Goal: Task Accomplishment & Management: Manage account settings

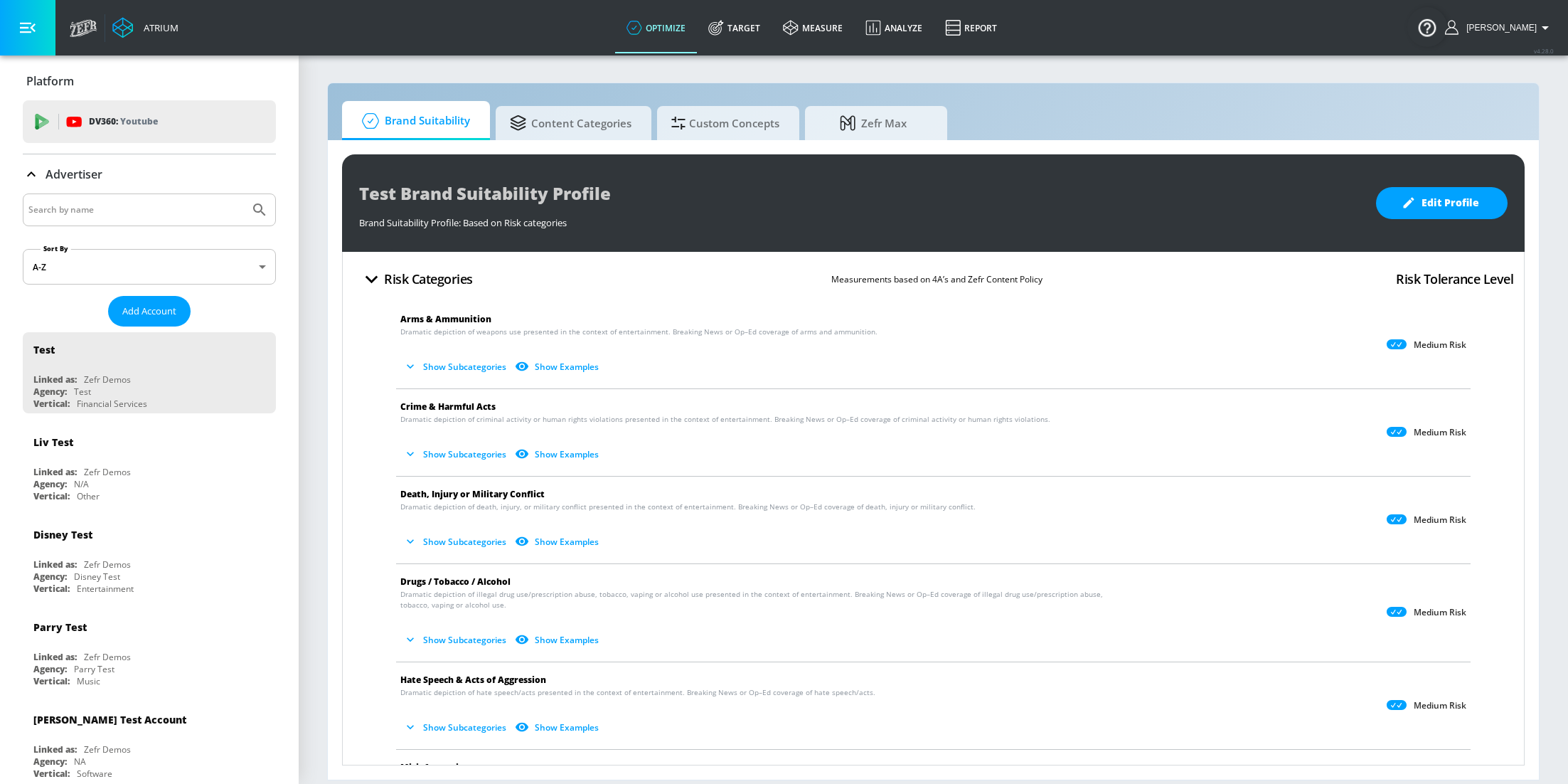
click at [194, 213] on input "Search by name" at bounding box center [136, 210] width 215 height 18
type input "azzaro"
click at [244, 194] on button "Submit Search" at bounding box center [259, 210] width 31 height 31
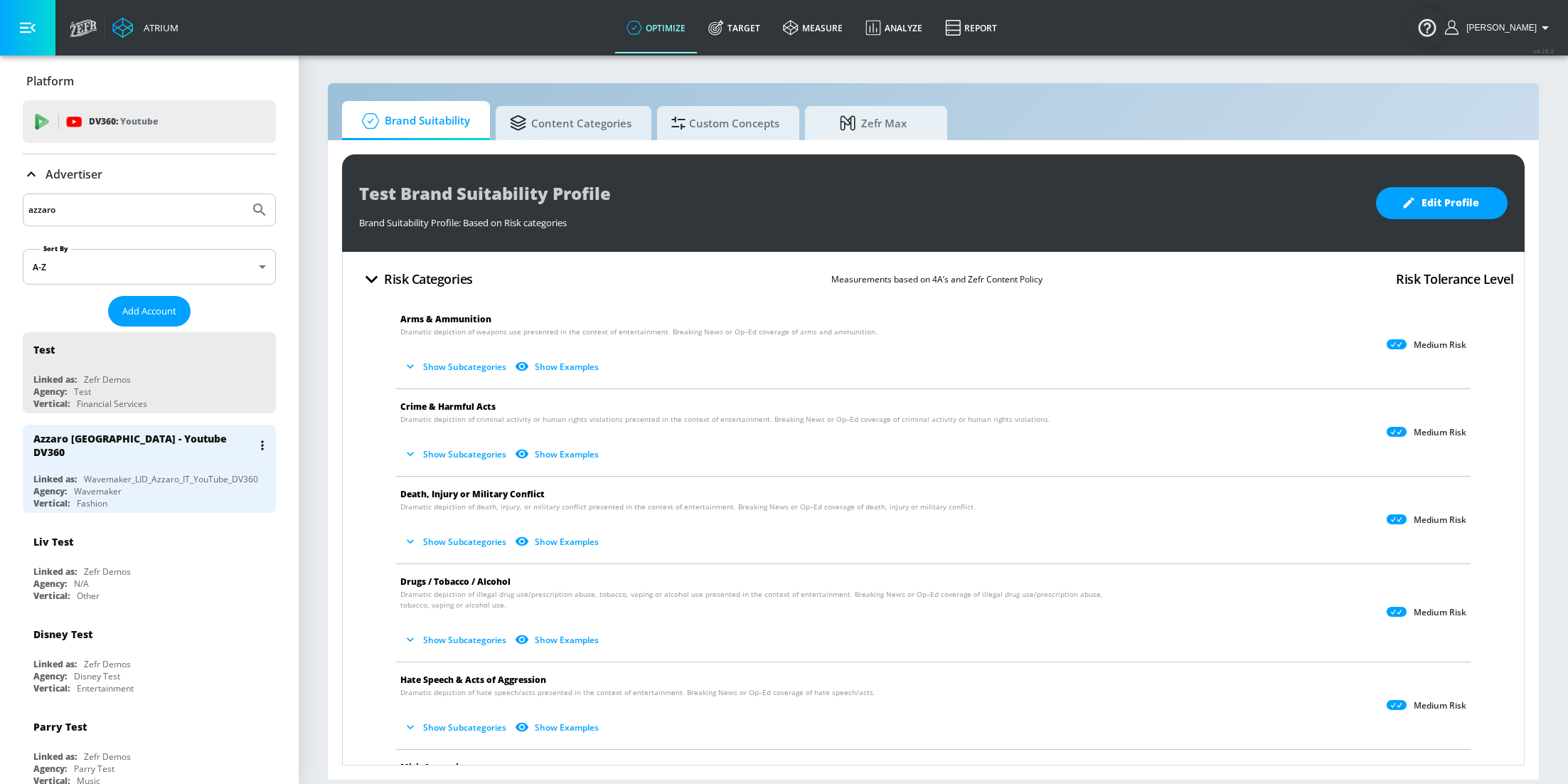
click at [127, 473] on div "Wavemaker_LID_Azzaro_IT_YouTube_DV360" at bounding box center [171, 479] width 174 height 12
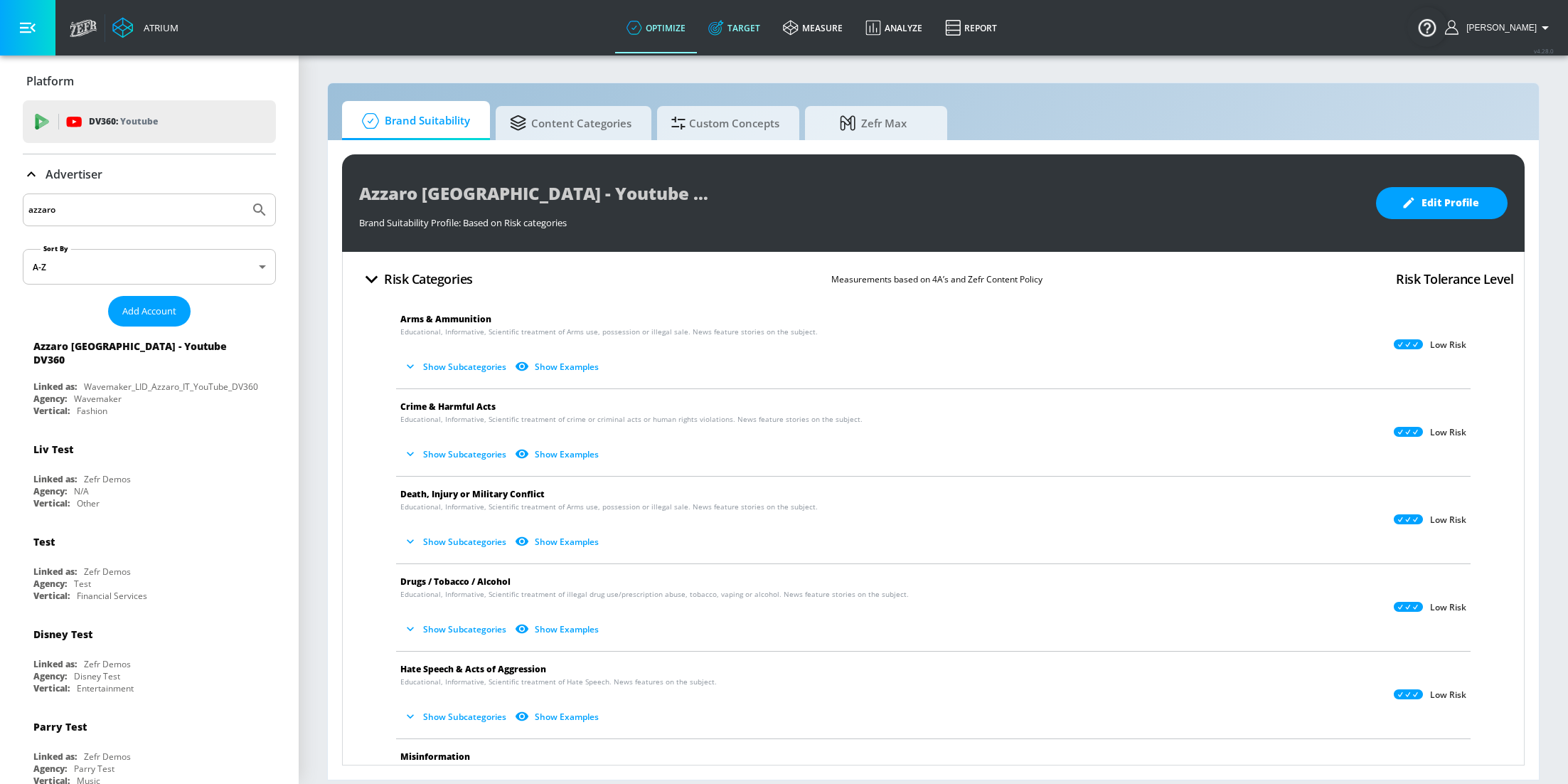
click at [757, 32] on link "Target" at bounding box center [734, 28] width 74 height 51
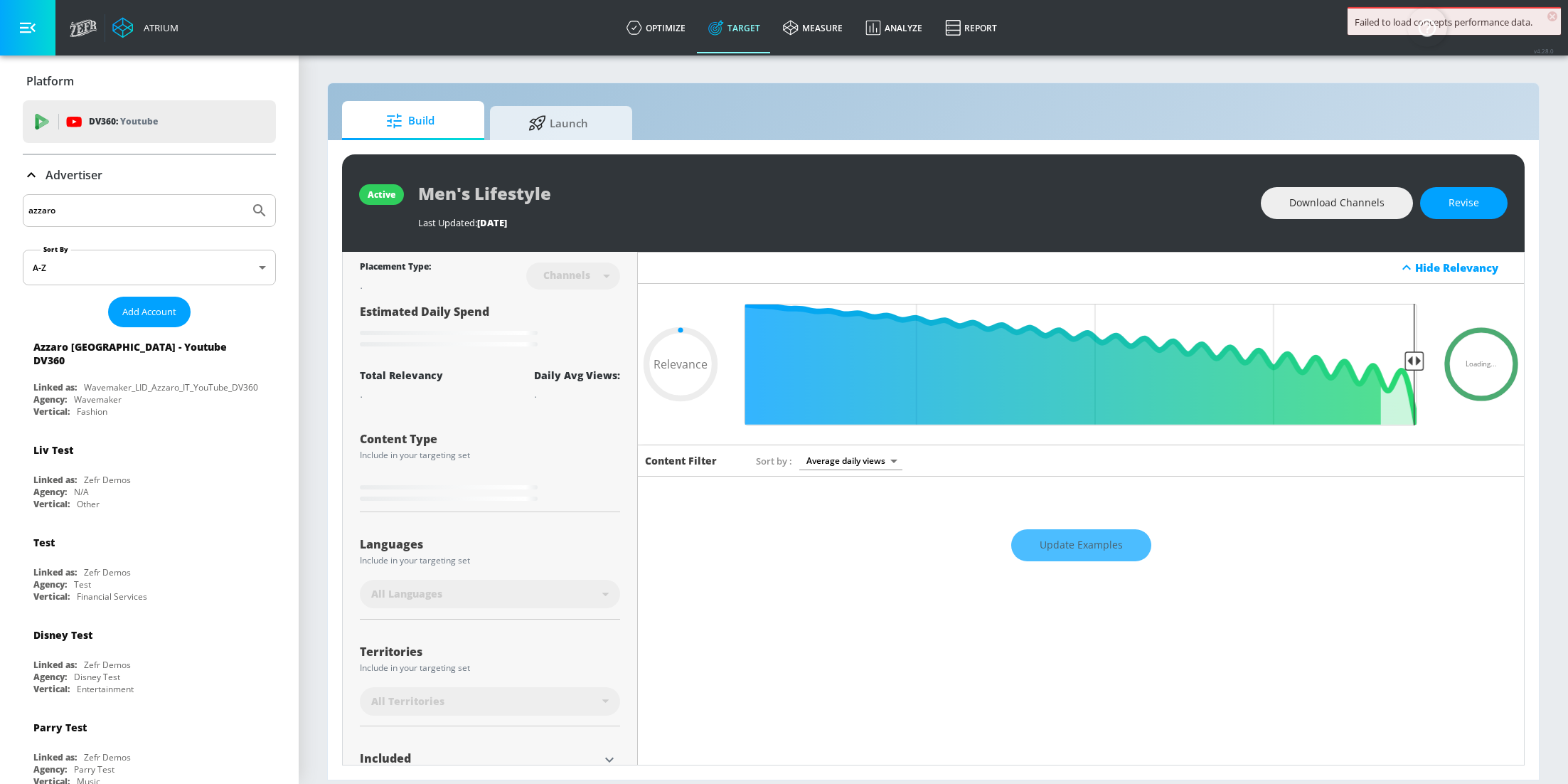
click at [24, 164] on div "Advertiser" at bounding box center [149, 174] width 253 height 40
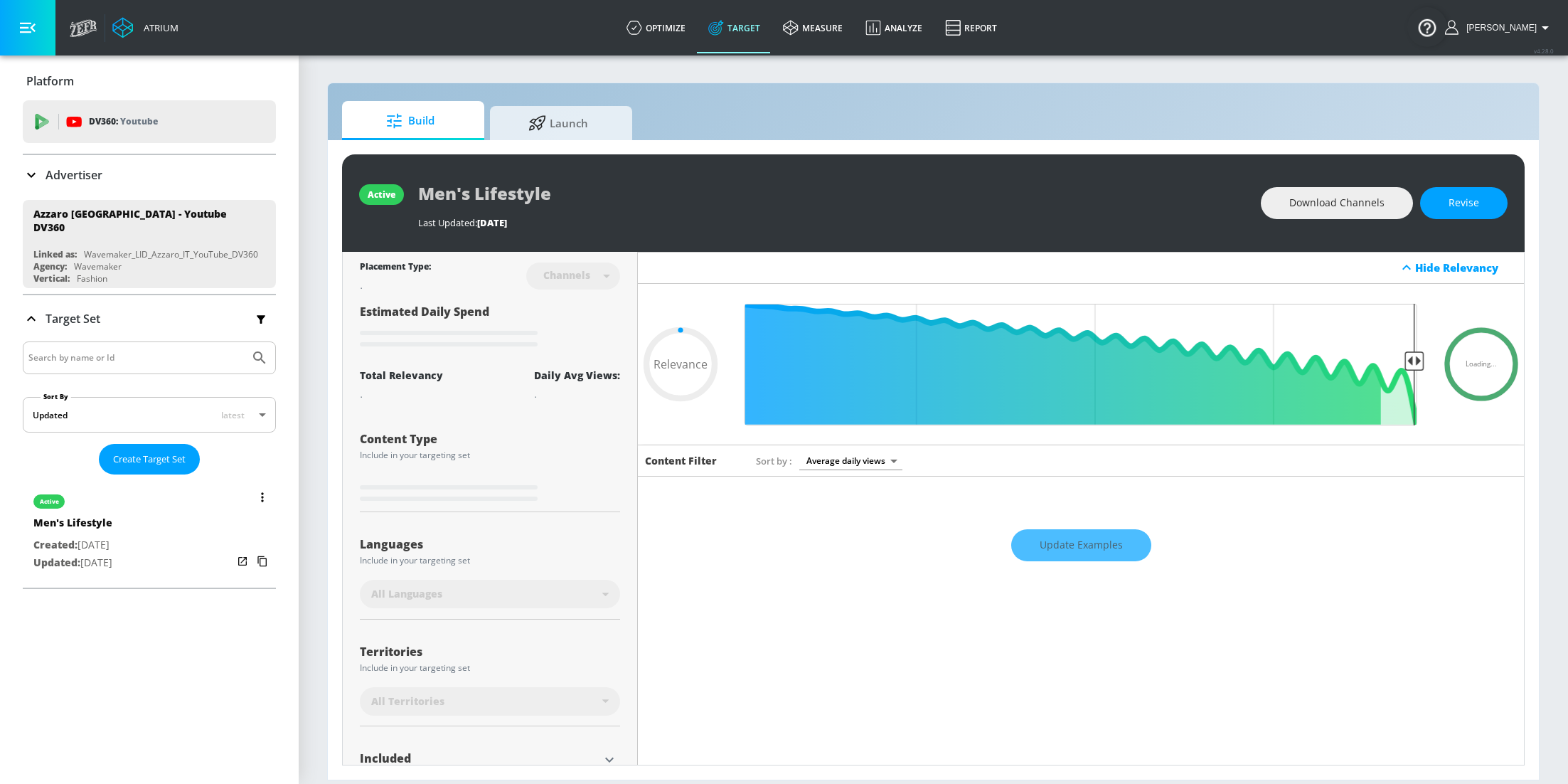
click at [260, 493] on button "list of Target Set" at bounding box center [262, 497] width 20 height 20
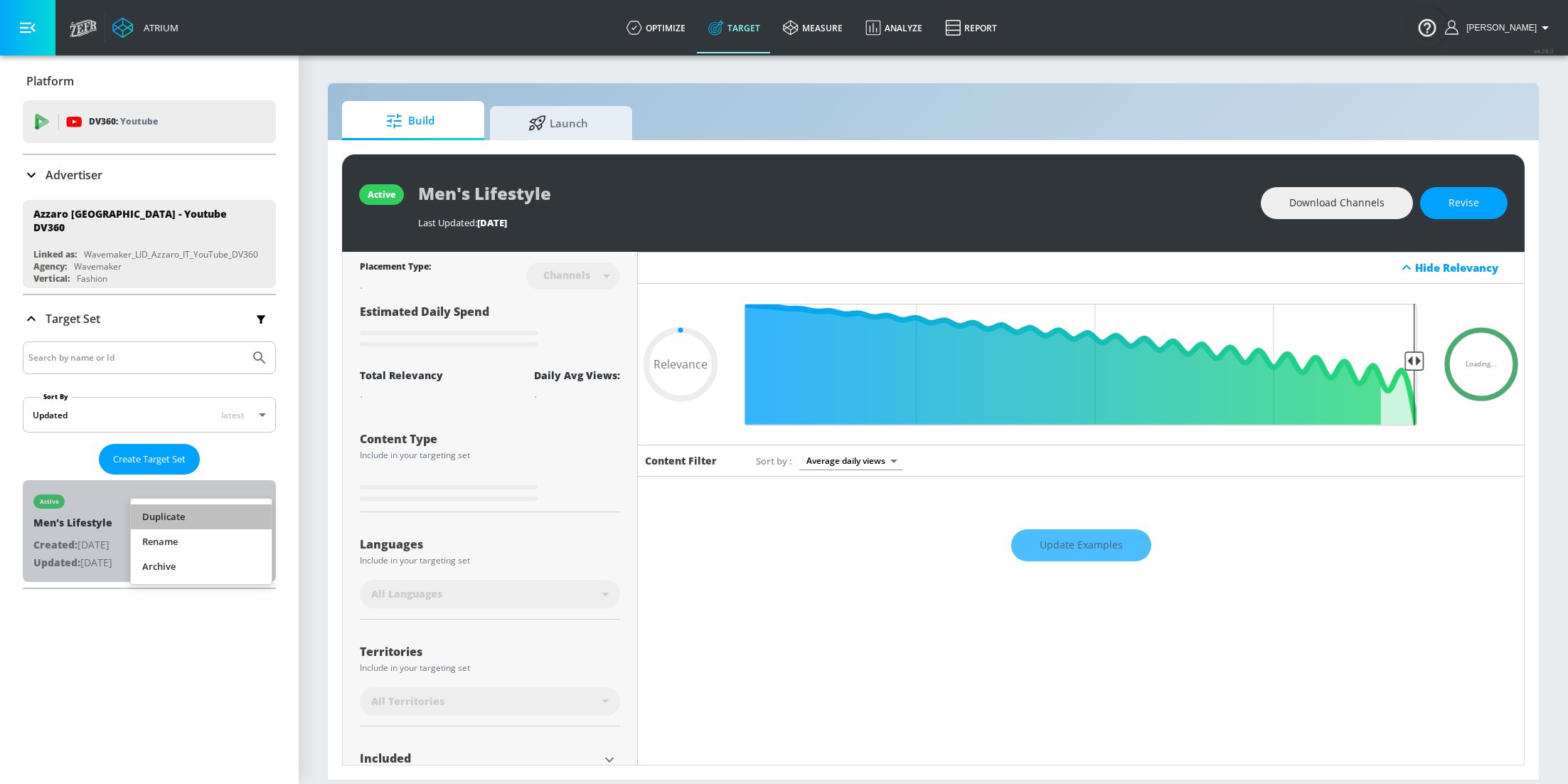
click at [204, 510] on li "Duplicate" at bounding box center [201, 517] width 141 height 25
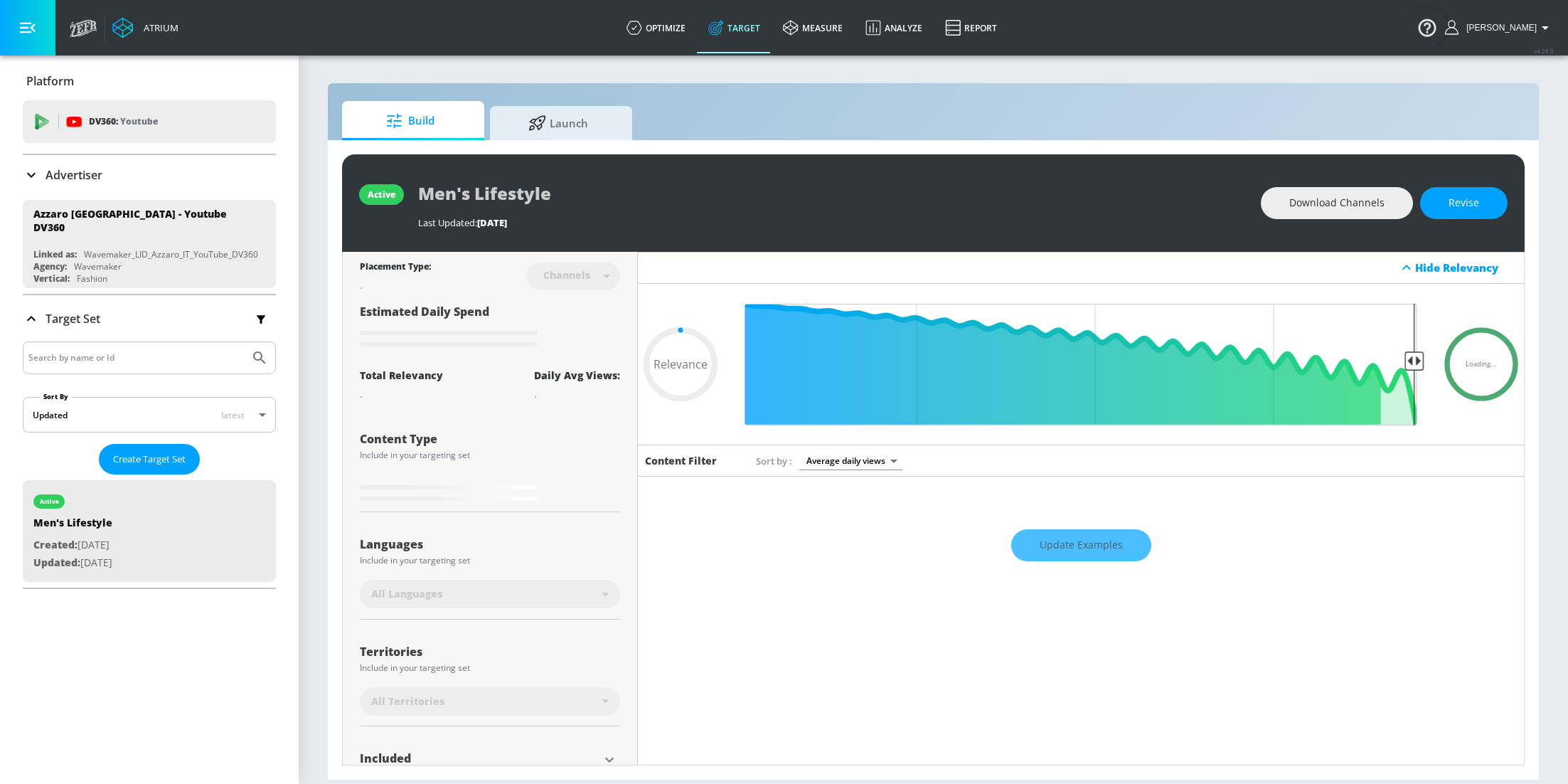
type input "0.05"
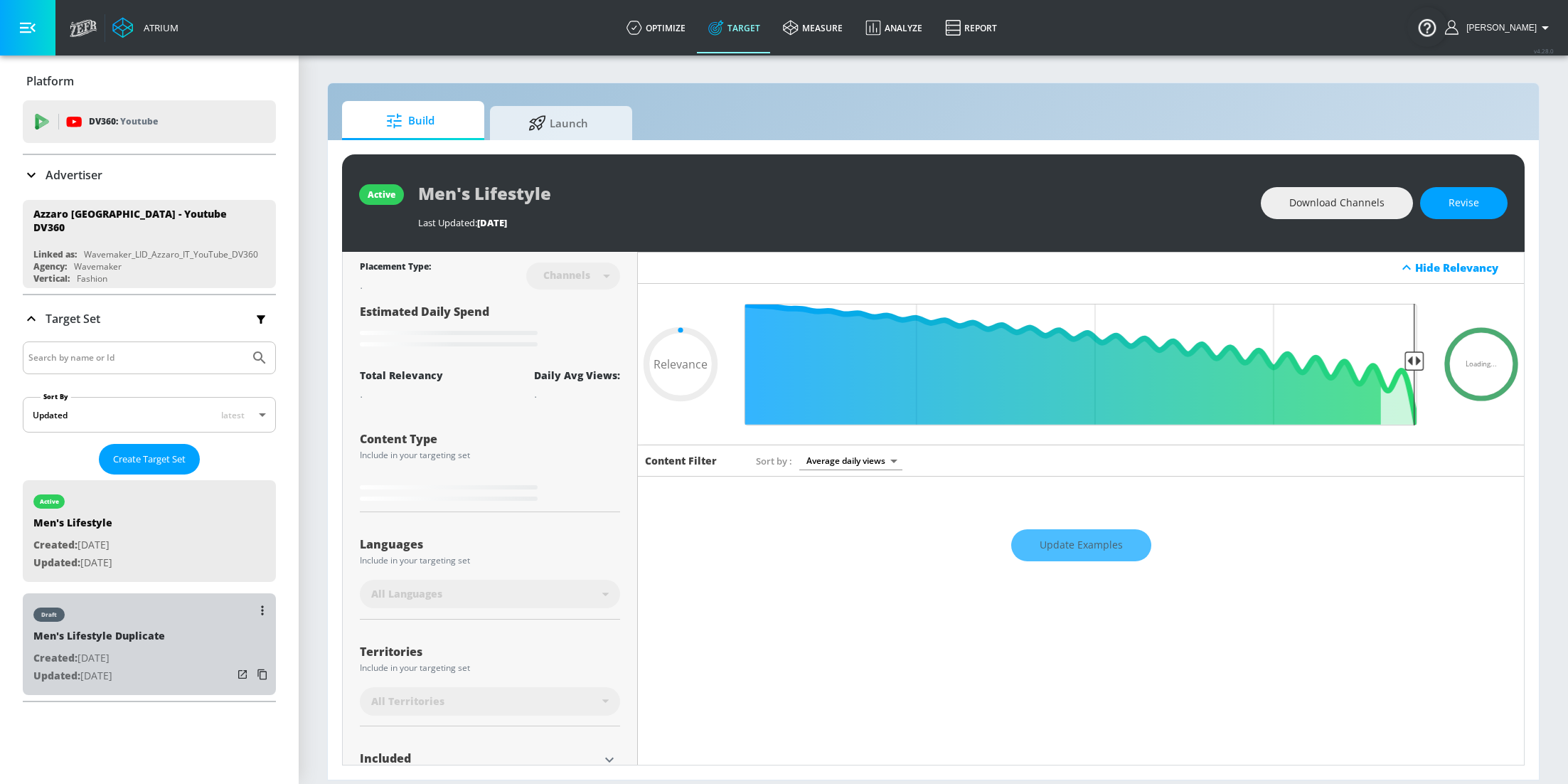
click at [96, 637] on div "Men's Lifestyle Duplicate" at bounding box center [99, 639] width 131 height 20
type input "Men's Lifestyle Duplicate"
type input "0.05"
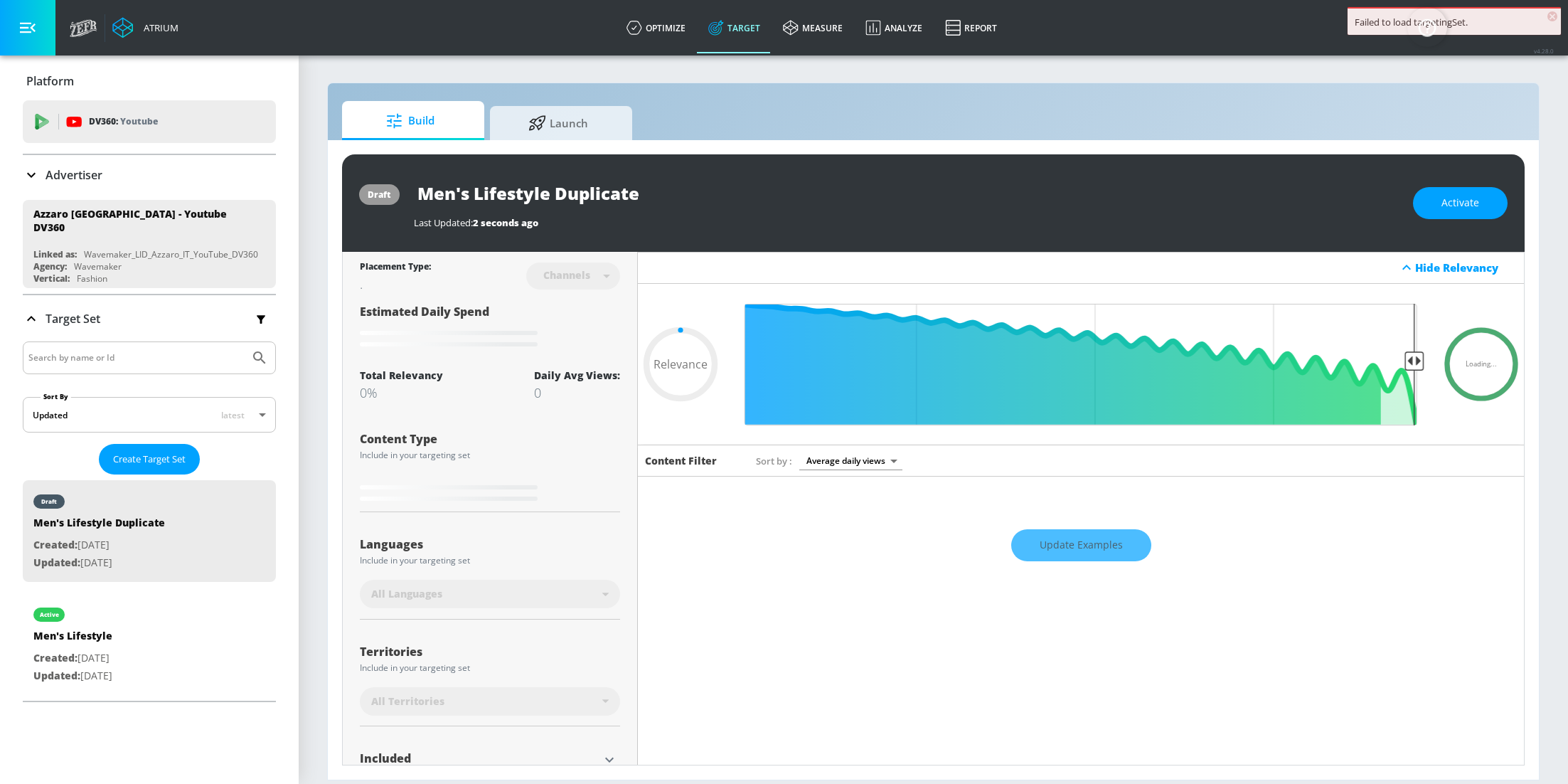
click at [664, 198] on input "Men's Lifestyle Duplicate" at bounding box center [591, 193] width 355 height 32
type input "Men's Lifestyle Duplicate"
type input "0.05"
type input "Men's Lifestyle Duplicate -"
type input "0.05"
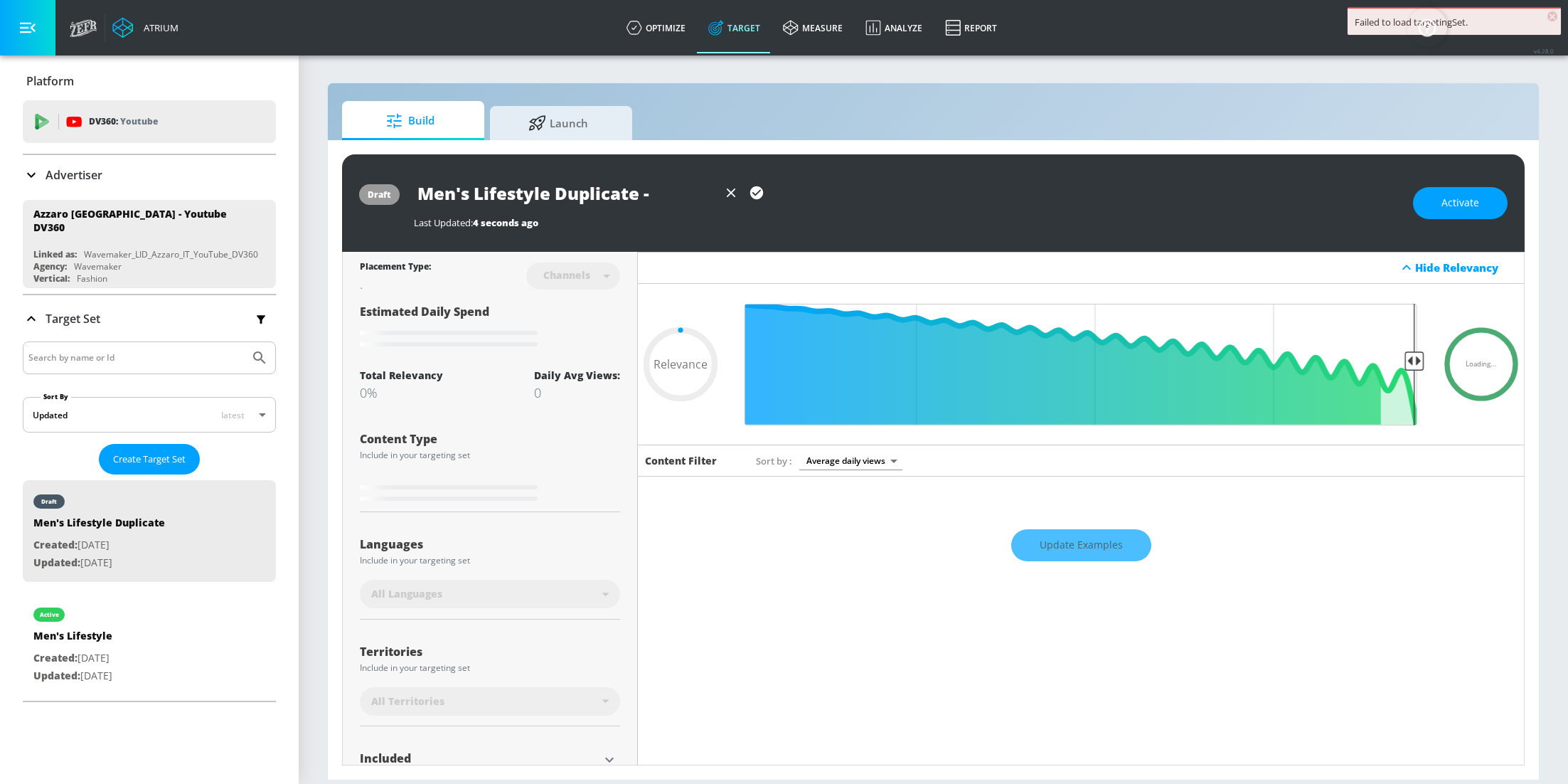
type input "Men's Lifestyle Duplicate -"
type input "0.05"
type input "Men's Lifestyle Duplicate - E"
type input "0.05"
type input "Men's Lifestyle Duplicate - EN"
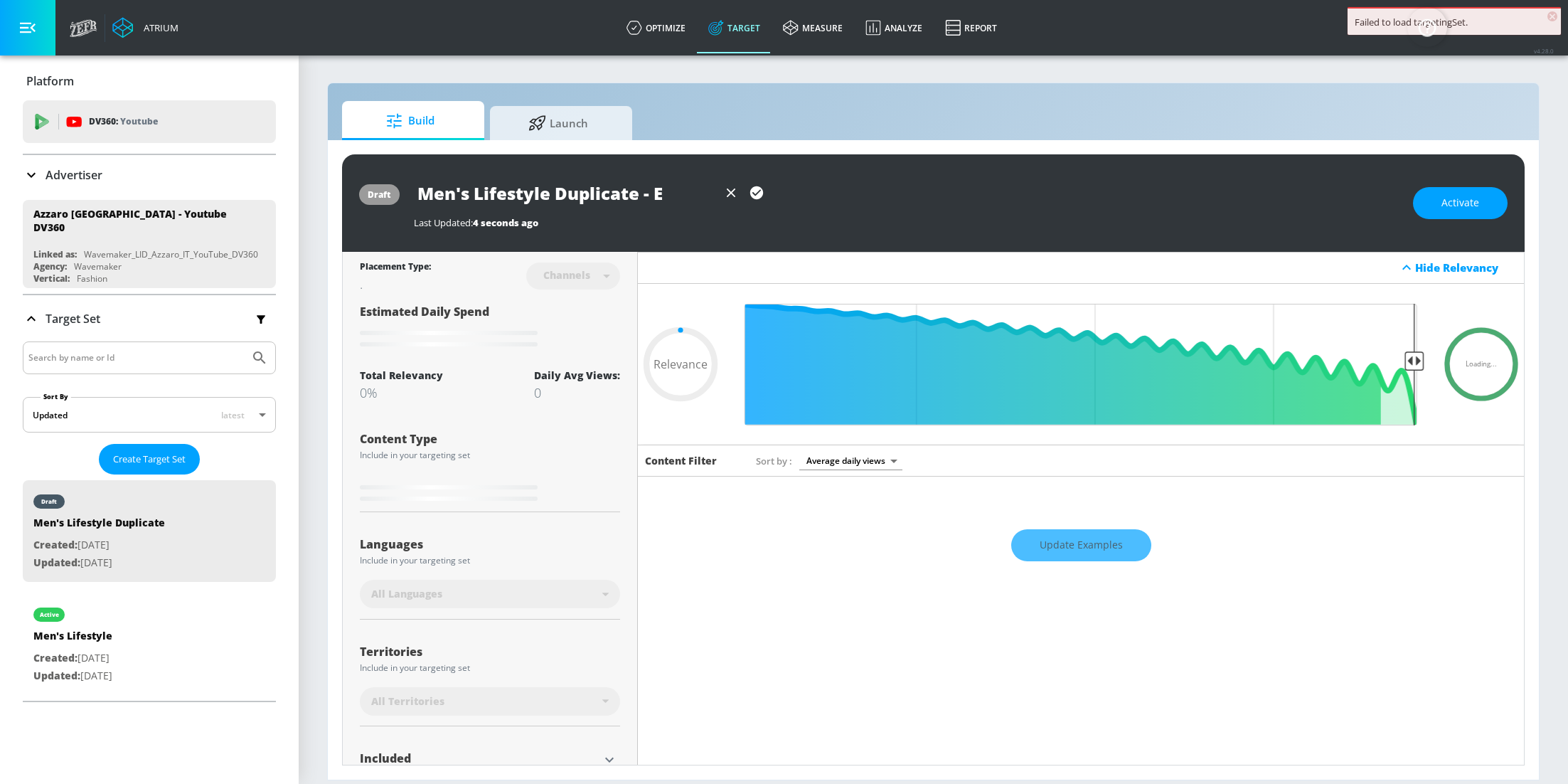
type input "0.05"
type input "Men's Lifestyle Duplicate - ENG"
type input "0.05"
type input "Men's Lifestyle Duplicate - ENG"
type input "0.05"
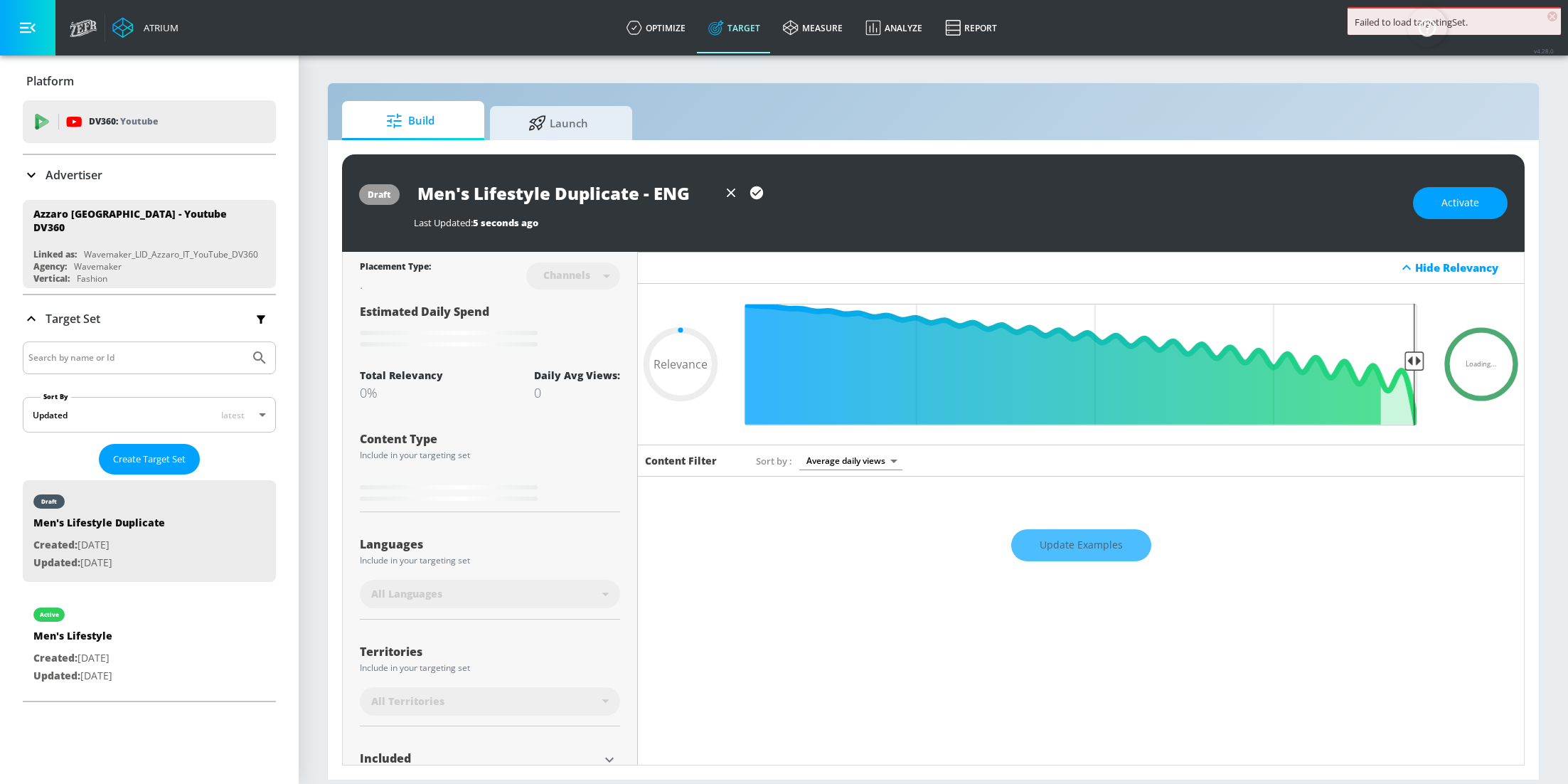
type input "Men's Lifestyle Duplicate - ENG"
type input "0.05"
type input "Men's Lifestyle Duplicate - ENG/"
type input "0.05"
type input "Men's Lifestyle Duplicate - ENG/"
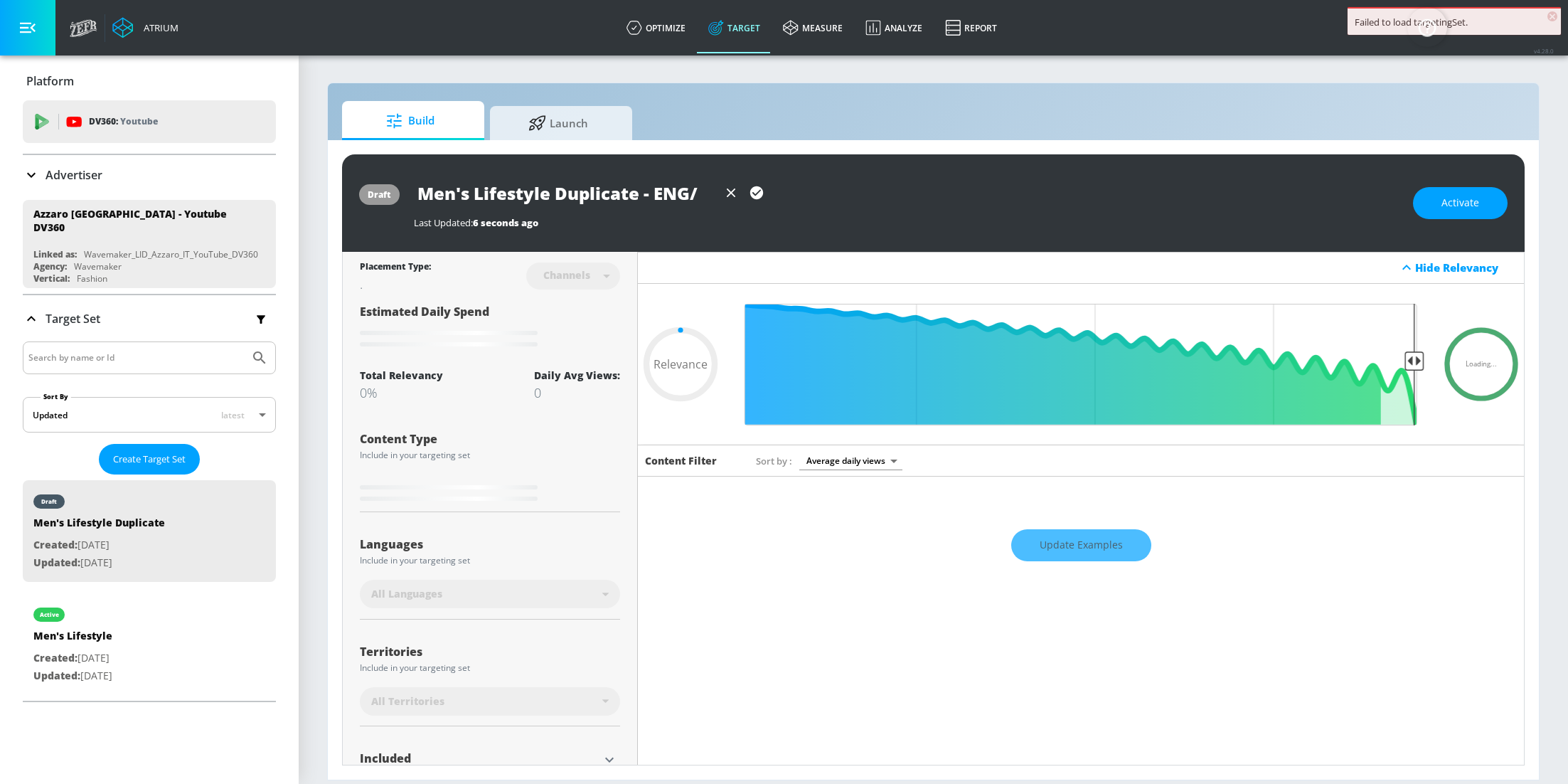
type input "0.05"
type input "Men's Lifestyle Duplicate - ENG/ I"
type input "0.05"
type input "Men's Lifestyle Duplicate - ENG/ IT"
type input "0.05"
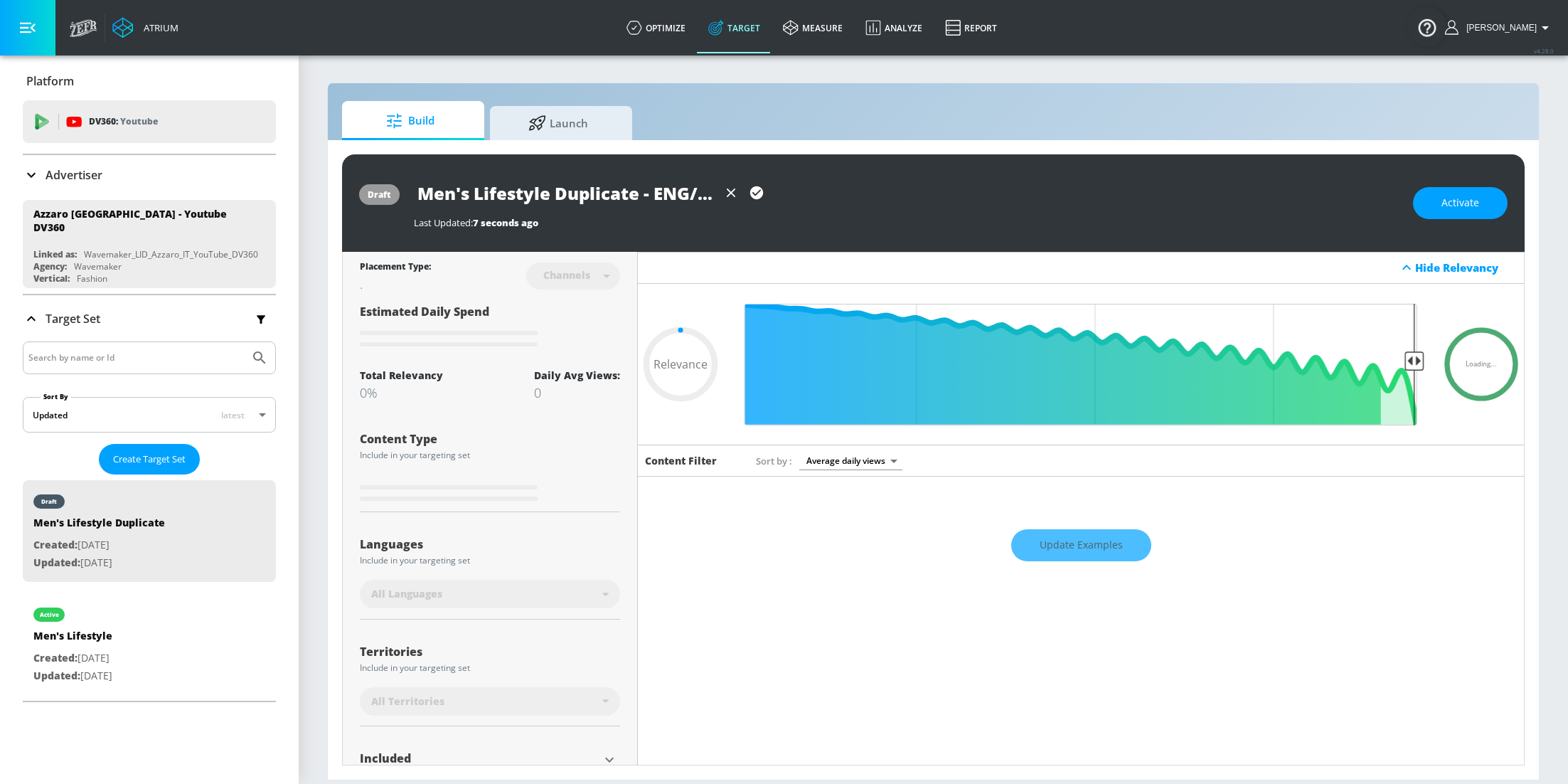
scroll to position [0, 2]
type input "Men's Lifestyle Duplicate - ENG/ IT"
click at [754, 189] on icon "button" at bounding box center [757, 193] width 13 height 13
type input "0.05"
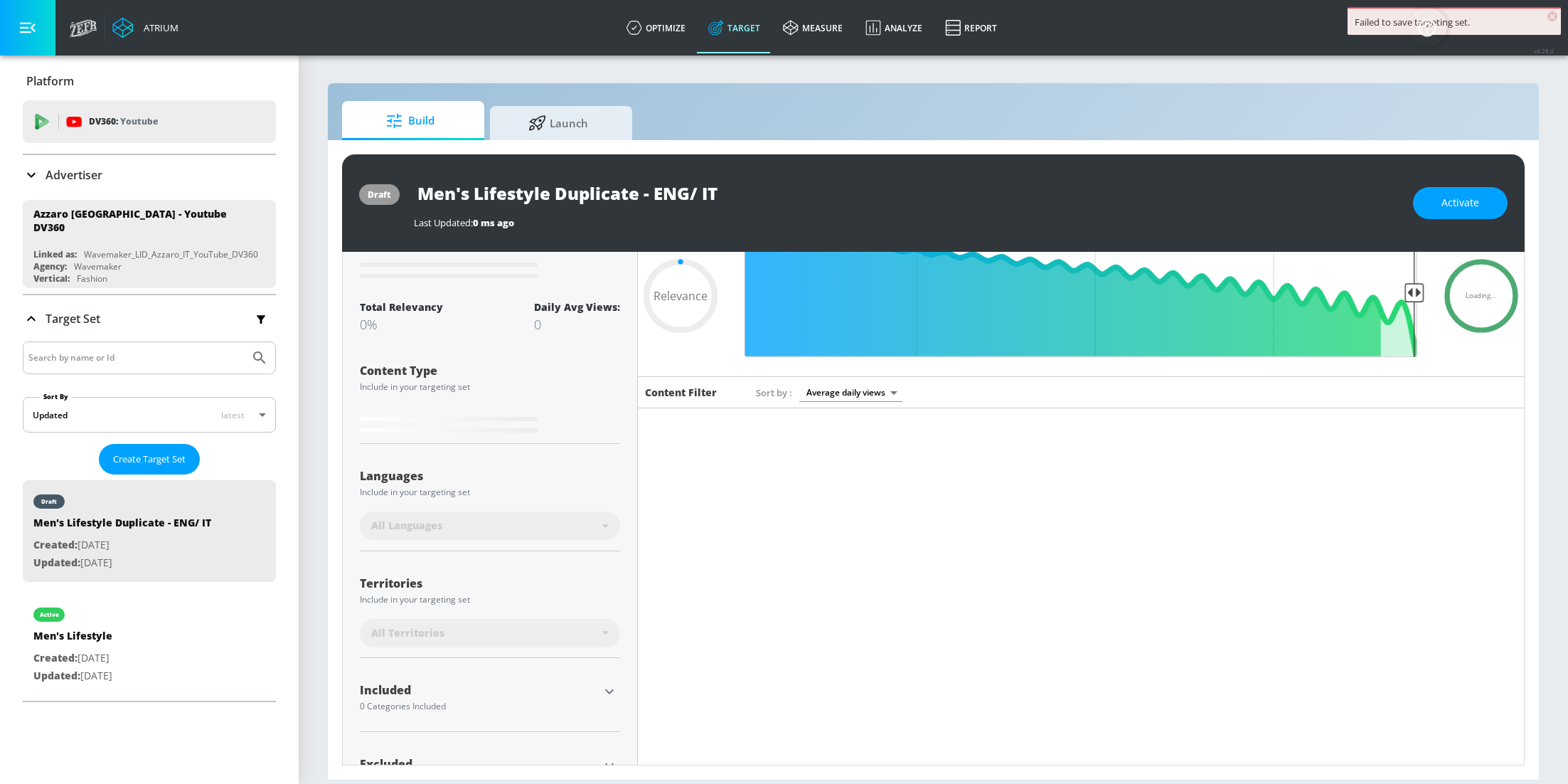
scroll to position [94, 0]
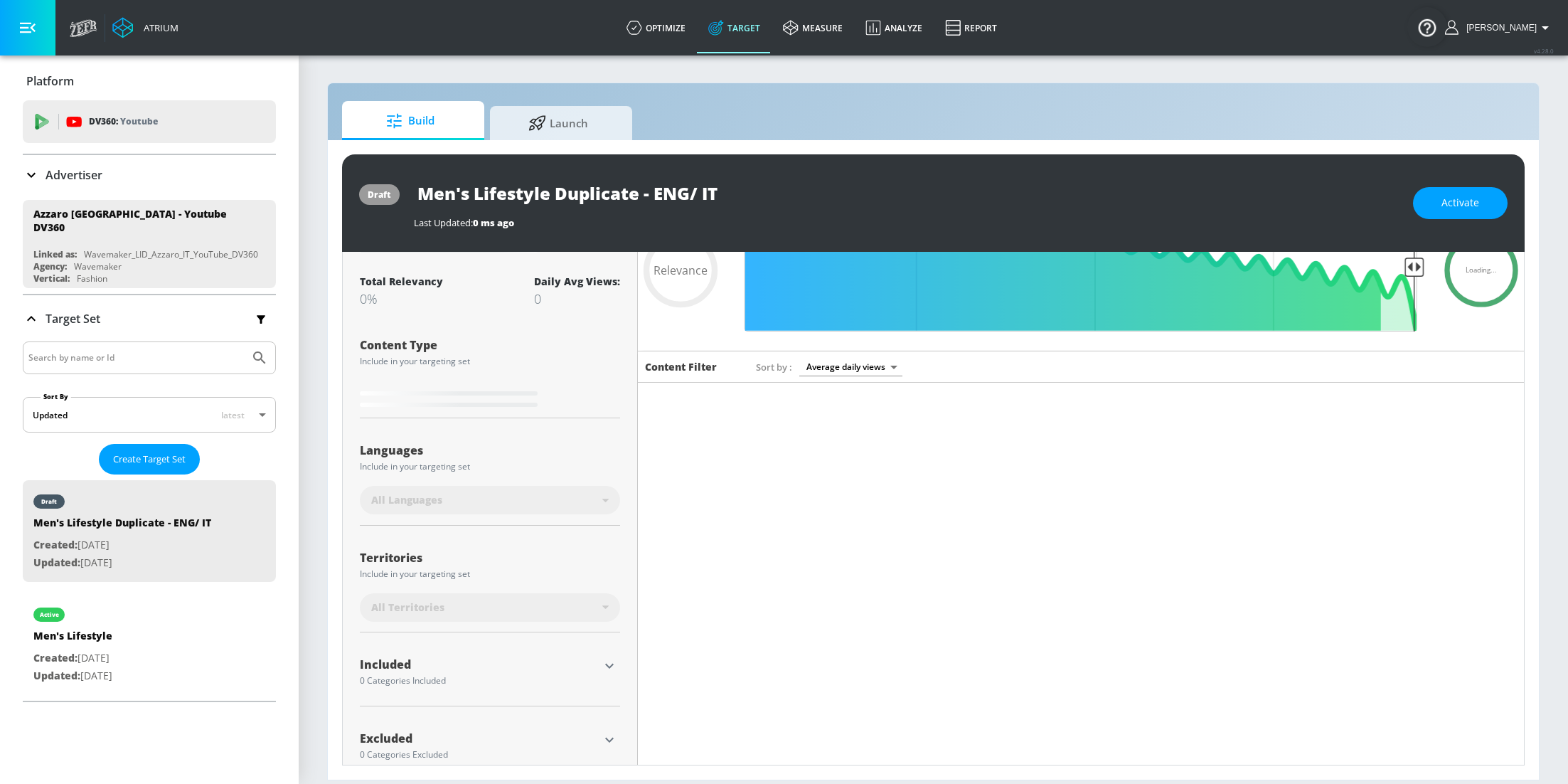
type input "Men's Lifestyle Duplicate"
type input "0.7"
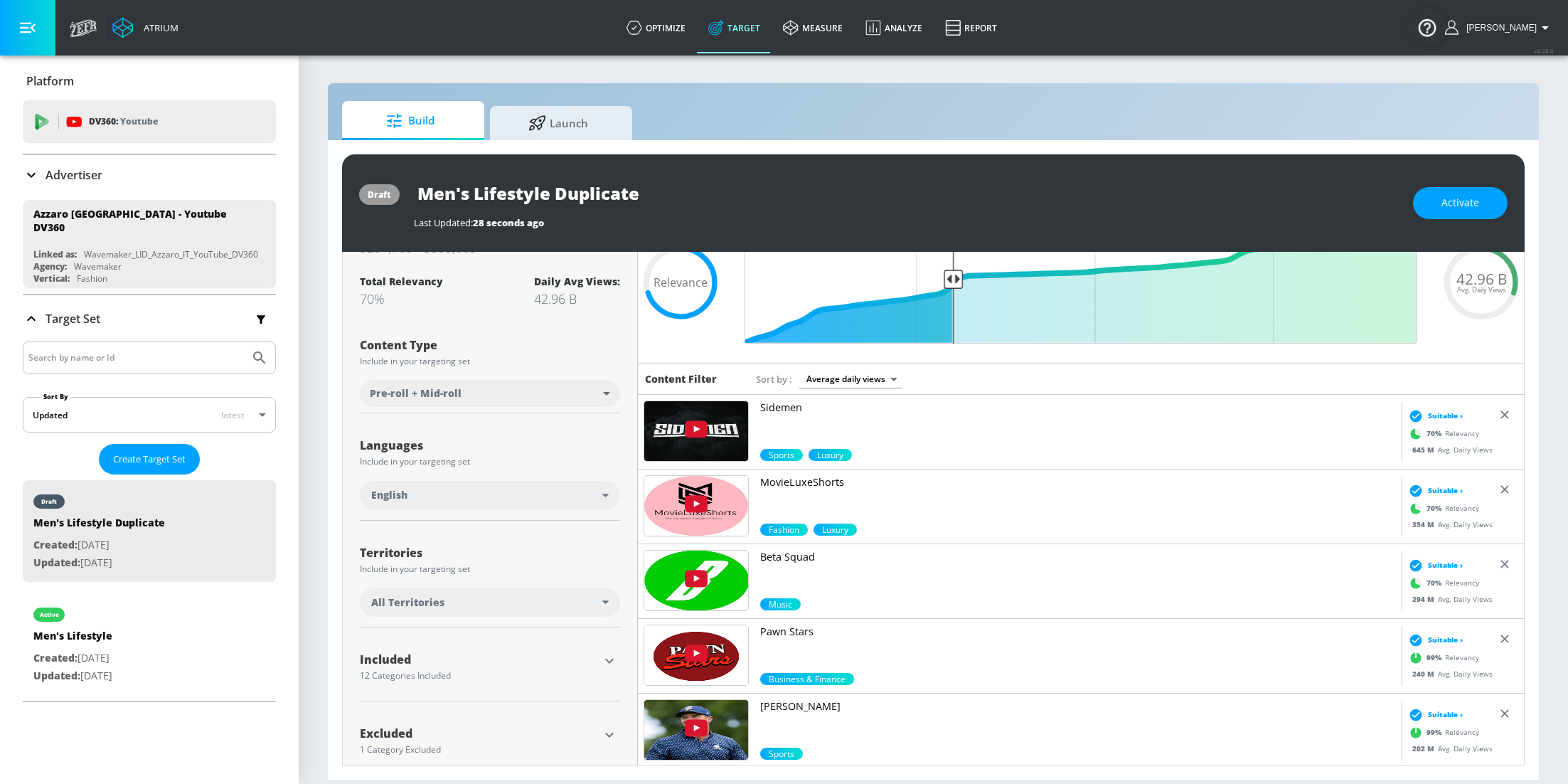
click at [604, 494] on icon at bounding box center [605, 495] width 7 height 4
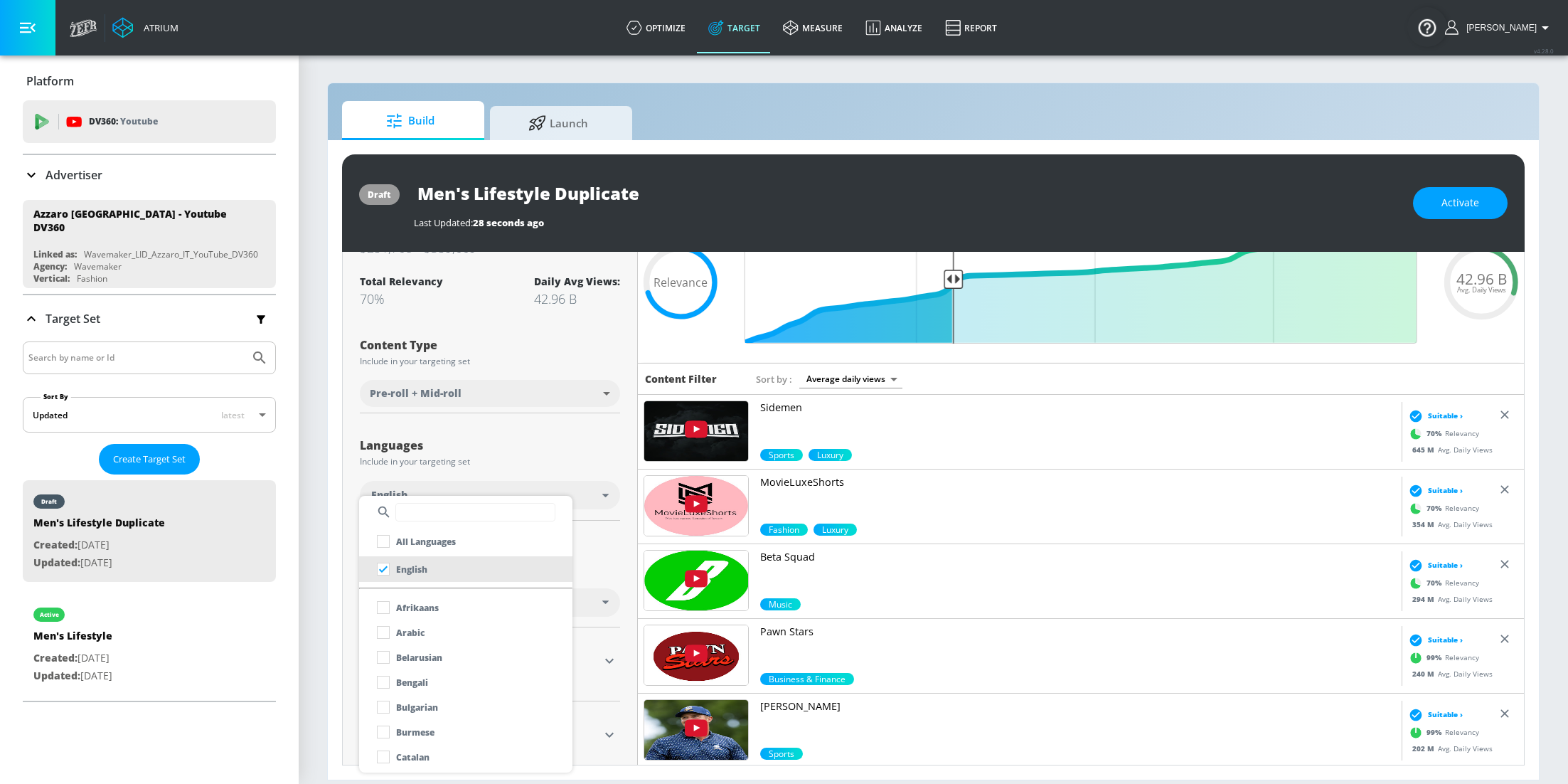
click at [442, 515] on input "text" at bounding box center [475, 512] width 160 height 18
type input "it"
click at [379, 631] on input "checkbox" at bounding box center [383, 632] width 26 height 26
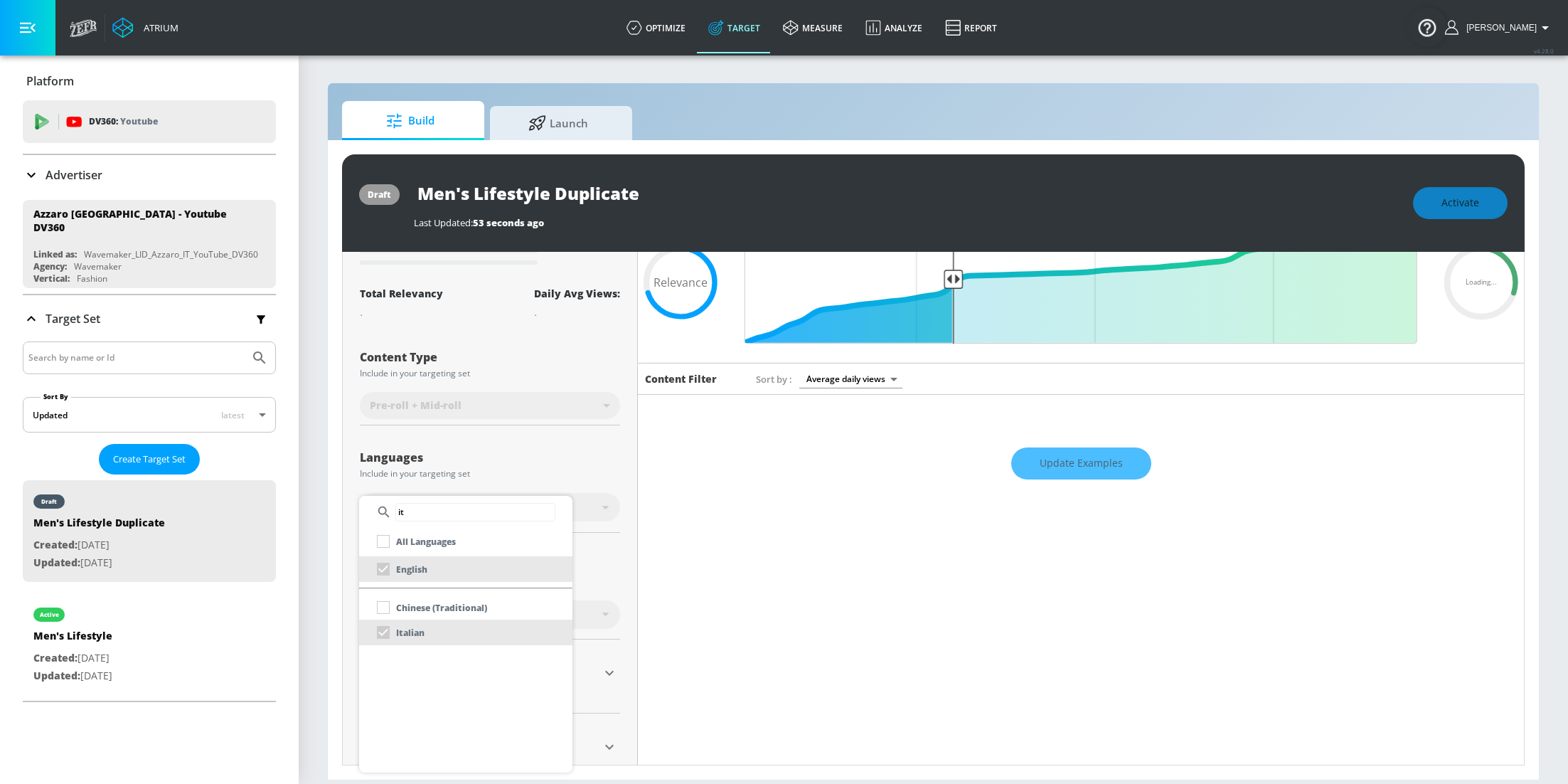
scroll to position [66, 0]
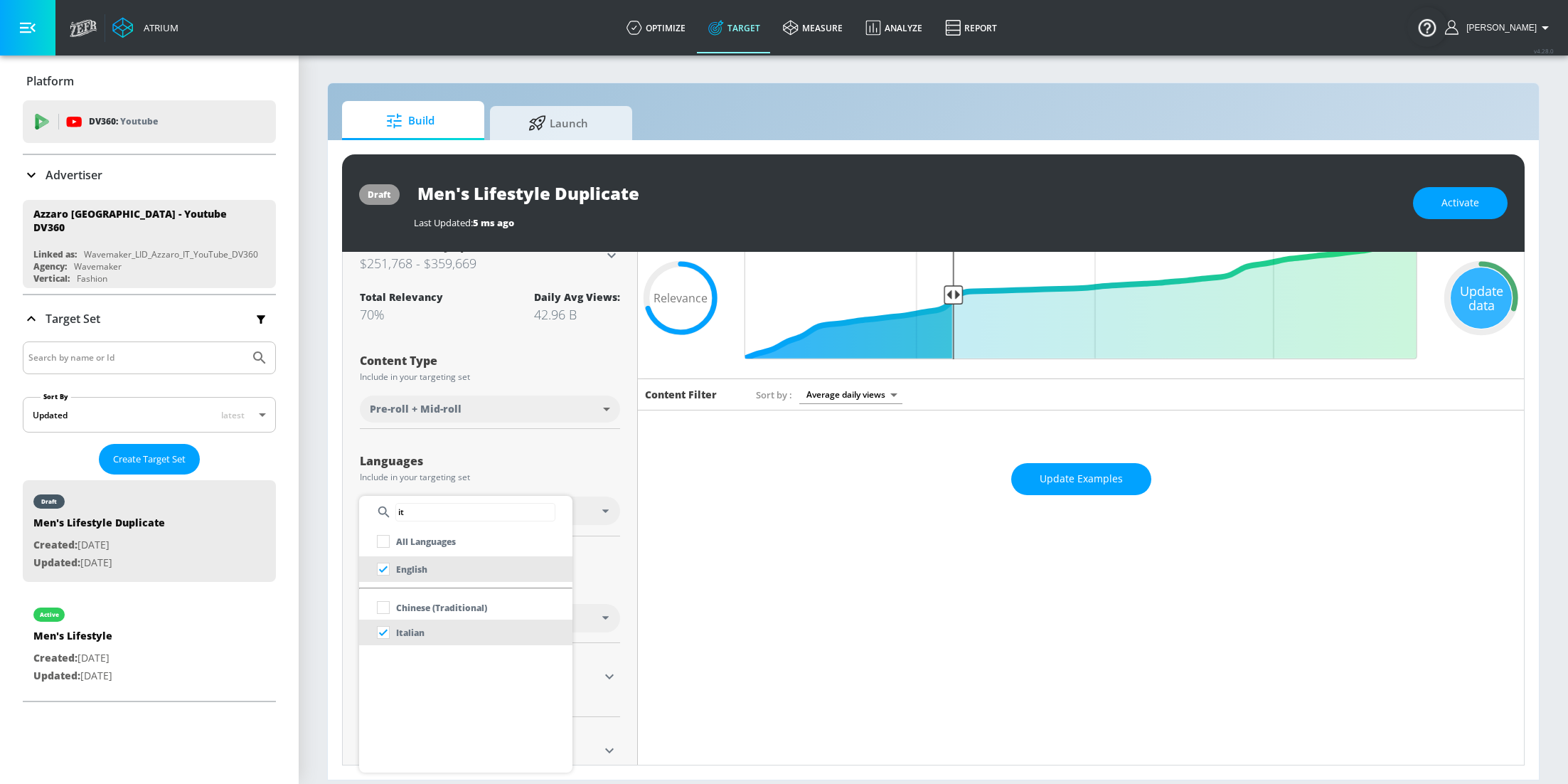
click at [598, 456] on div at bounding box center [784, 392] width 1568 height 784
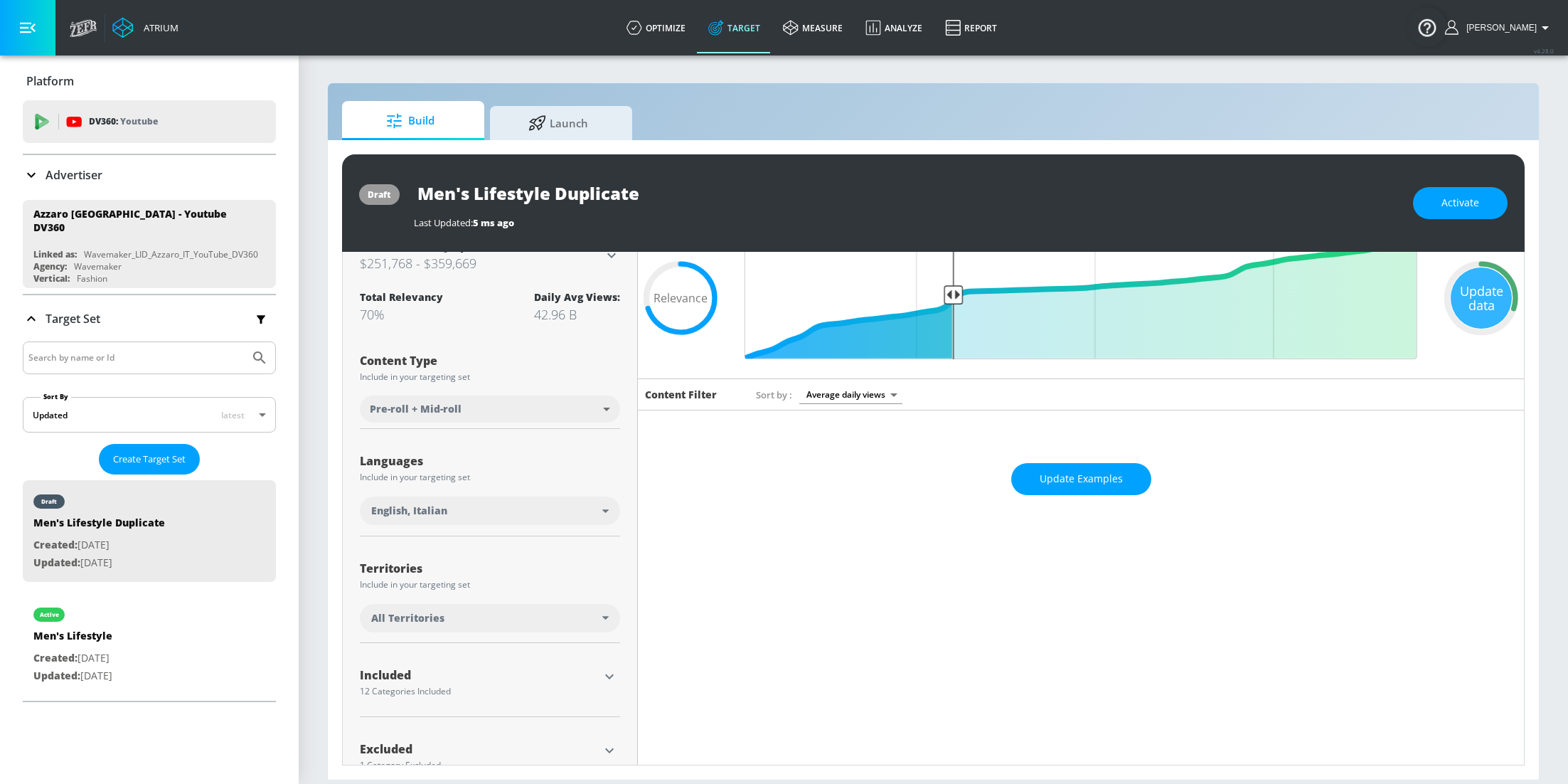
scroll to position [102, 0]
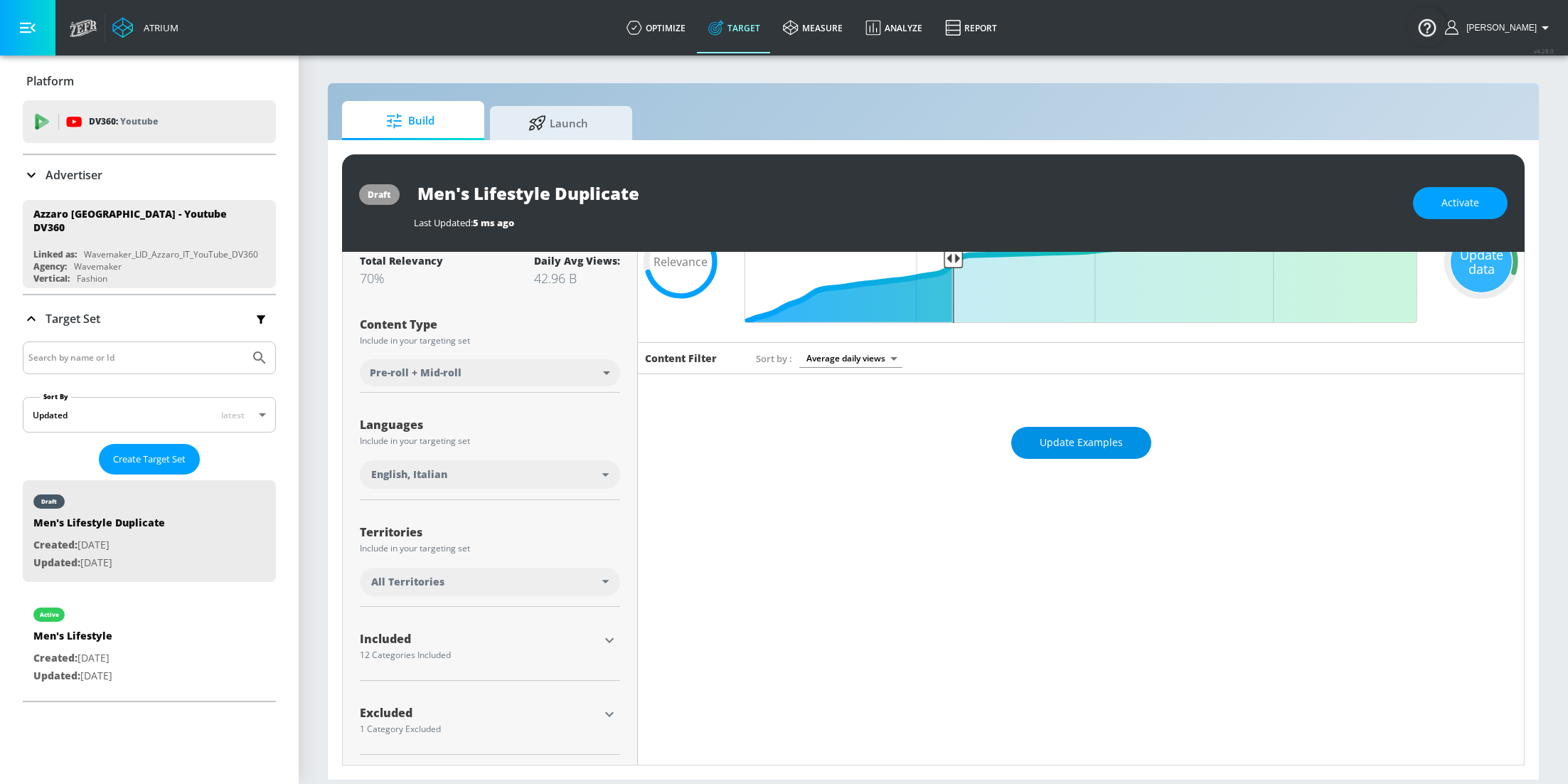
click at [1089, 444] on span "Update Examples" at bounding box center [1081, 442] width 83 height 18
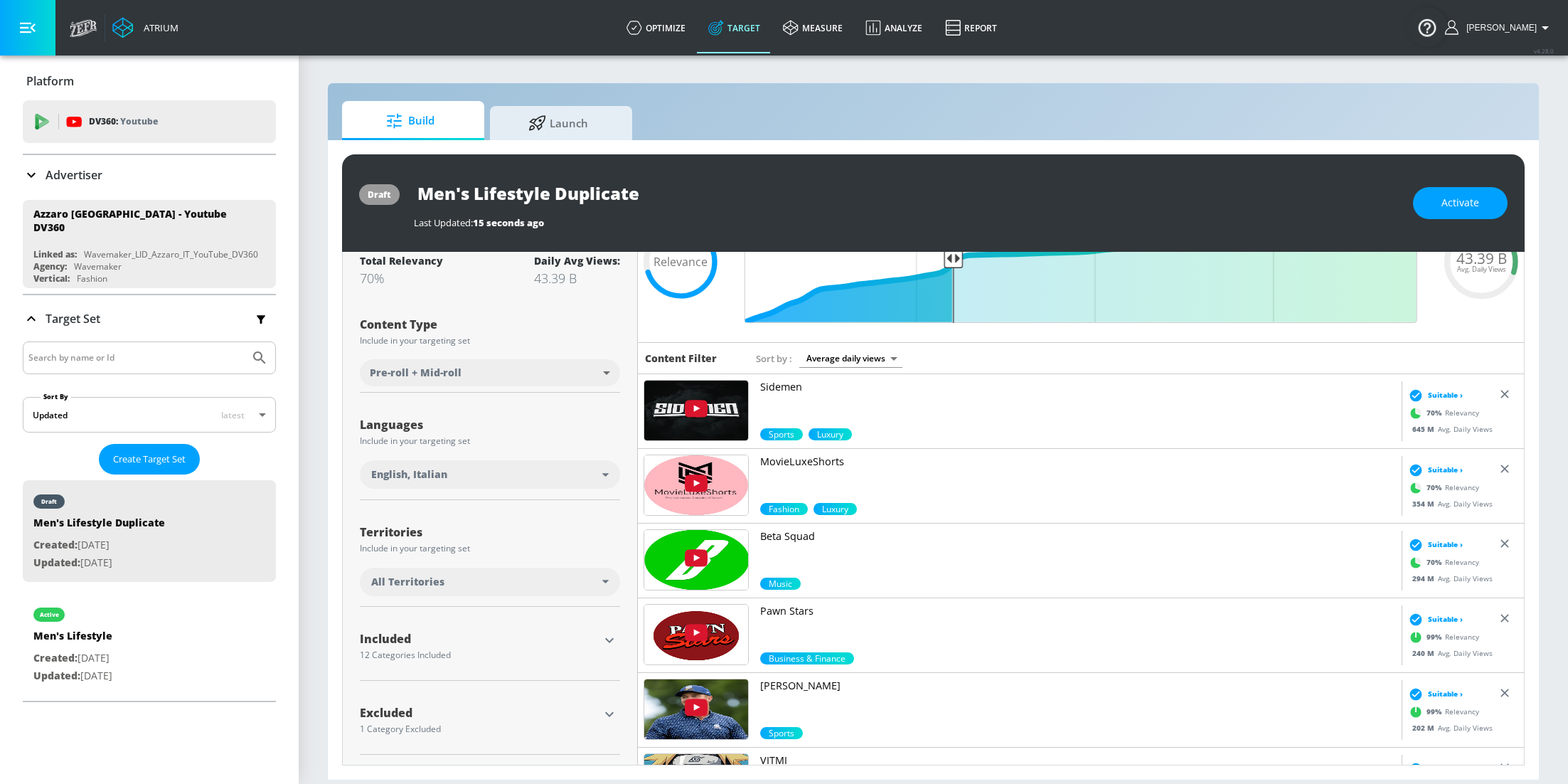
scroll to position [0, 0]
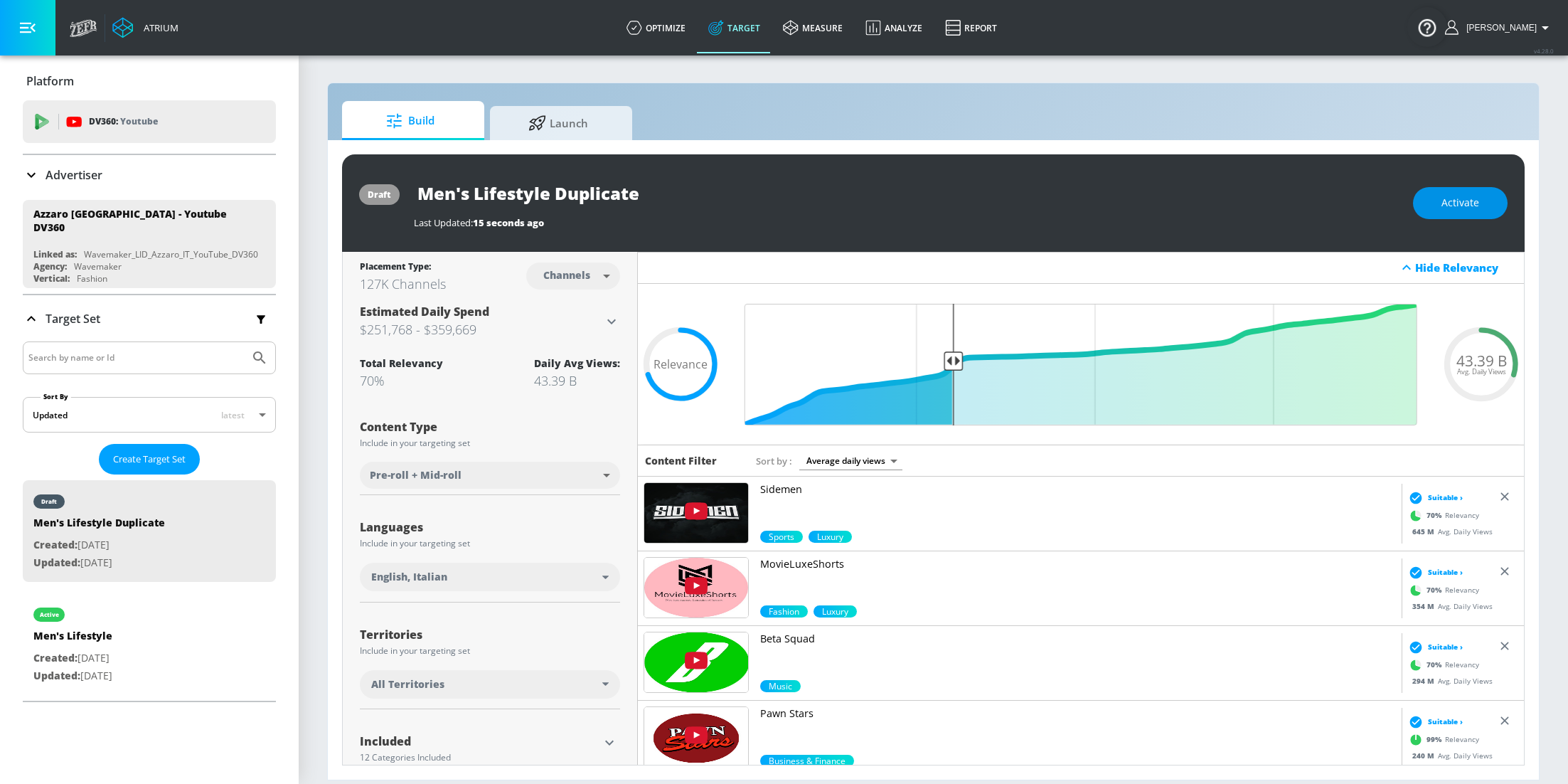
click at [1467, 206] on span "Activate" at bounding box center [1460, 203] width 38 height 18
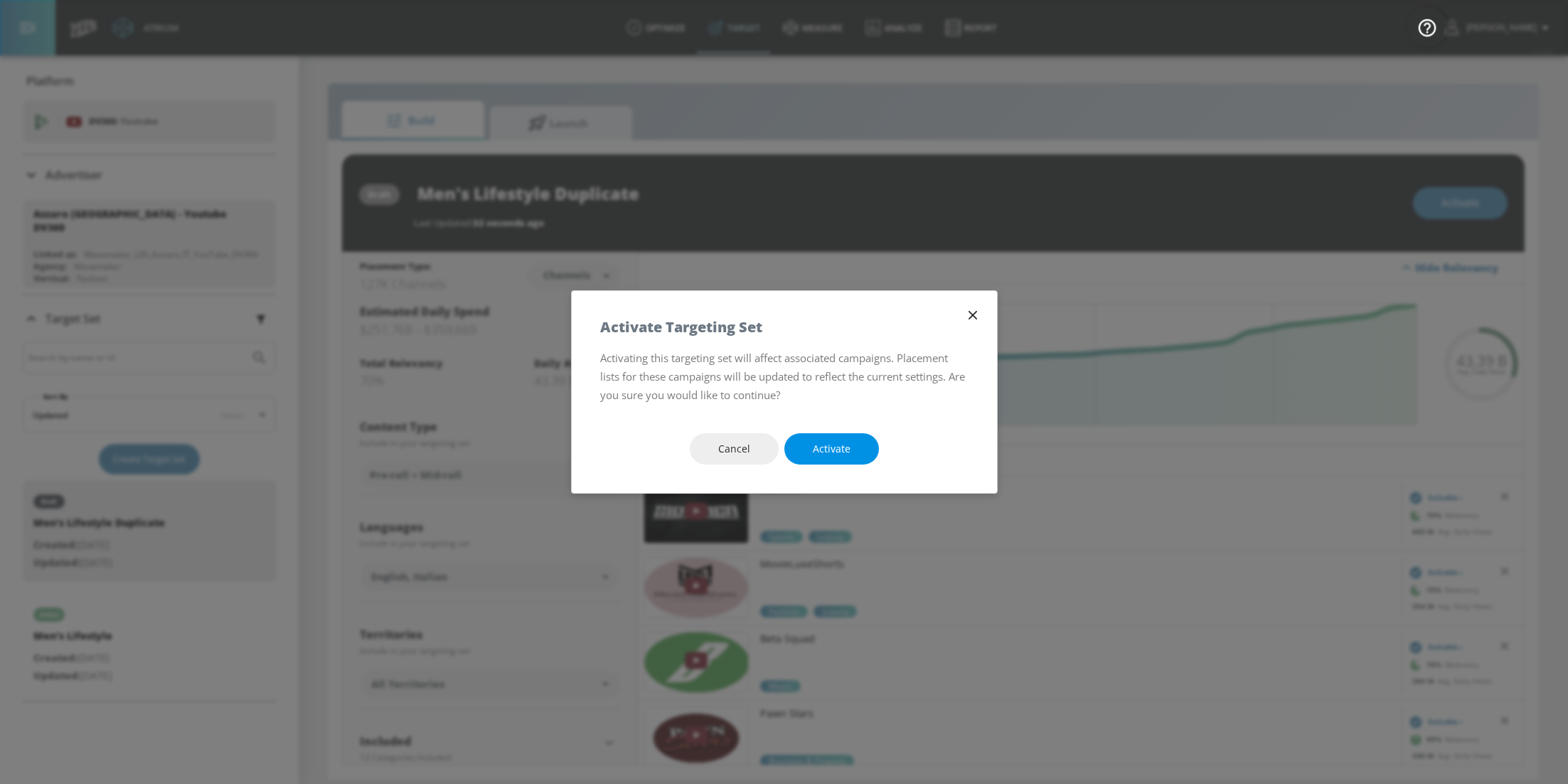
click at [830, 461] on button "Activate" at bounding box center [832, 450] width 95 height 32
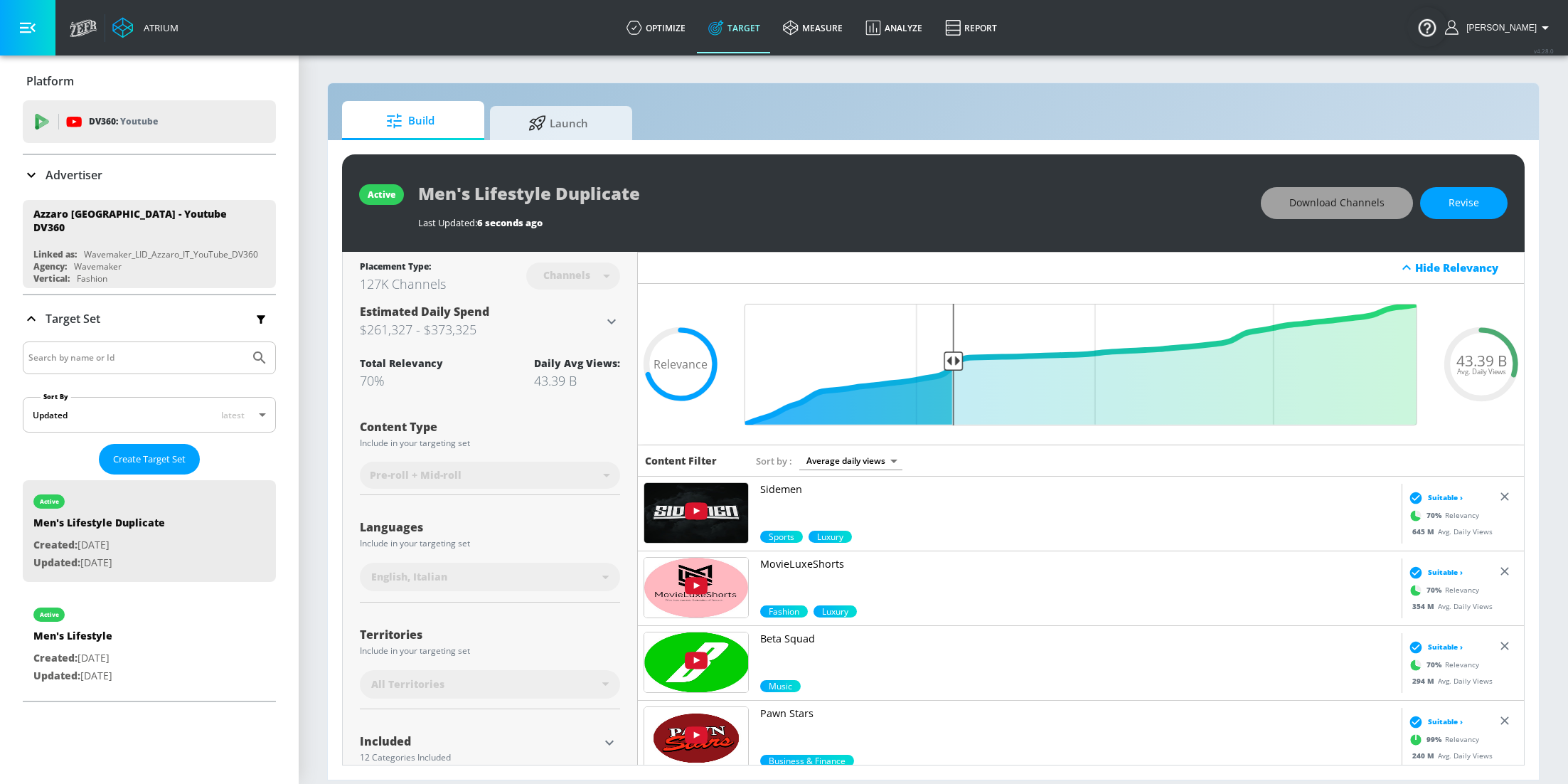
click at [1343, 206] on span "Download Channels" at bounding box center [1337, 203] width 96 height 18
click at [1479, 212] on button "Revise" at bounding box center [1464, 203] width 88 height 32
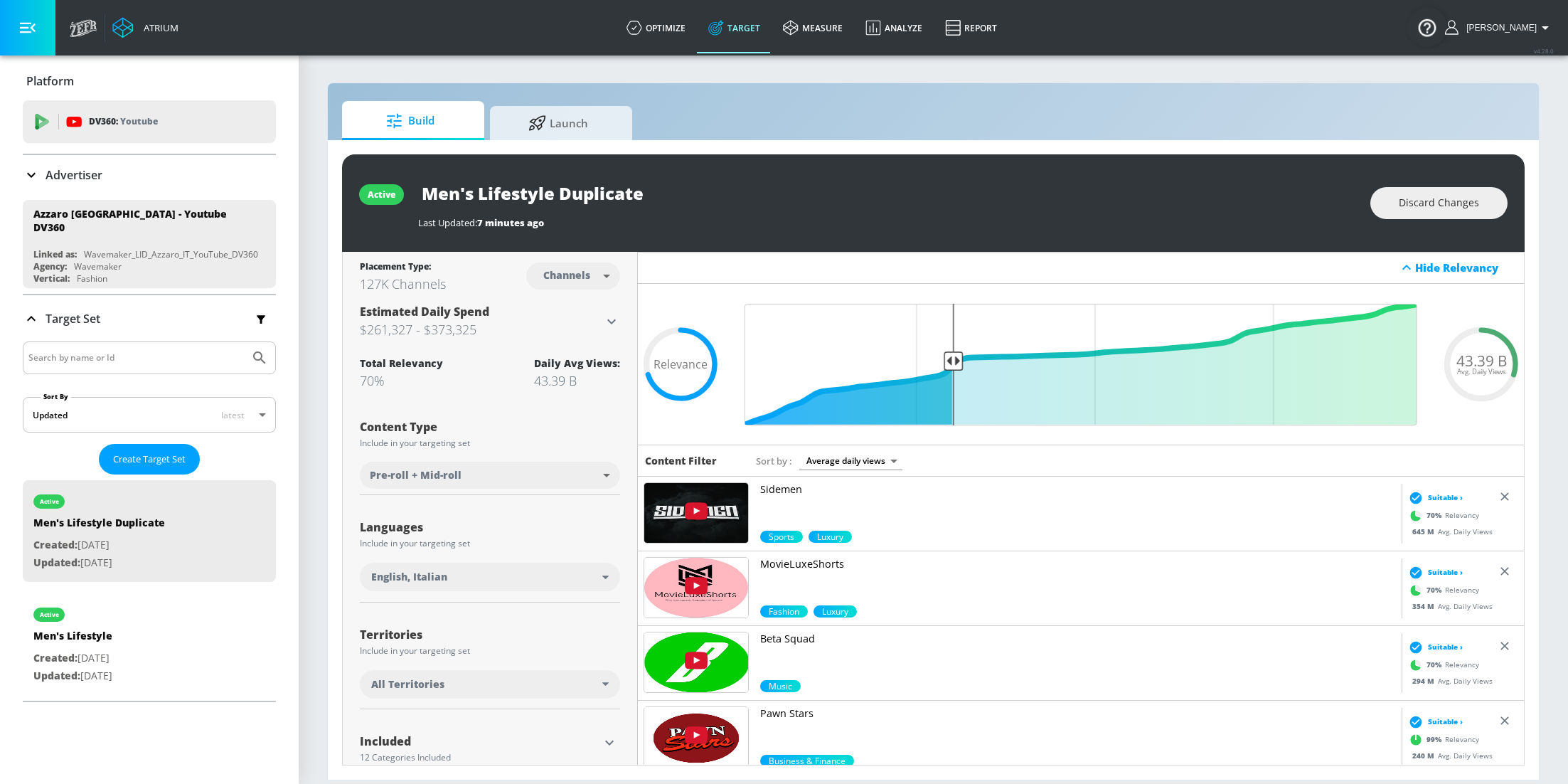
click at [692, 200] on input "Men's Lifestyle Duplicate" at bounding box center [595, 193] width 355 height 32
drag, startPoint x: 684, startPoint y: 199, endPoint x: 562, endPoint y: 193, distance: 122.1
click at [562, 193] on input "Men's Lifestyle Duplicate" at bounding box center [595, 193] width 355 height 32
click at [592, 197] on input "Men's Lifestyle ENg/IT" at bounding box center [570, 193] width 304 height 32
type input "Men's Lifestyle ENG/IT"
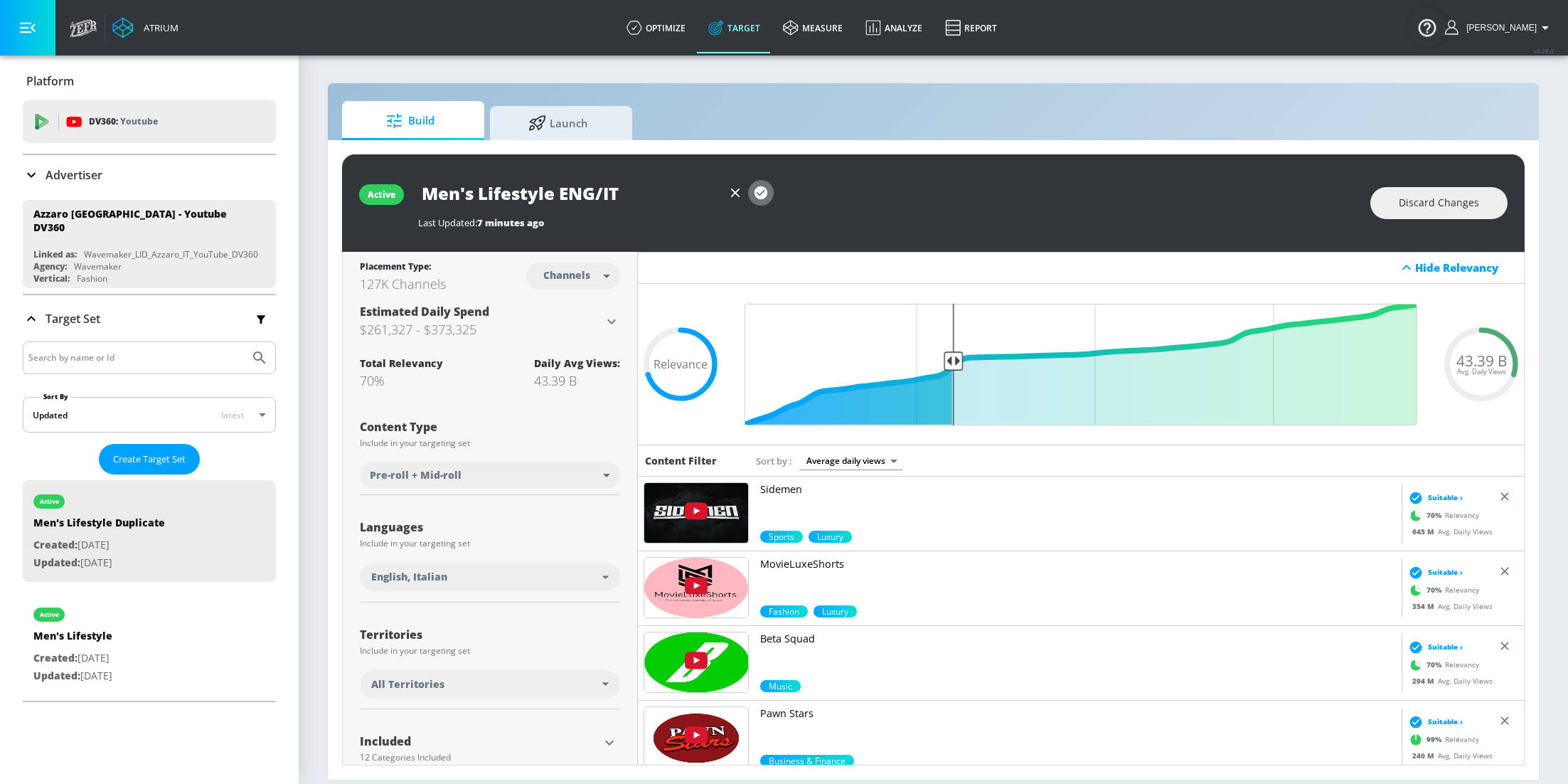
click at [753, 196] on icon "button" at bounding box center [760, 192] width 15 height 15
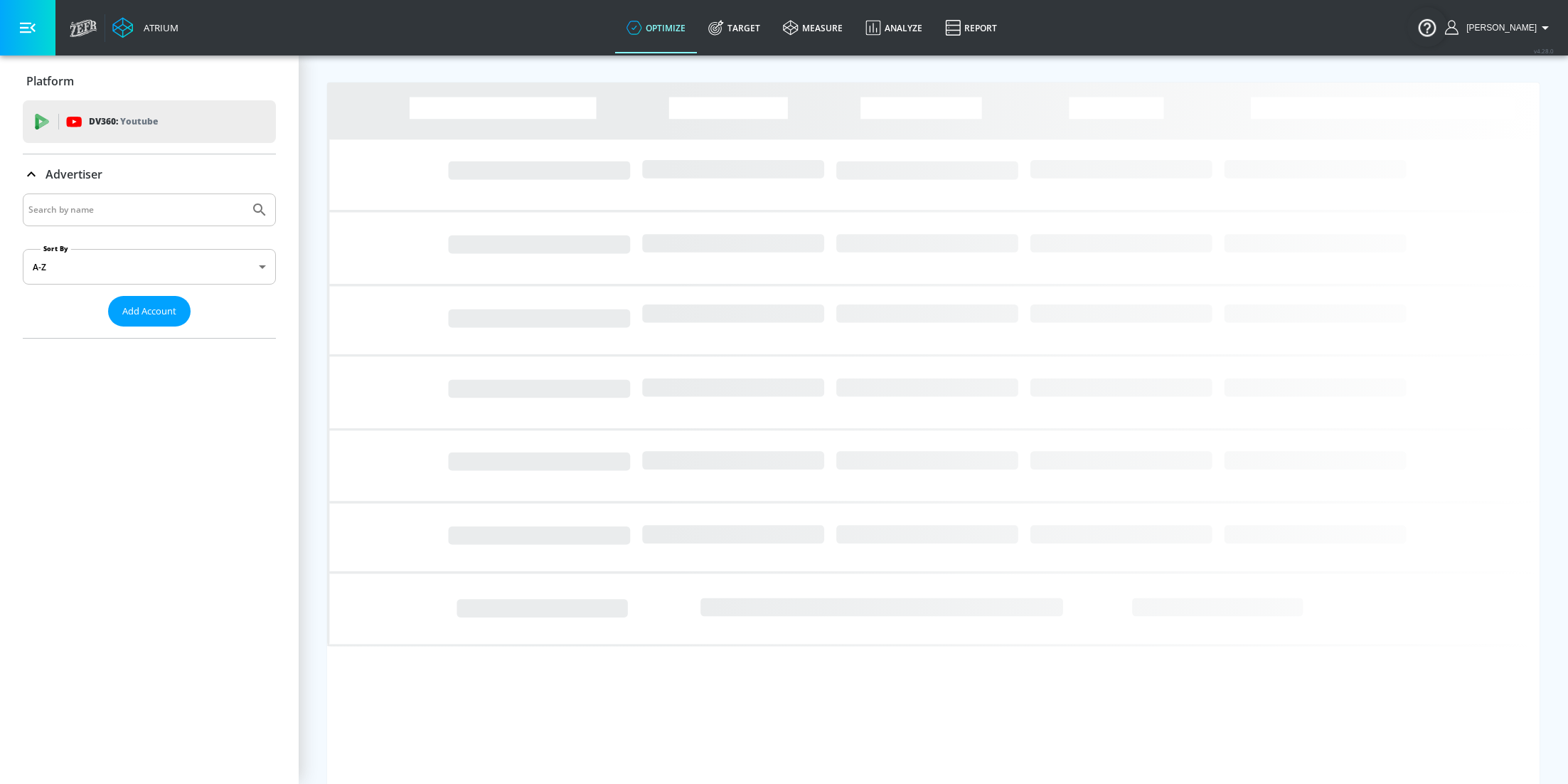
click at [166, 201] on input "Search by name" at bounding box center [136, 210] width 215 height 18
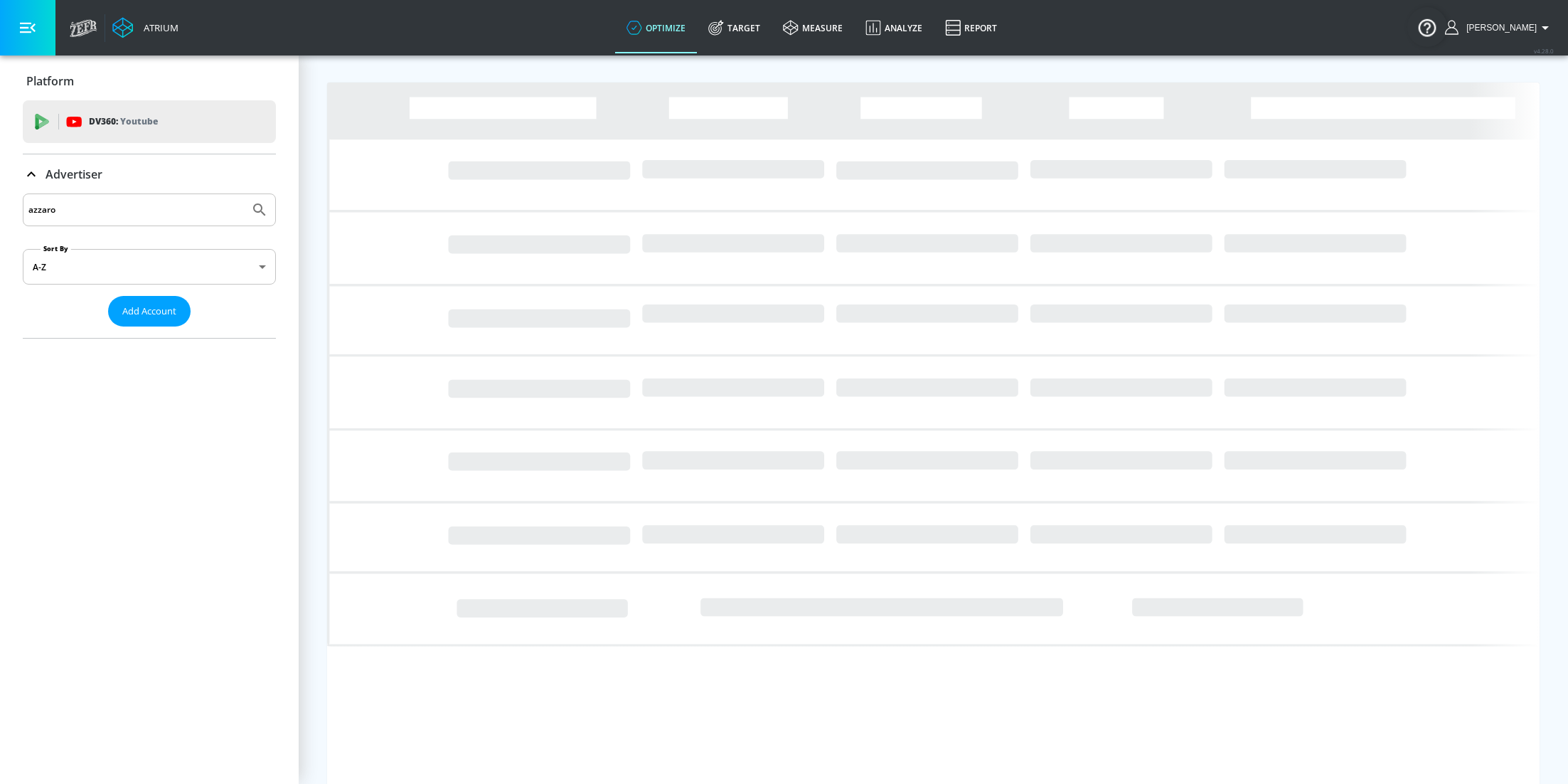
type input "azzaro"
click at [244, 194] on button "Submit Search" at bounding box center [259, 210] width 31 height 31
click at [1521, 25] on span "[PERSON_NAME]" at bounding box center [1499, 28] width 76 height 10
click at [1469, 65] on div "Logout" at bounding box center [1493, 66] width 120 height 17
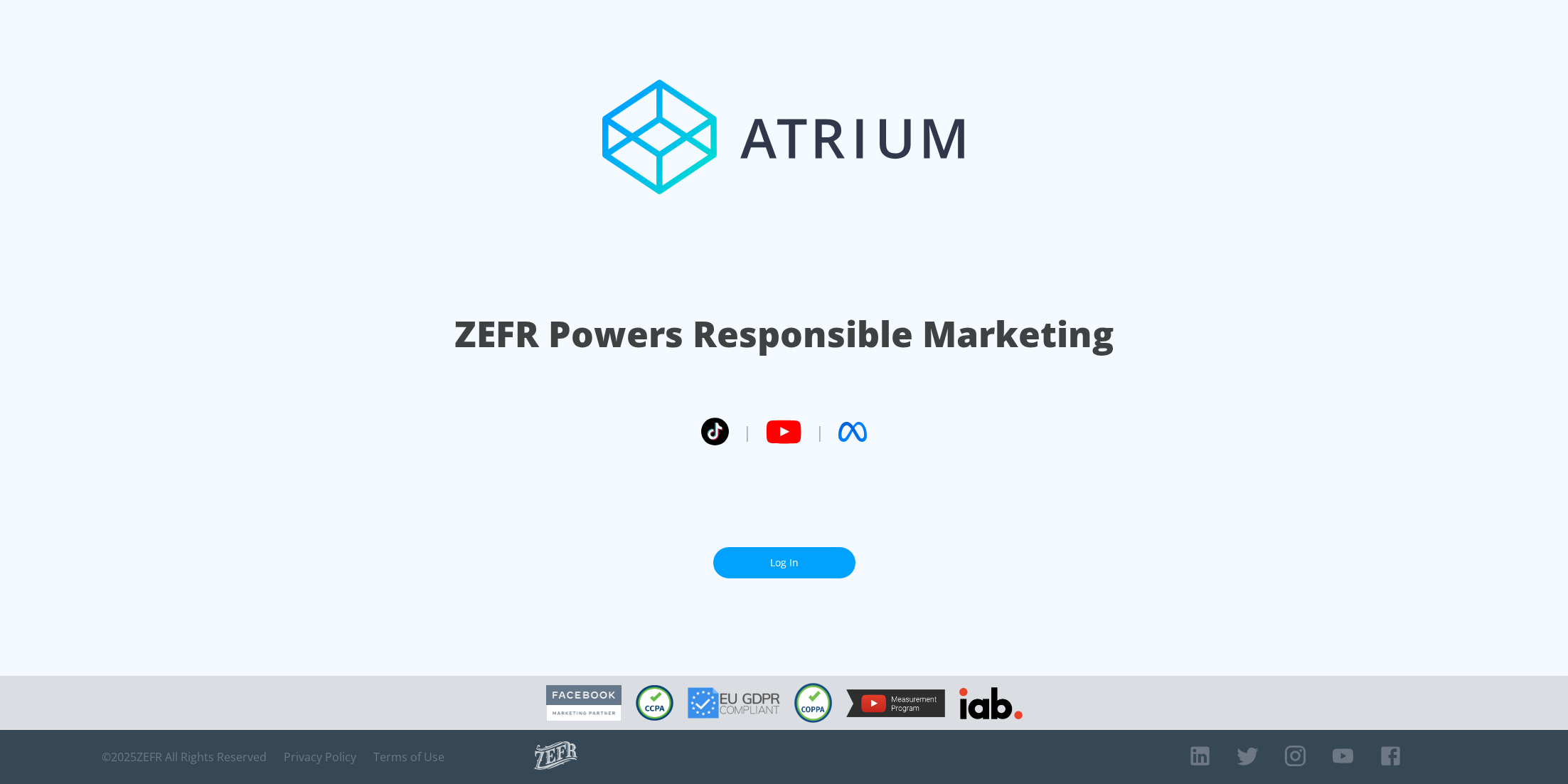
click at [779, 566] on link "Log In" at bounding box center [784, 563] width 142 height 32
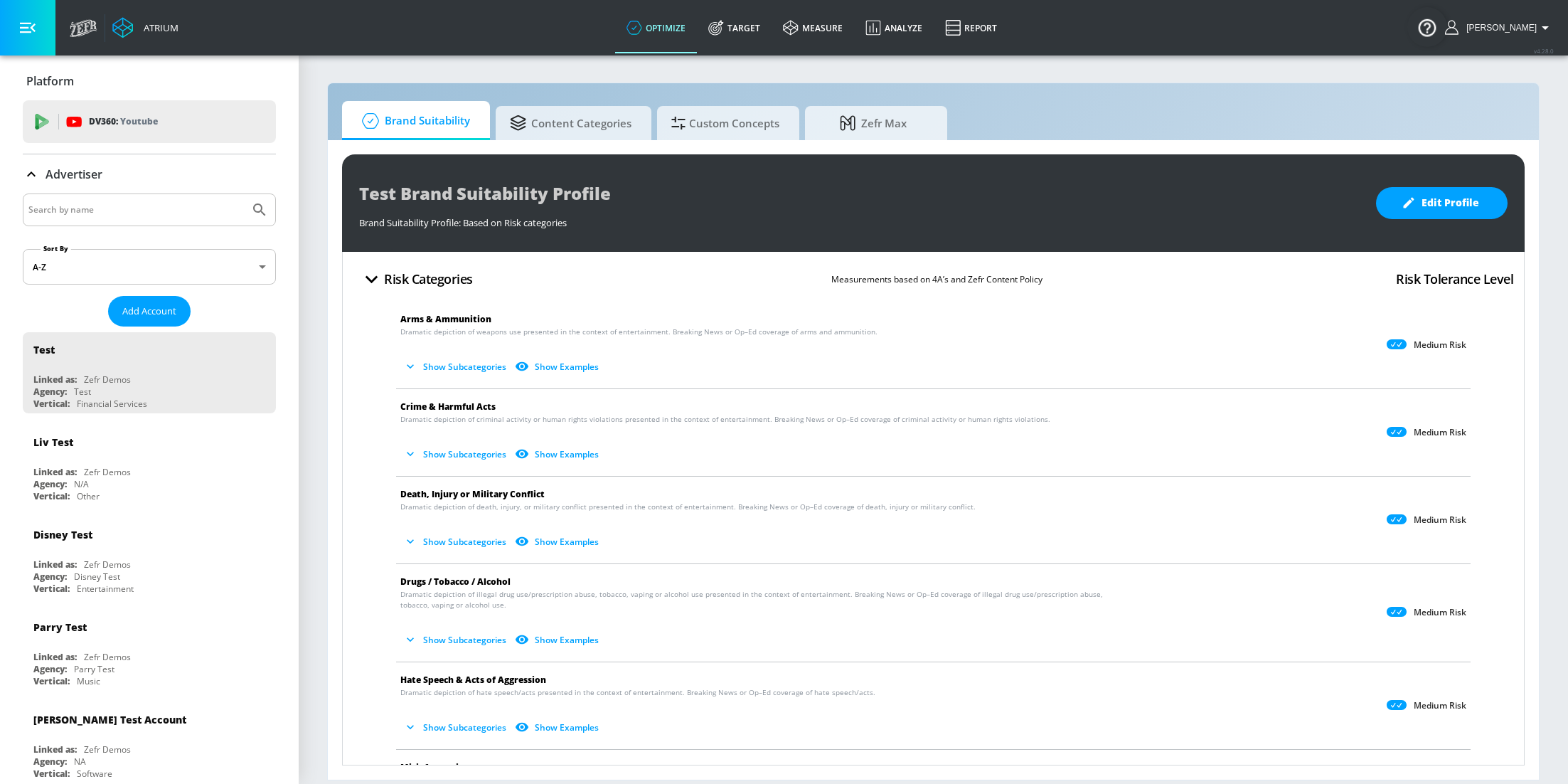
click at [123, 216] on input "Search by name" at bounding box center [136, 210] width 215 height 18
type input "azzaro"
click at [244, 194] on button "Submit Search" at bounding box center [259, 210] width 31 height 31
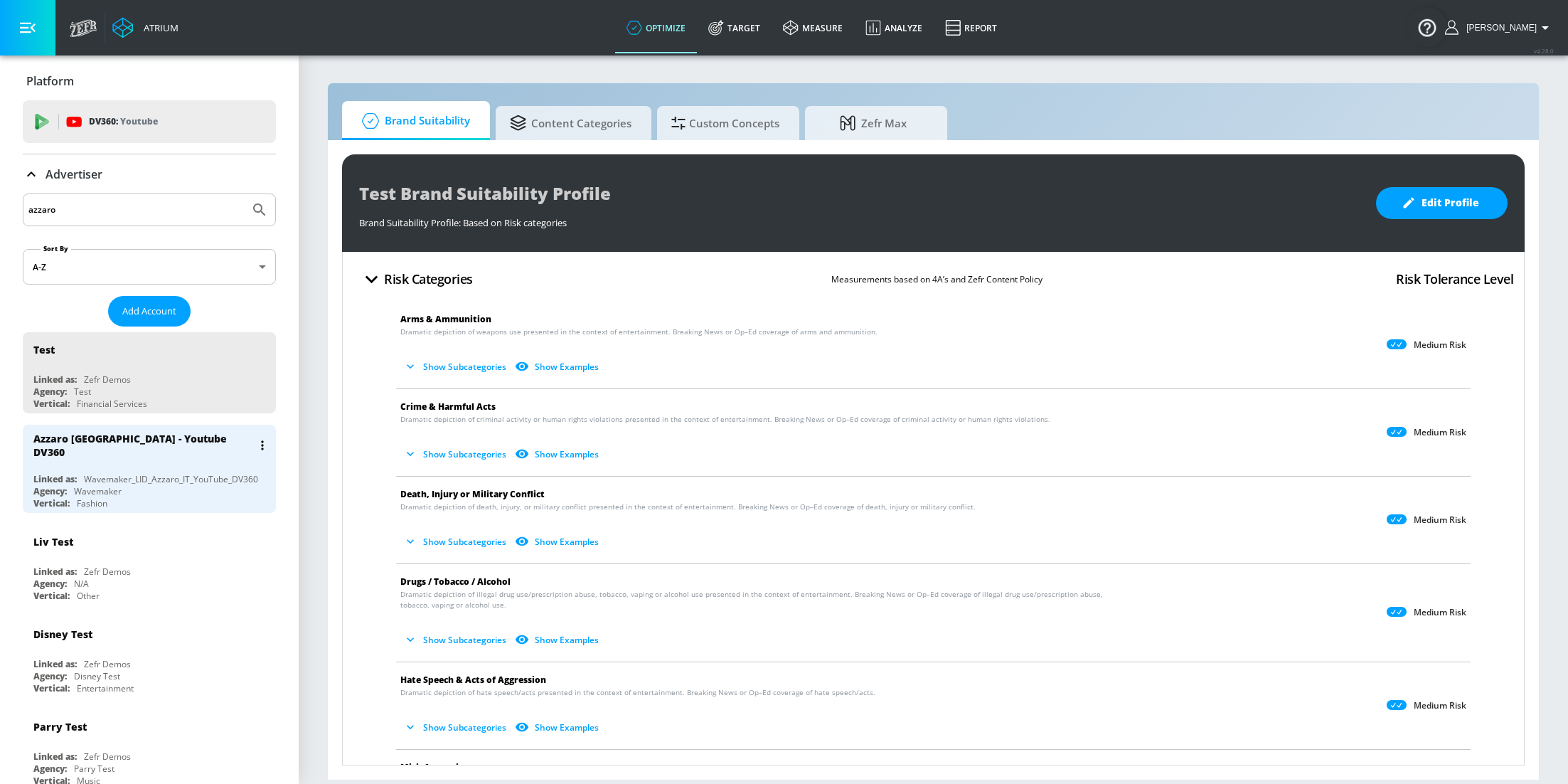
click at [63, 497] on div "Vertical:" at bounding box center [52, 503] width 36 height 12
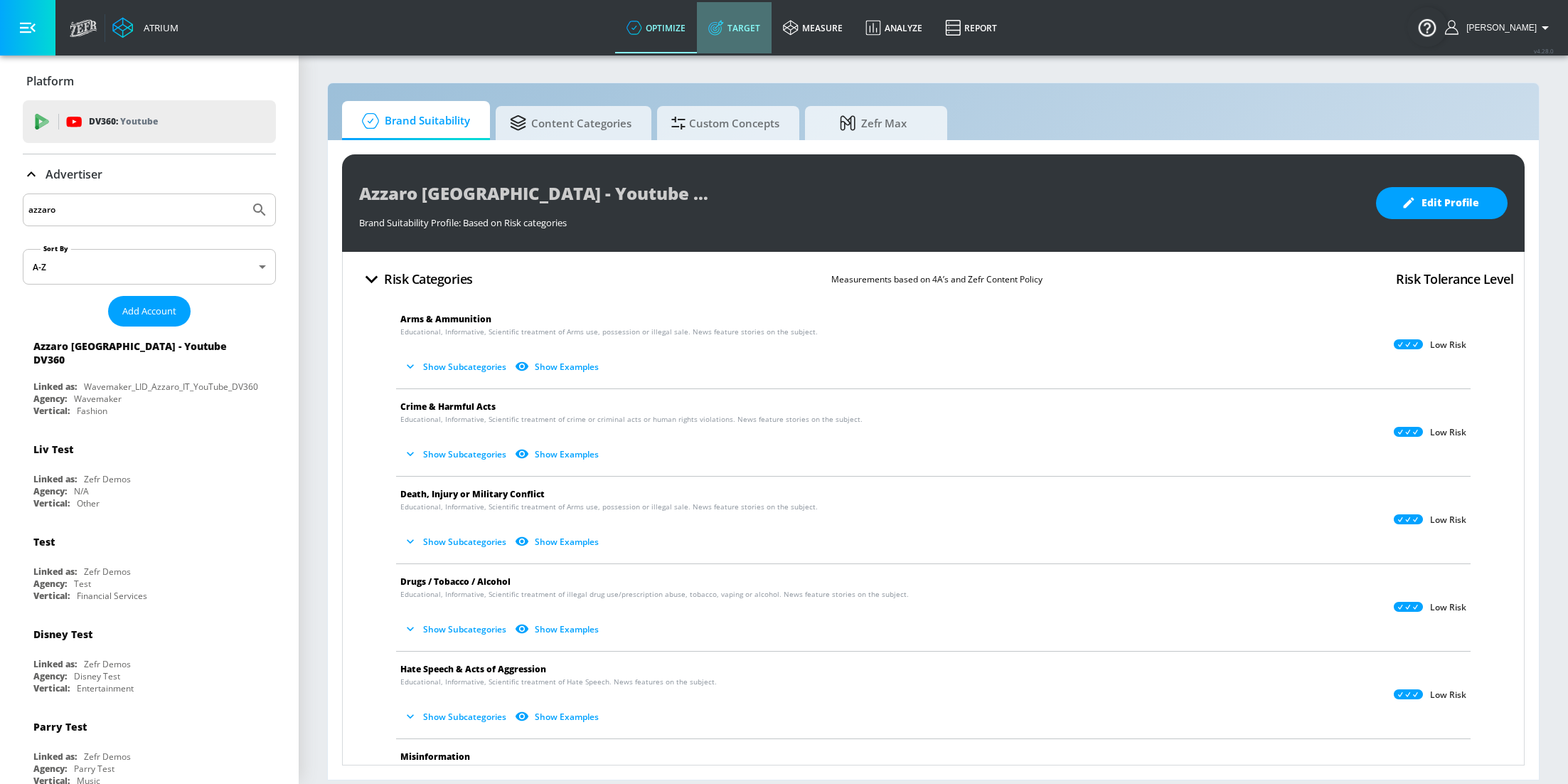
click at [769, 19] on link "Target" at bounding box center [734, 28] width 74 height 51
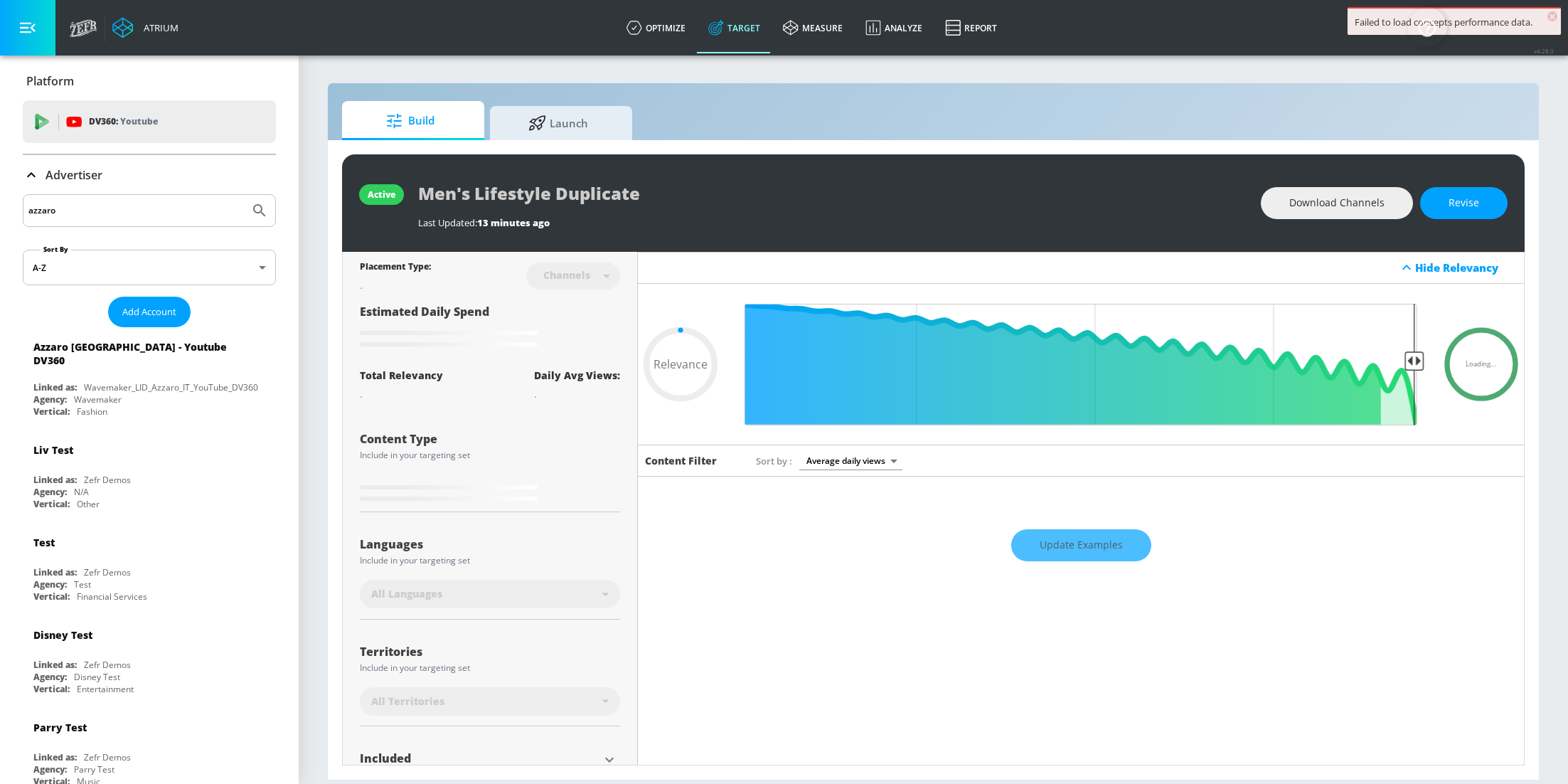
click at [24, 173] on icon at bounding box center [31, 174] width 17 height 17
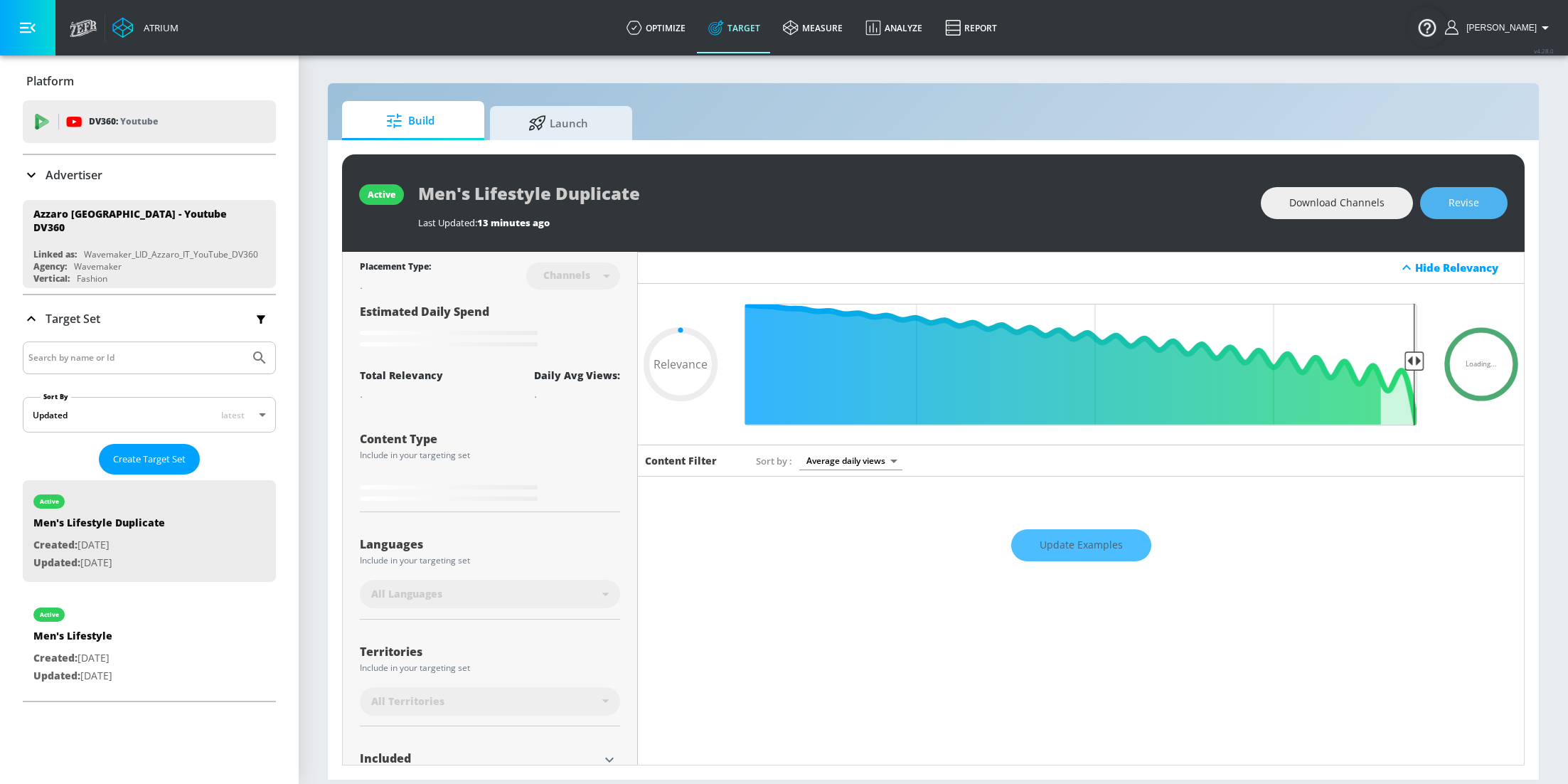
click at [1472, 201] on span "Revise" at bounding box center [1464, 203] width 31 height 18
type input "0.05"
drag, startPoint x: 657, startPoint y: 191, endPoint x: 555, endPoint y: 191, distance: 102.0
click at [555, 191] on input "Men's Lifestyle Duplicate" at bounding box center [595, 193] width 355 height 32
type input "Men's Lifestyle"
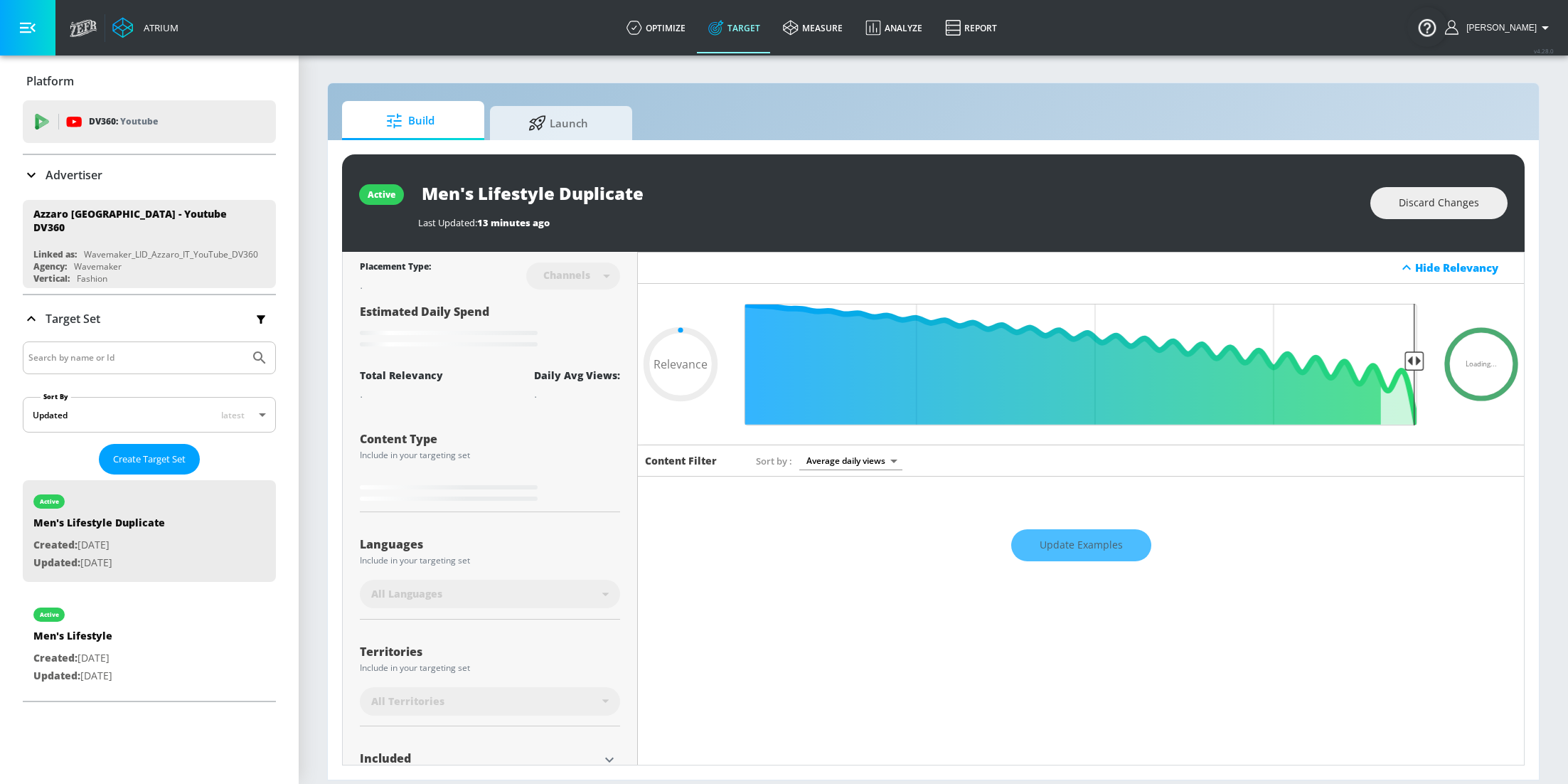
type input "0.05"
type input "Men's Lifestyle"
type input "0.05"
type input "Men's Lifestyle -"
type input "0.05"
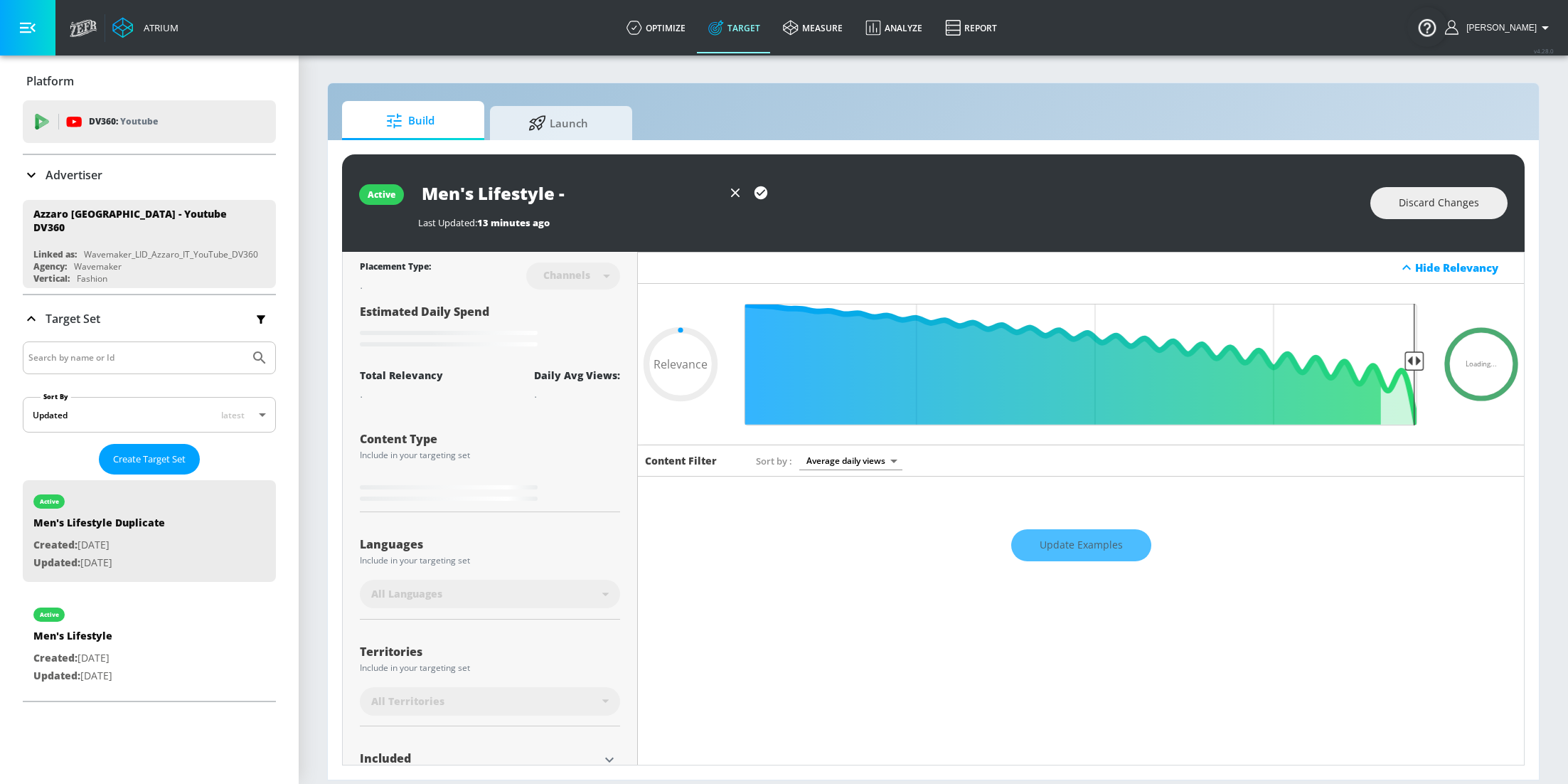
type input "Men's Lifestyle -"
type input "0.05"
type input "Men's Lifestyle - E"
type input "0.05"
type input "Men's Lifestyle - EN"
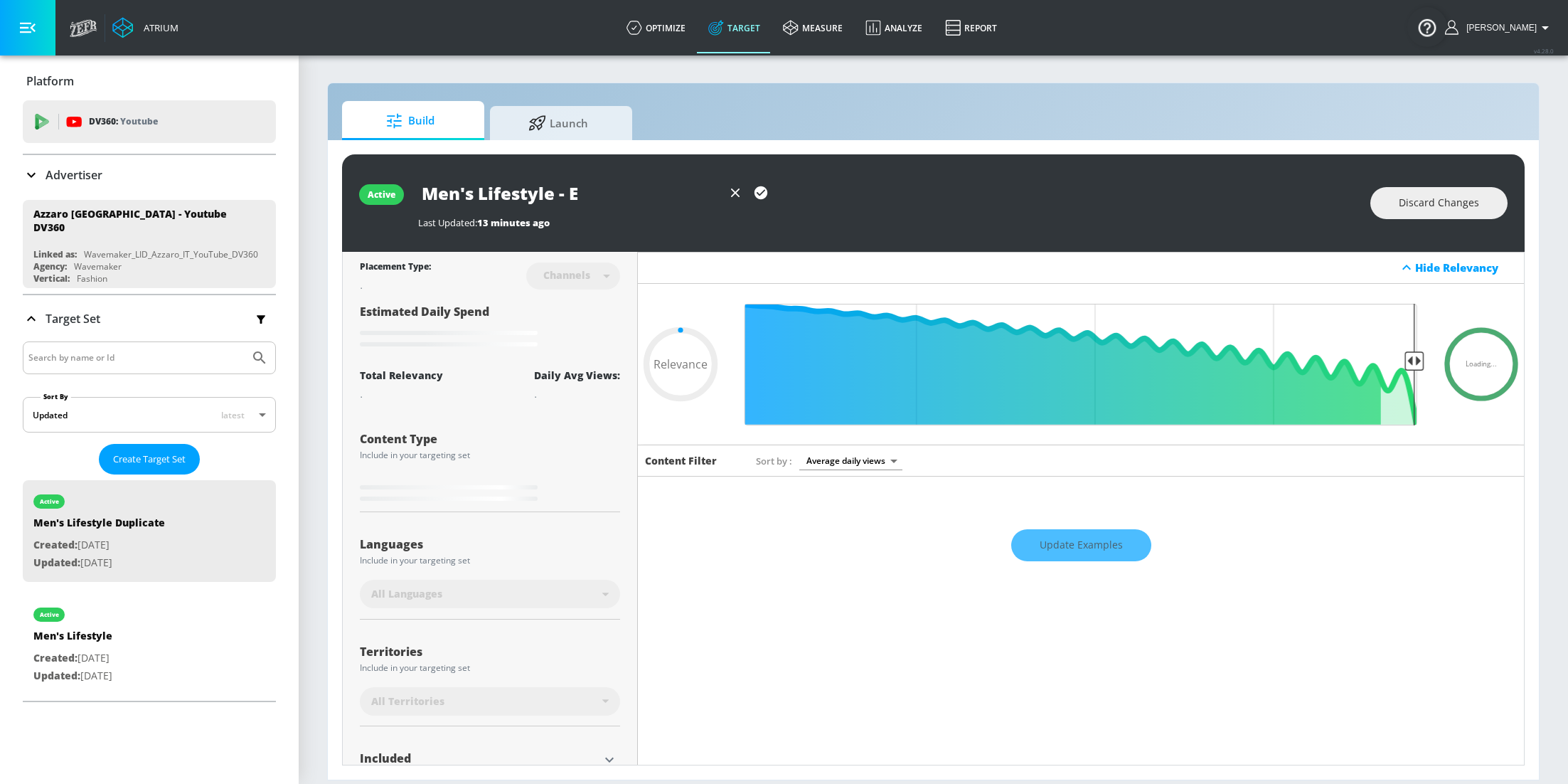
type input "0.05"
type input "Men's Lifestyle - ENG"
type input "0.05"
type input "Men's Lifestyle - ENG/"
type input "0.05"
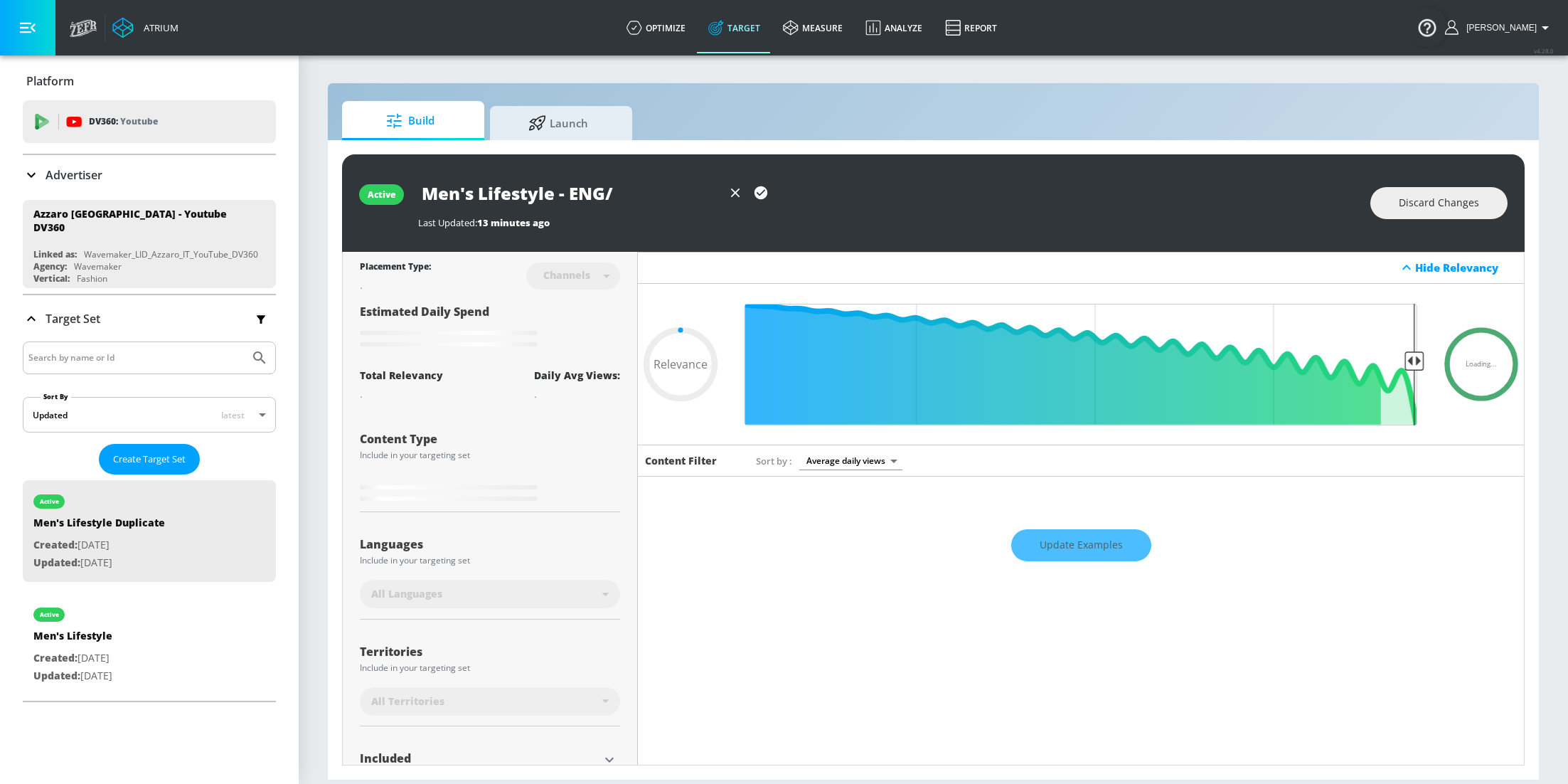
type input "Men's Lifestyle - ENG/I"
type input "0.05"
type input "Men's Lifestyle - ENG/IT"
type input "0.05"
type input "Men's Lifestyle - ENG/IT"
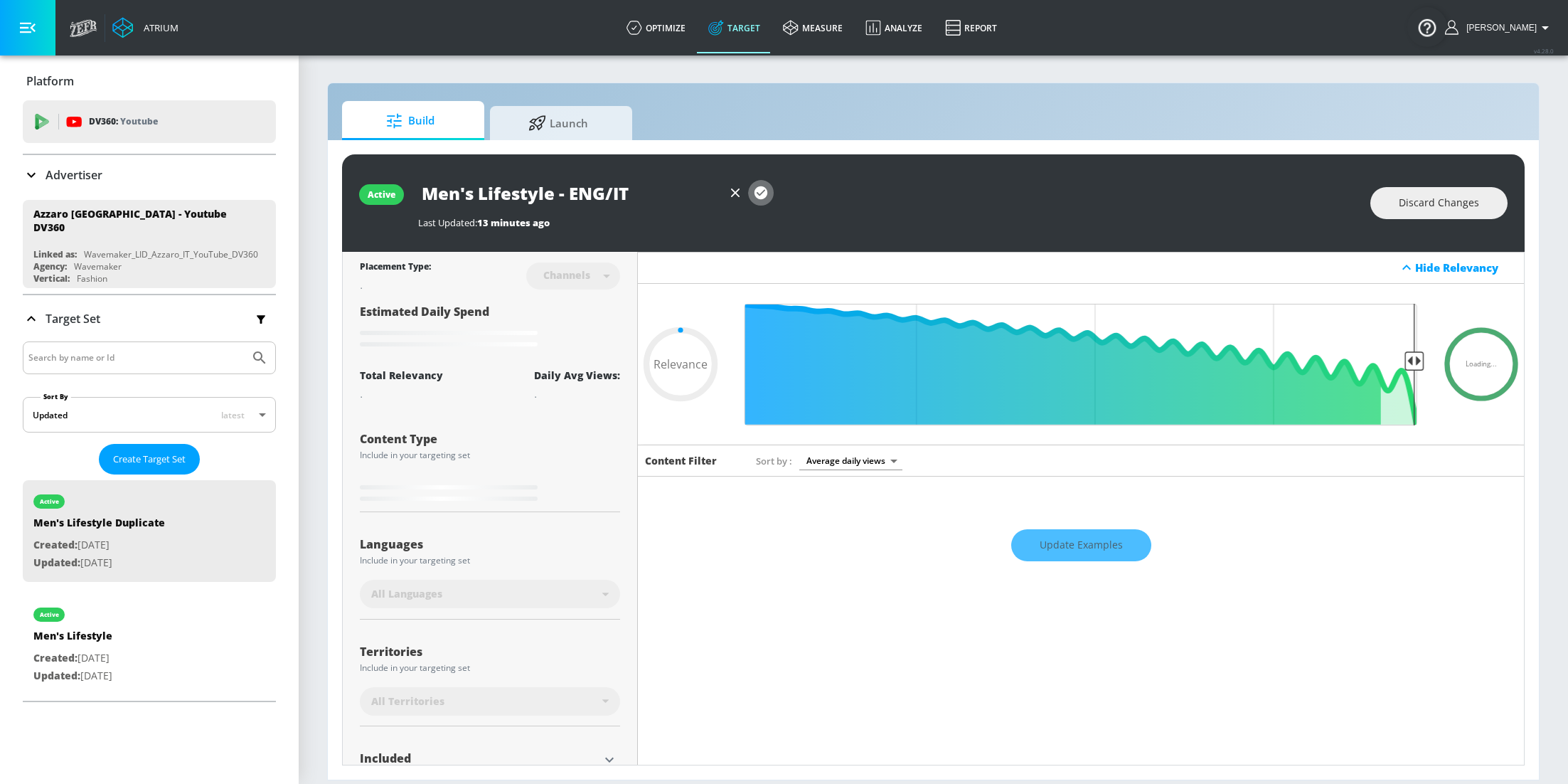
click at [757, 193] on icon "button" at bounding box center [760, 192] width 15 height 15
click at [893, 191] on div "Men's Lifestyle - ENG/IT" at bounding box center [887, 193] width 938 height 32
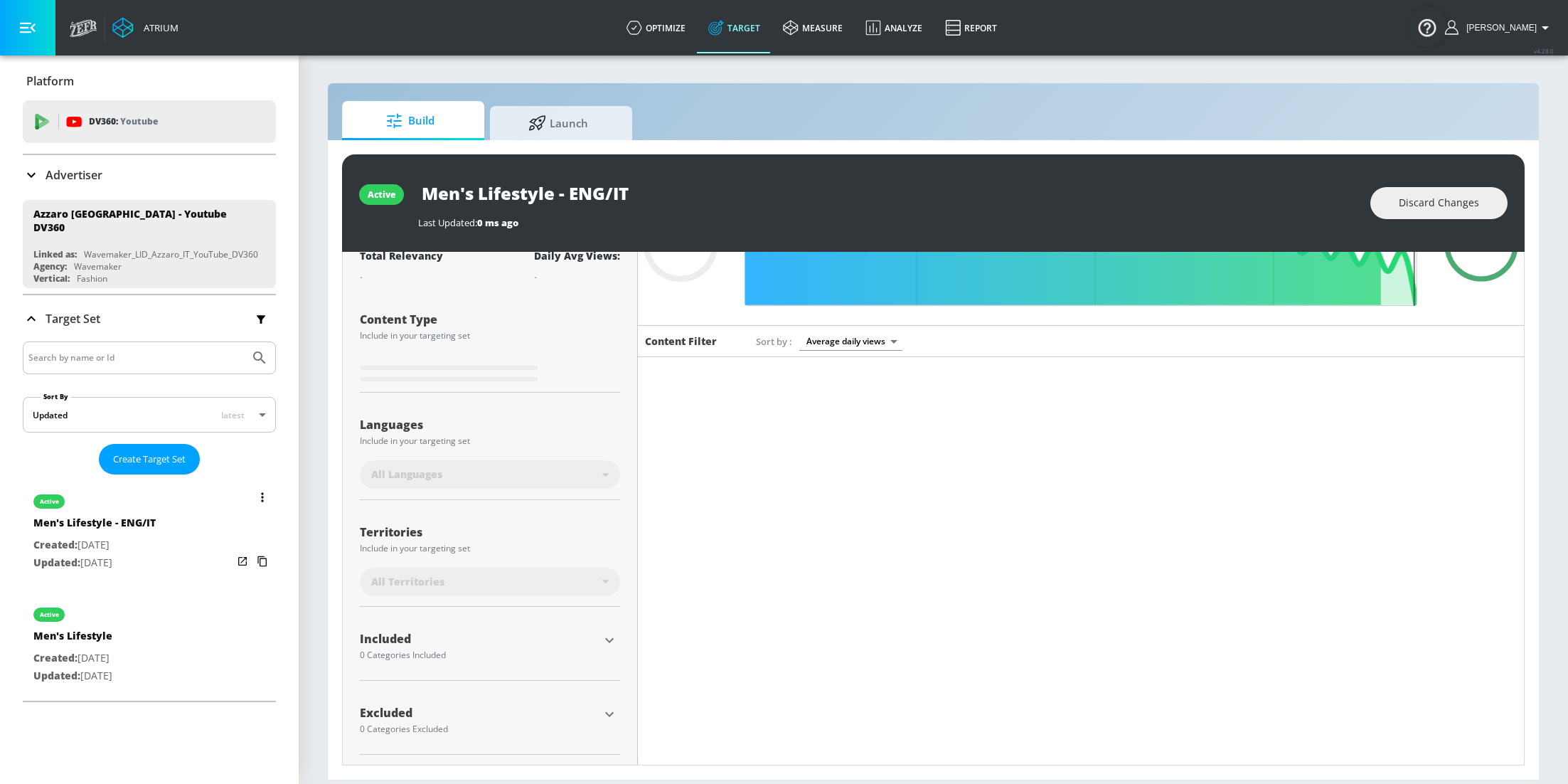
click at [175, 537] on div "active Men's Lifestyle - ENG/IT Created: Oct. 03, 2025 Updated: Oct. 03, 2025" at bounding box center [149, 531] width 253 height 101
type input "0.05"
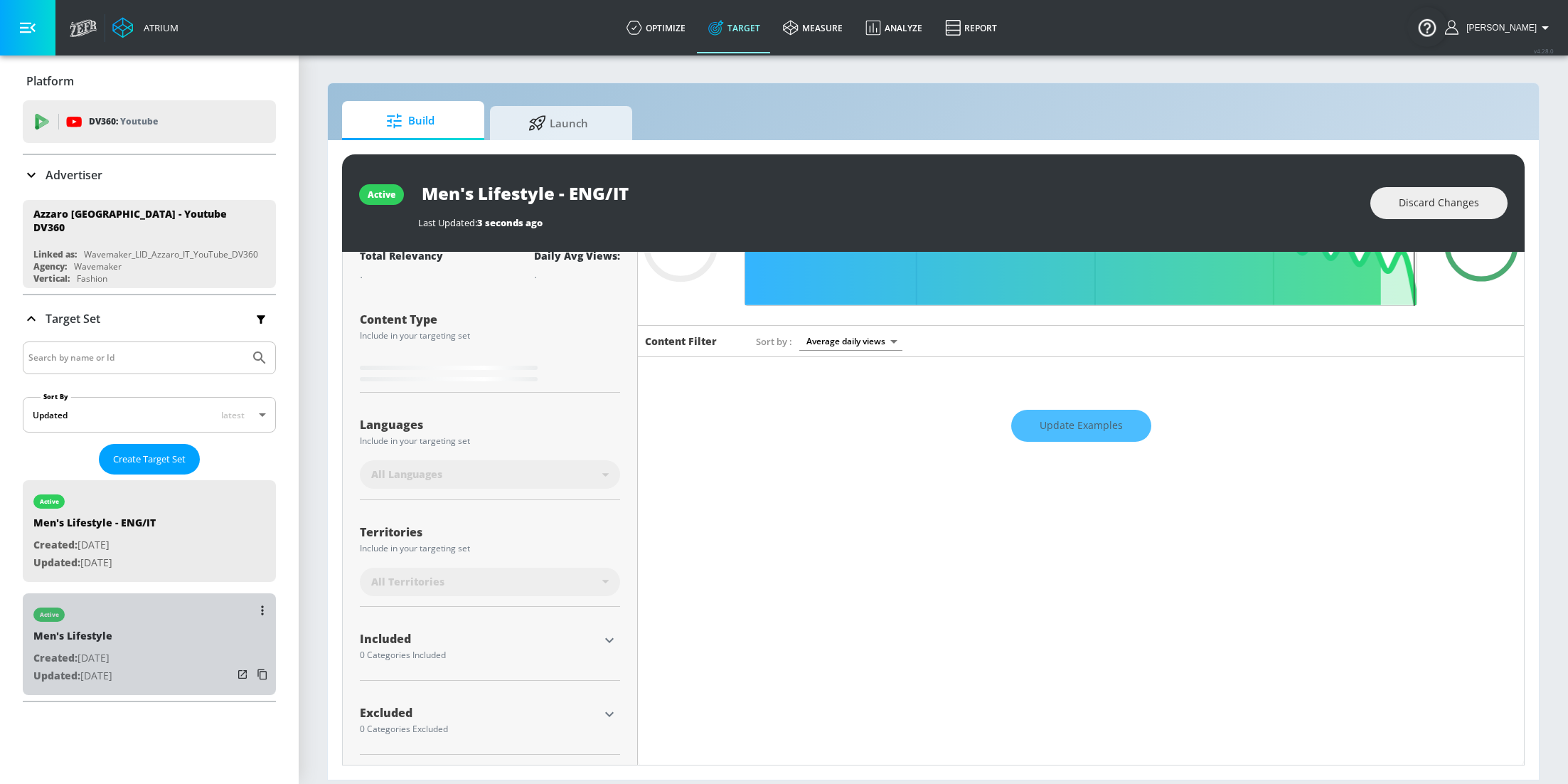
click at [112, 629] on div "Men's Lifestyle" at bounding box center [73, 639] width 79 height 20
type input "Men's Lifestyle"
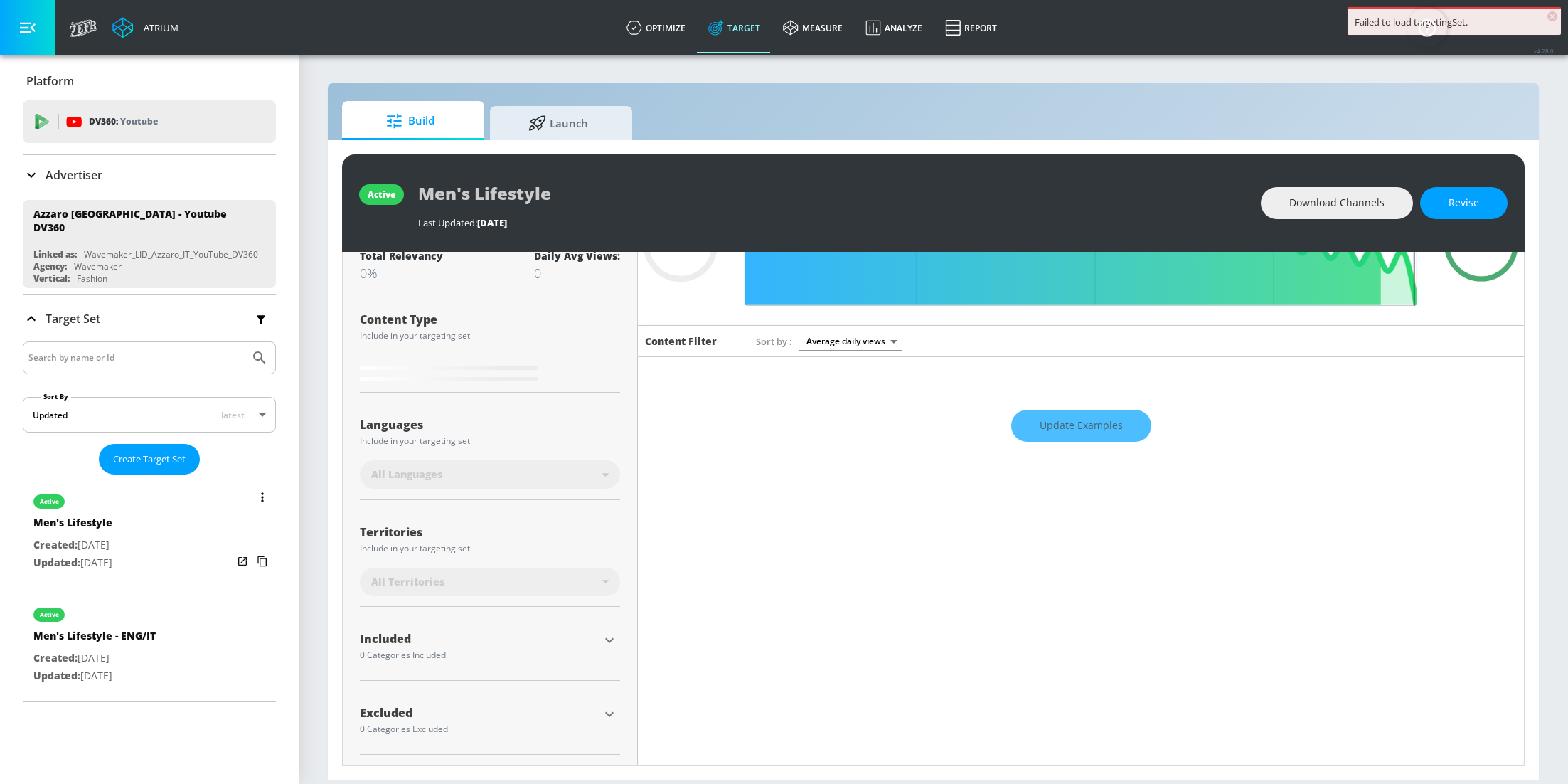
click at [112, 537] on p "Created: Oct. 01, 2025" at bounding box center [73, 545] width 79 height 18
type input "0.05"
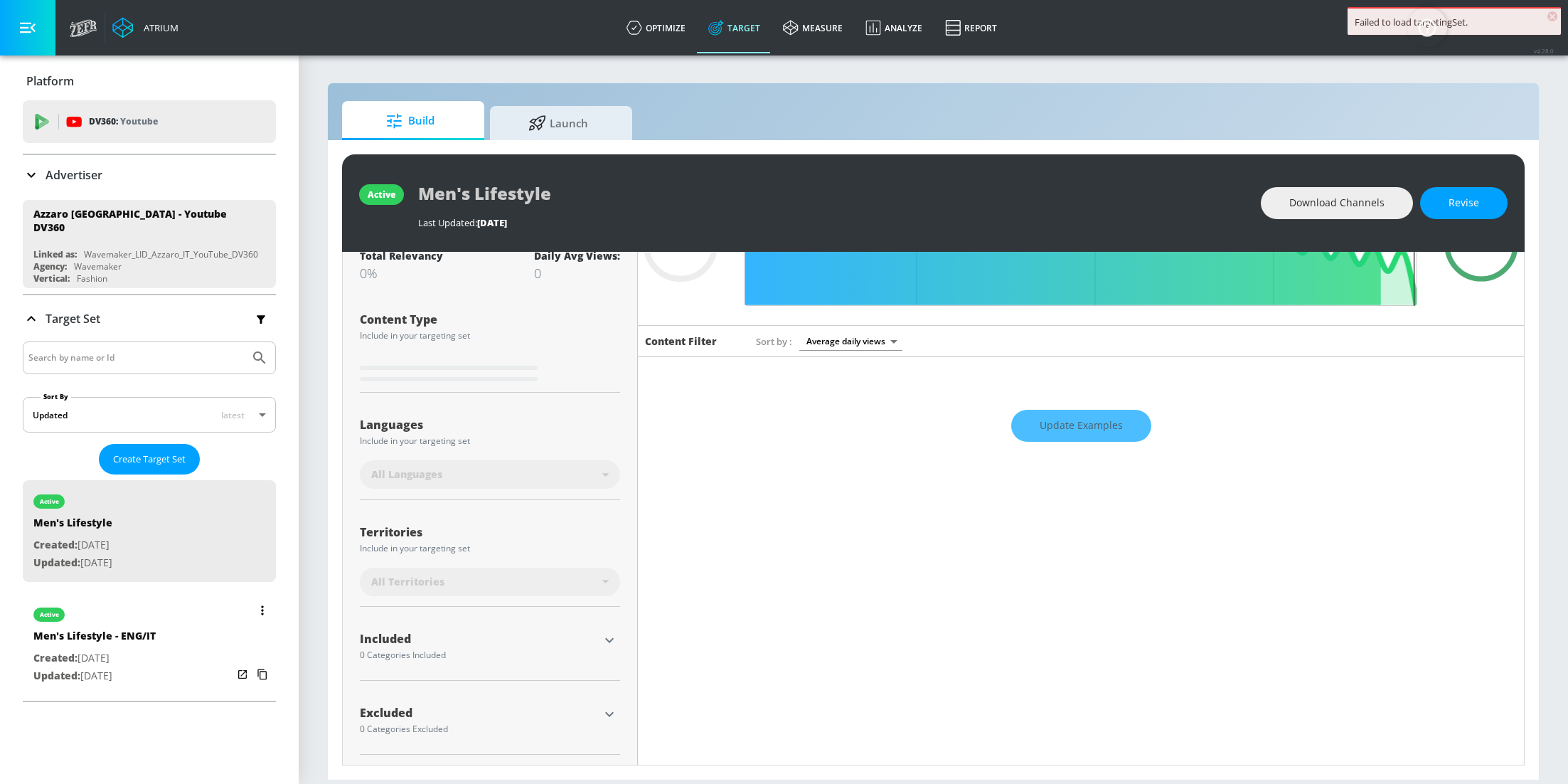
click at [120, 654] on p "Created: Oct. 03, 2025" at bounding box center [95, 658] width 123 height 18
type input "Men's Lifestyle - ENG/IT"
click at [1087, 418] on div "Update Examples" at bounding box center [1081, 426] width 886 height 50
click at [1100, 428] on div "Update Examples" at bounding box center [1081, 426] width 886 height 50
click at [1082, 434] on div "Update Examples" at bounding box center [1081, 426] width 886 height 50
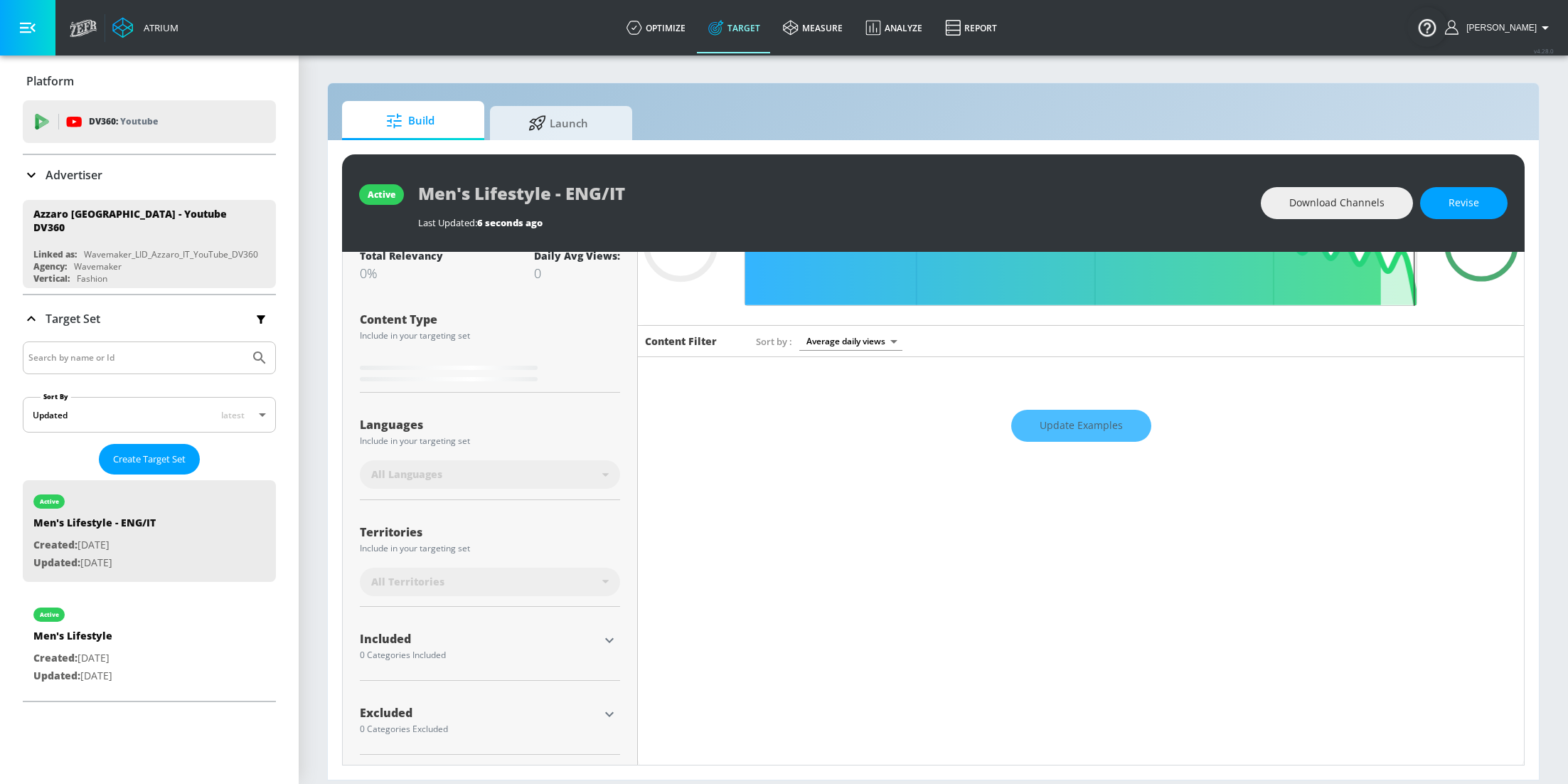
click at [1105, 432] on div "Update Examples" at bounding box center [1081, 426] width 886 height 50
type input "0.7"
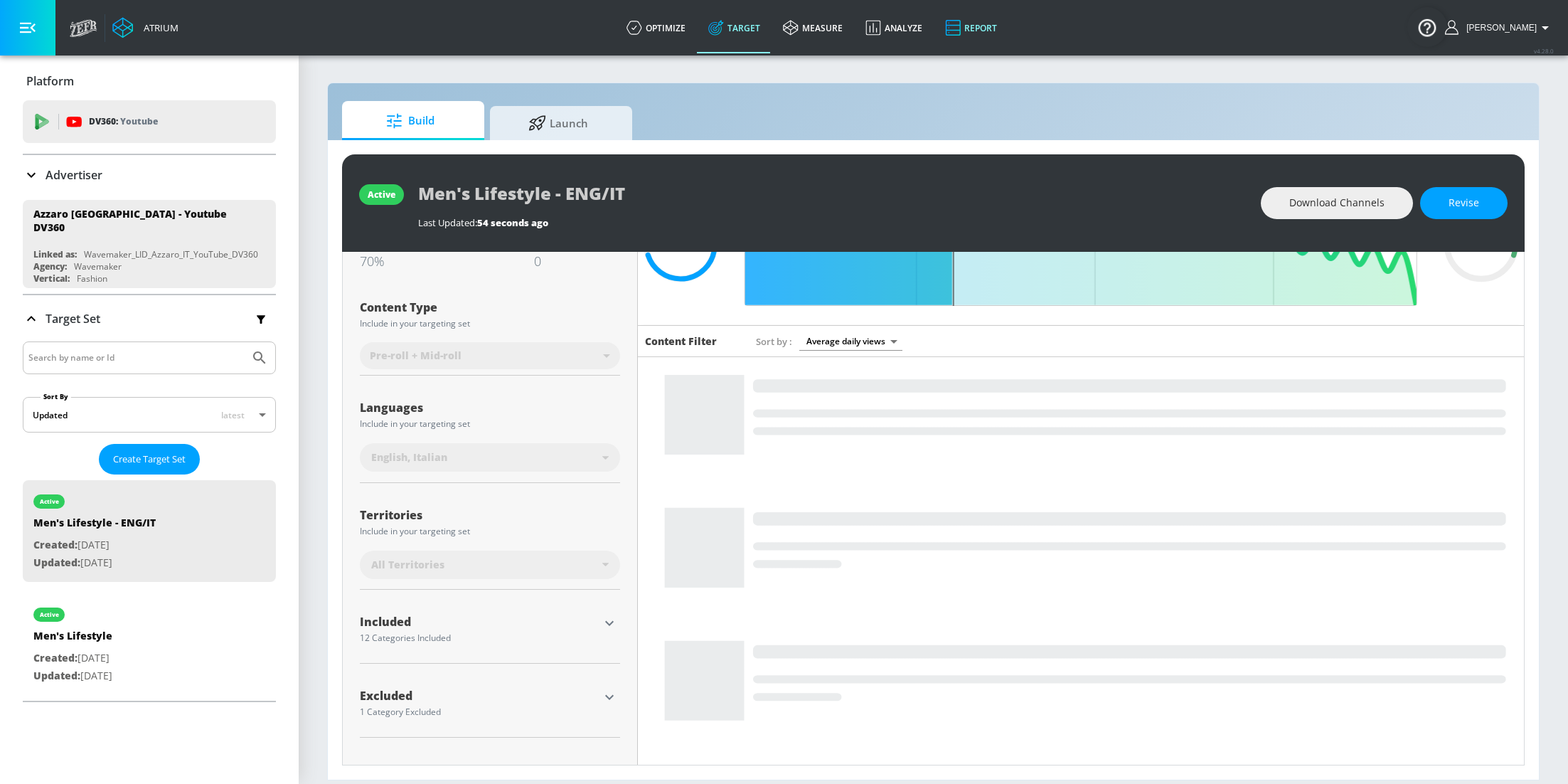
scroll to position [107, 0]
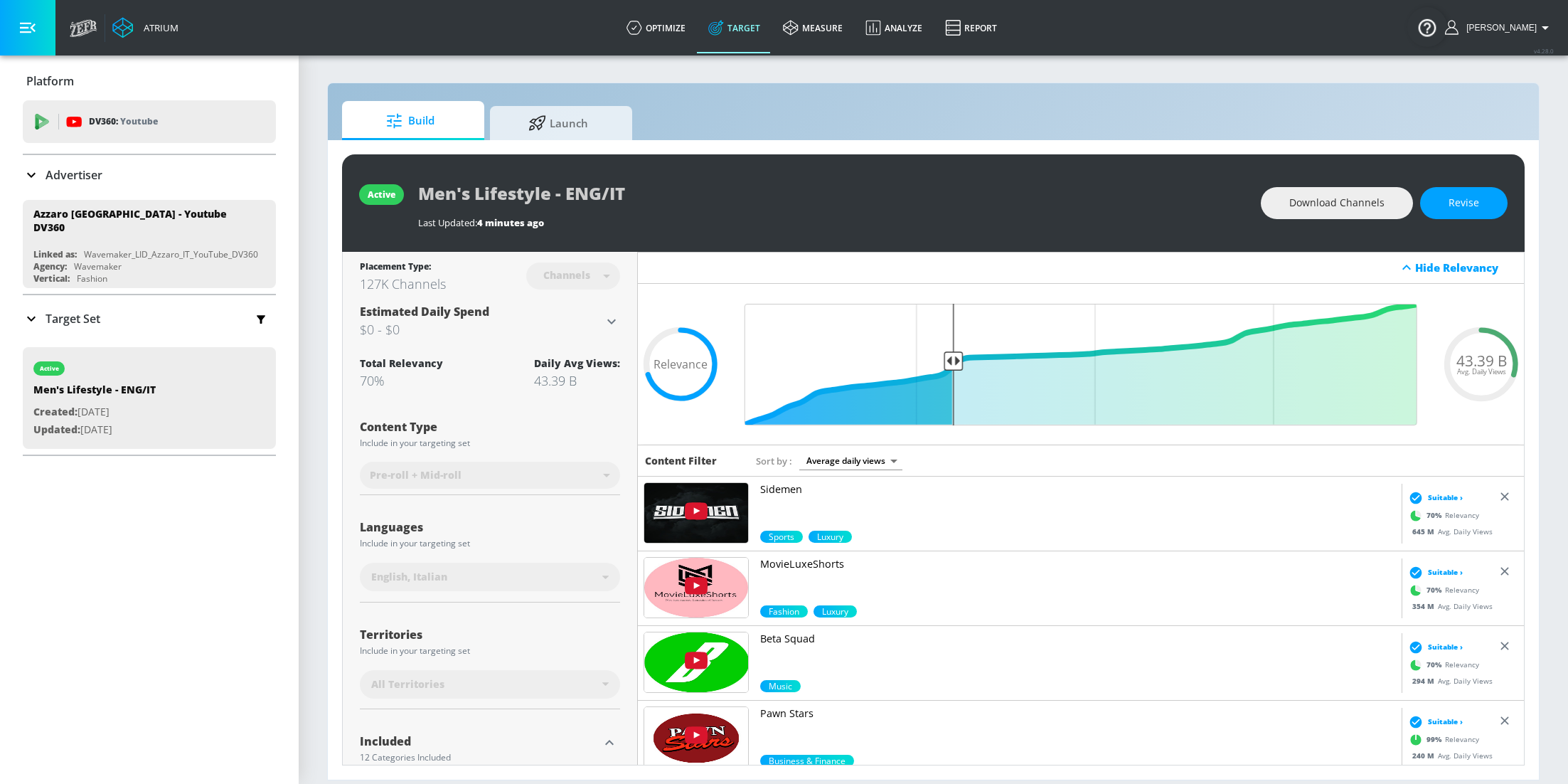
click at [480, 621] on div "Territories Include in your targeting set All Territories" at bounding box center [490, 661] width 260 height 96
click at [1331, 206] on span "Download Channels" at bounding box center [1337, 203] width 96 height 18
click at [58, 175] on p "Advertiser" at bounding box center [74, 174] width 57 height 15
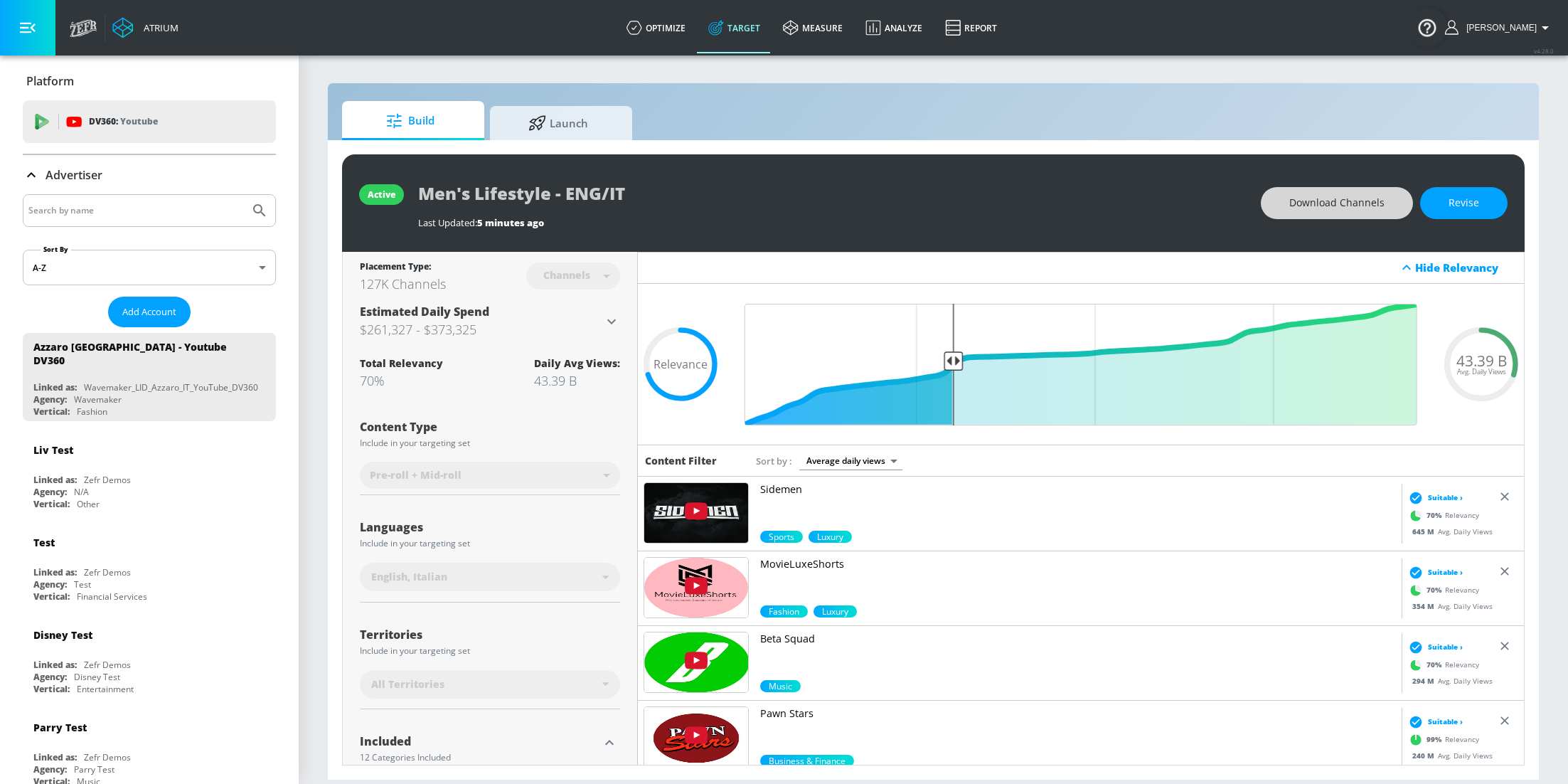
click at [128, 207] on input "Search by name" at bounding box center [136, 210] width 215 height 18
click at [244, 195] on button "Submit Search" at bounding box center [259, 210] width 31 height 31
click at [169, 217] on input "pureology" at bounding box center [136, 210] width 215 height 18
type input "pure"
click at [244, 195] on button "Submit Search" at bounding box center [259, 210] width 31 height 31
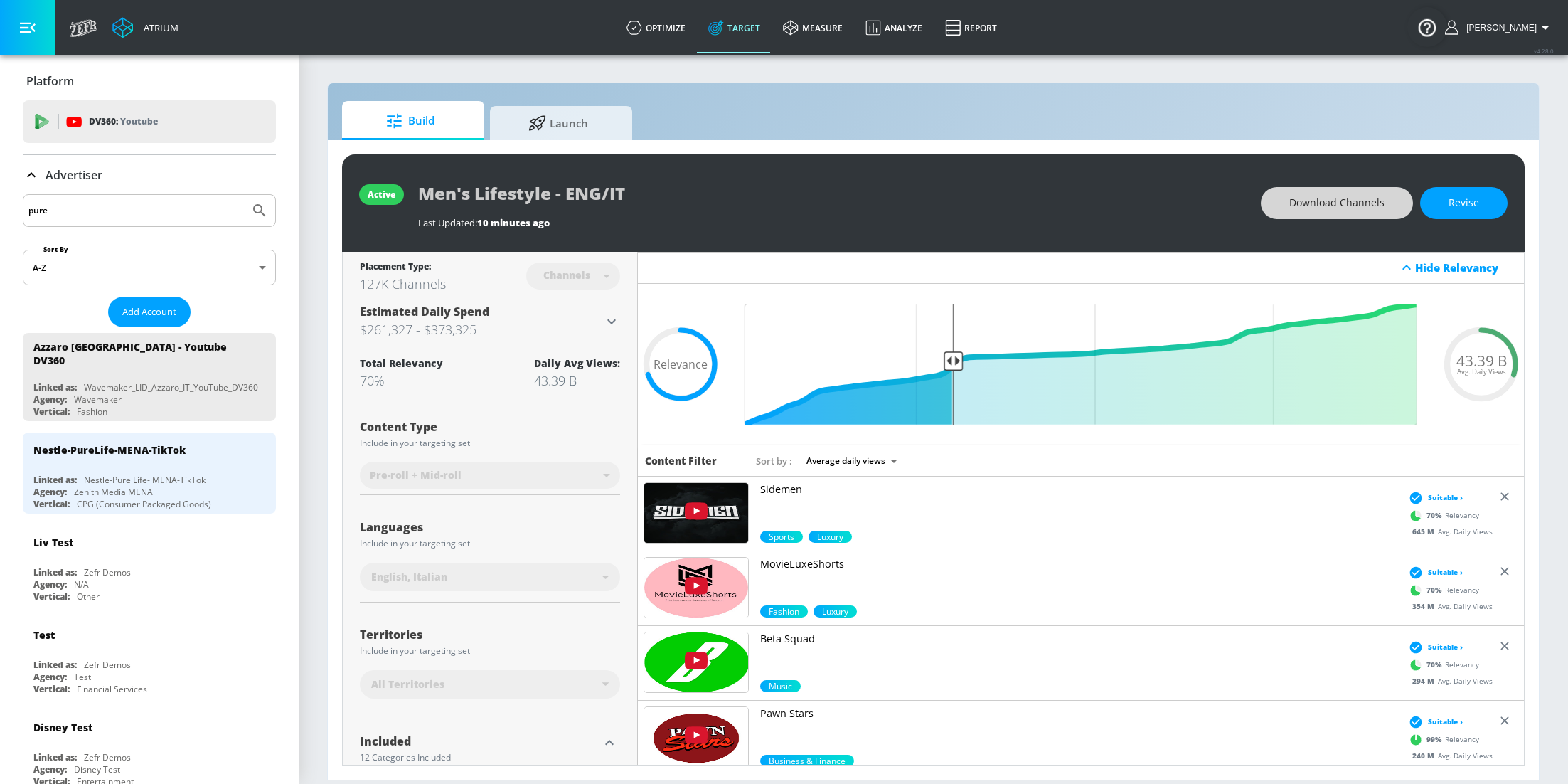
click at [72, 208] on input "pure" at bounding box center [136, 210] width 215 height 18
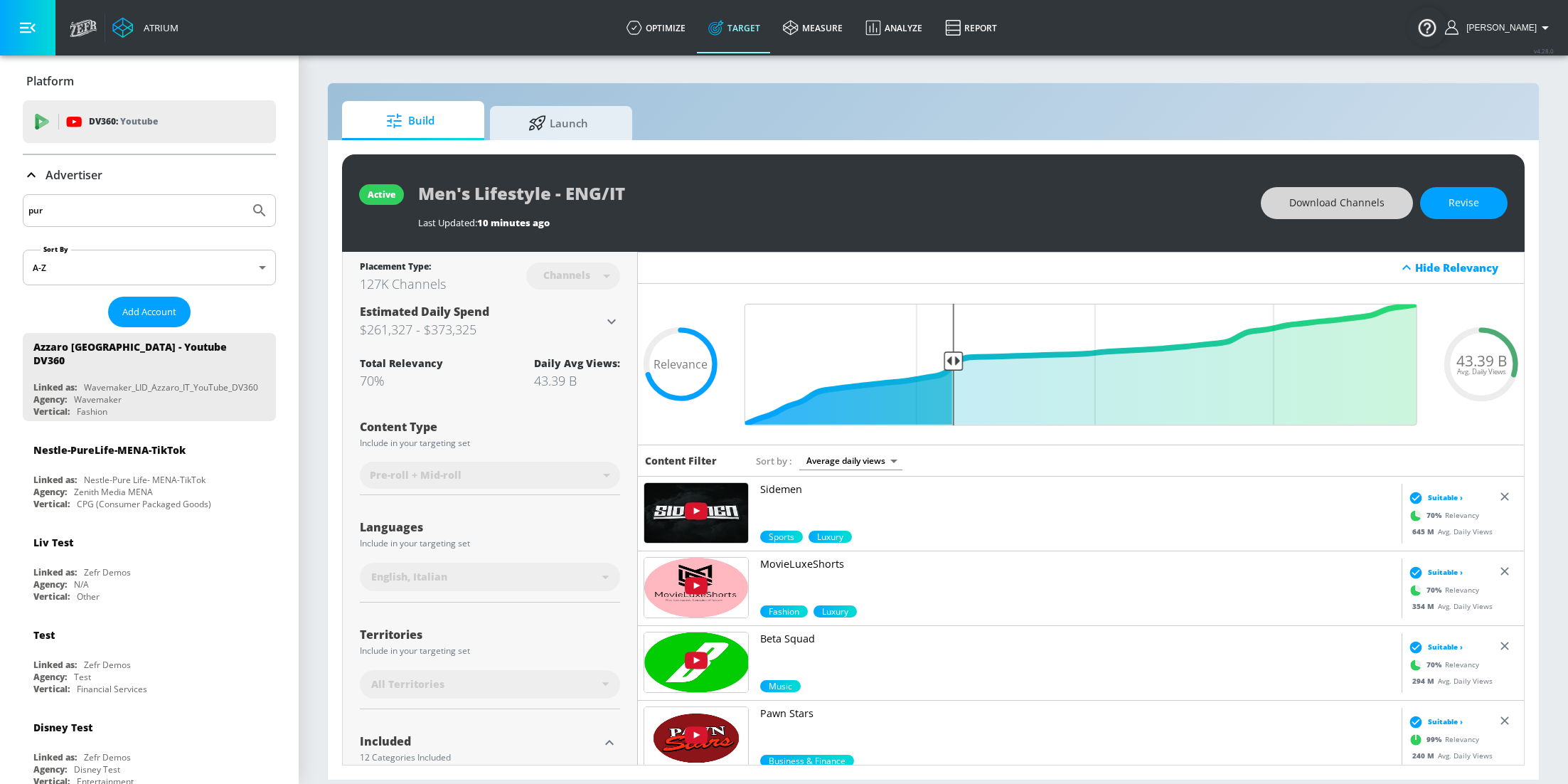
type input "pure"
click at [244, 195] on button "Submit Search" at bounding box center [259, 210] width 31 height 31
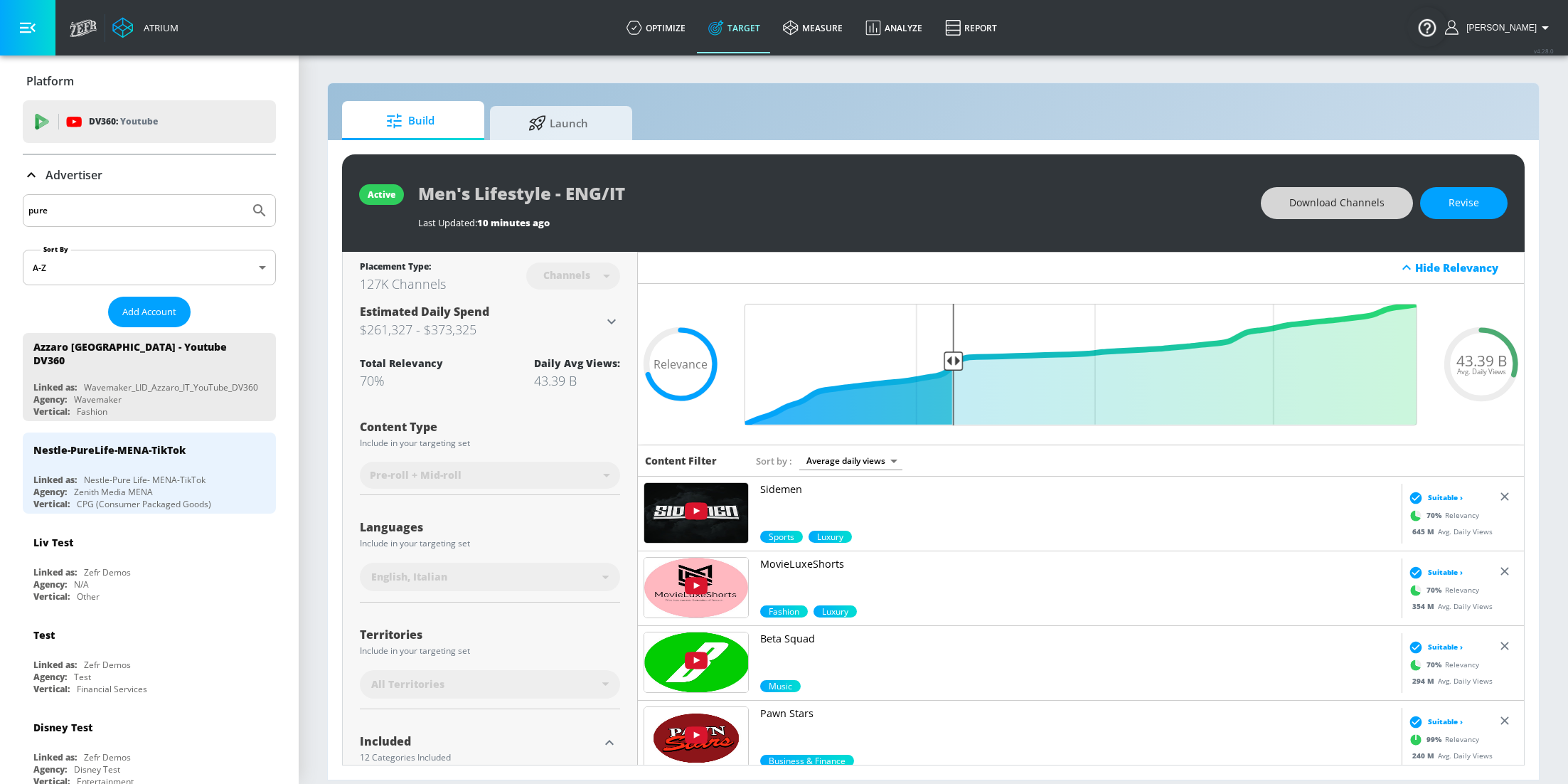
click at [244, 195] on button "Submit Search" at bounding box center [259, 210] width 31 height 31
click at [63, 209] on input "pure" at bounding box center [136, 210] width 215 height 18
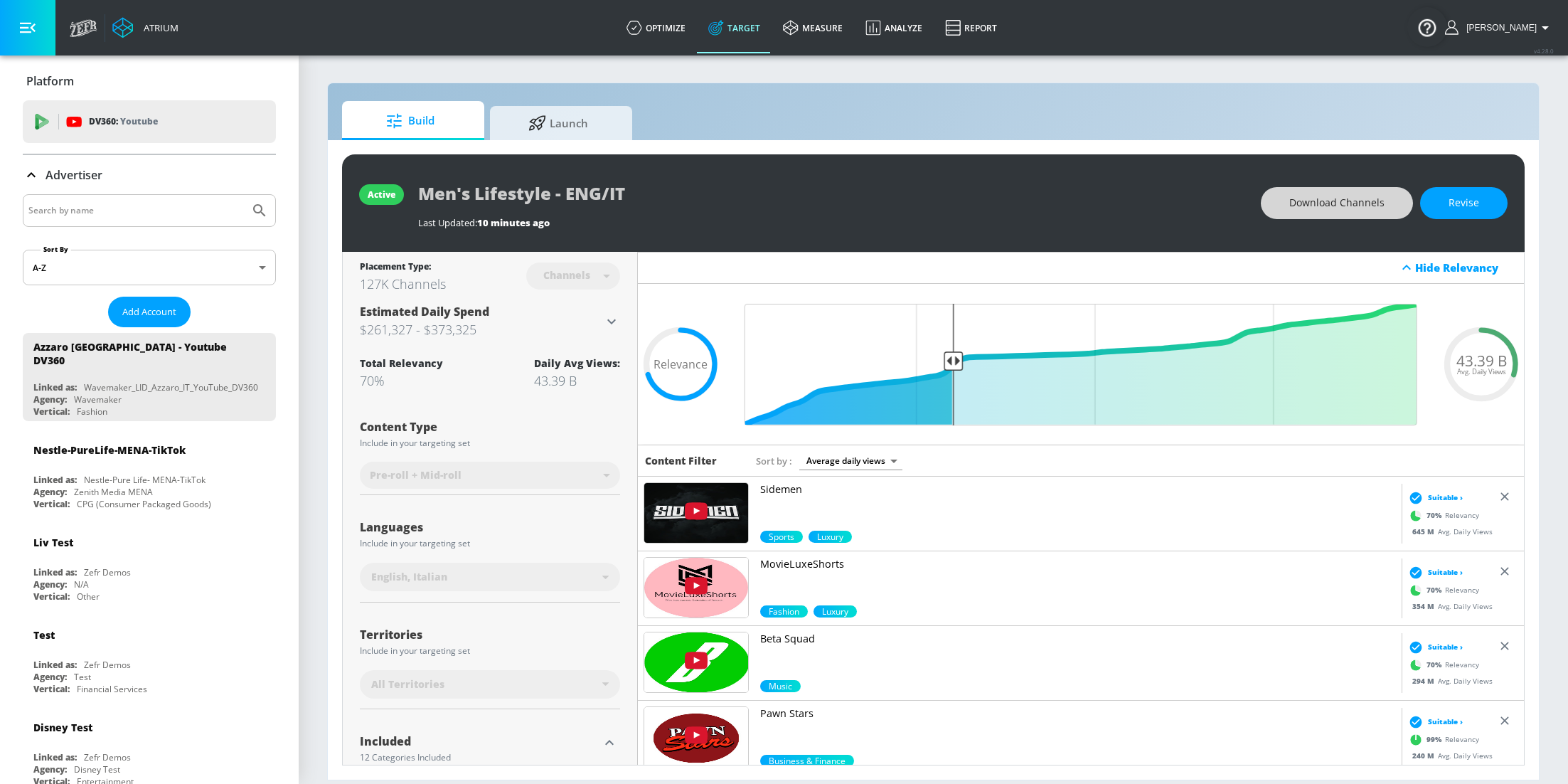
click at [139, 210] on input "Search by name" at bounding box center [136, 210] width 215 height 18
click at [244, 195] on button "Submit Search" at bounding box center [259, 210] width 31 height 31
click at [214, 211] on input "PPD" at bounding box center [136, 210] width 215 height 18
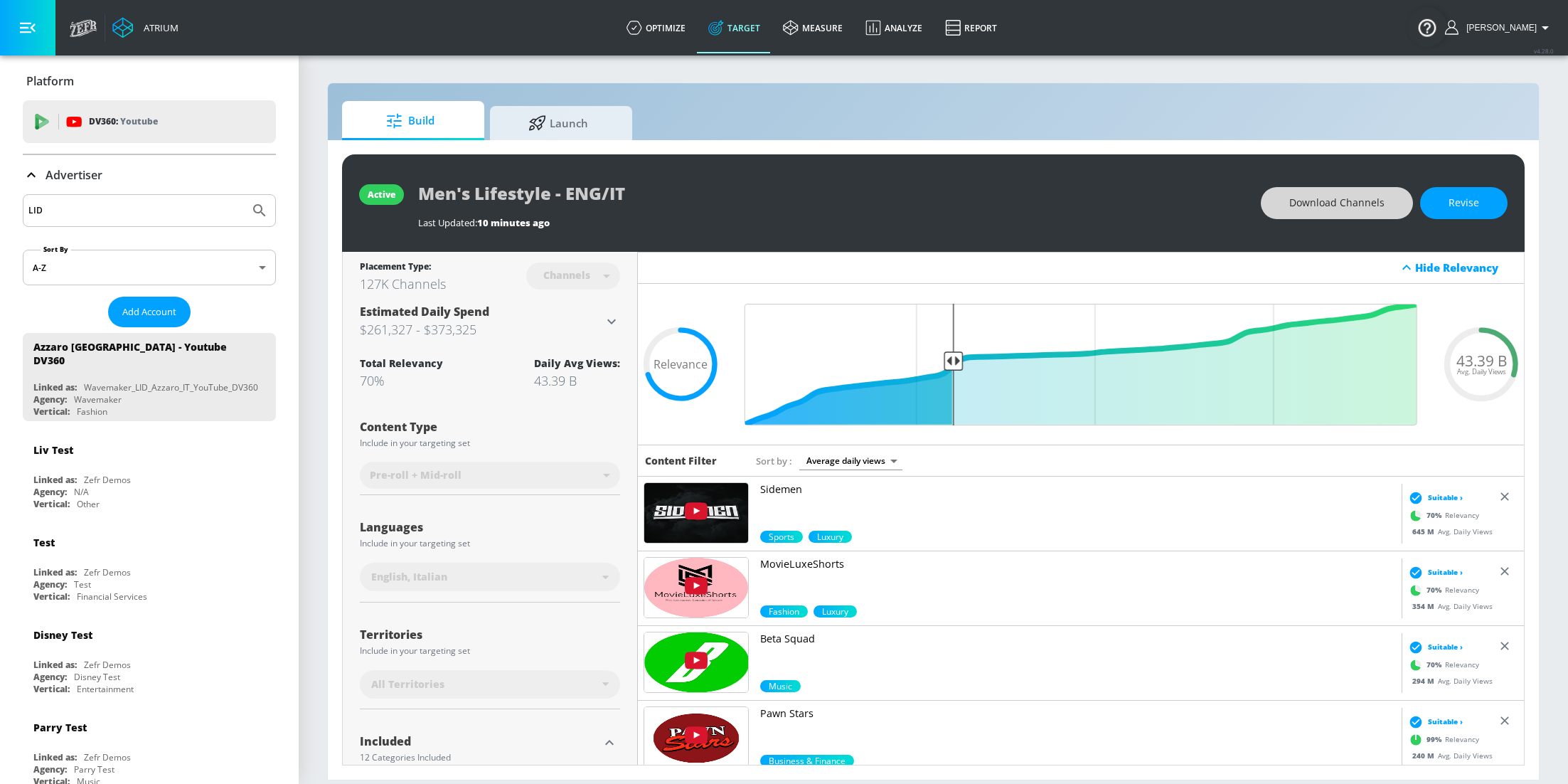
type input "LID"
click at [244, 195] on button "Submit Search" at bounding box center [259, 210] width 31 height 31
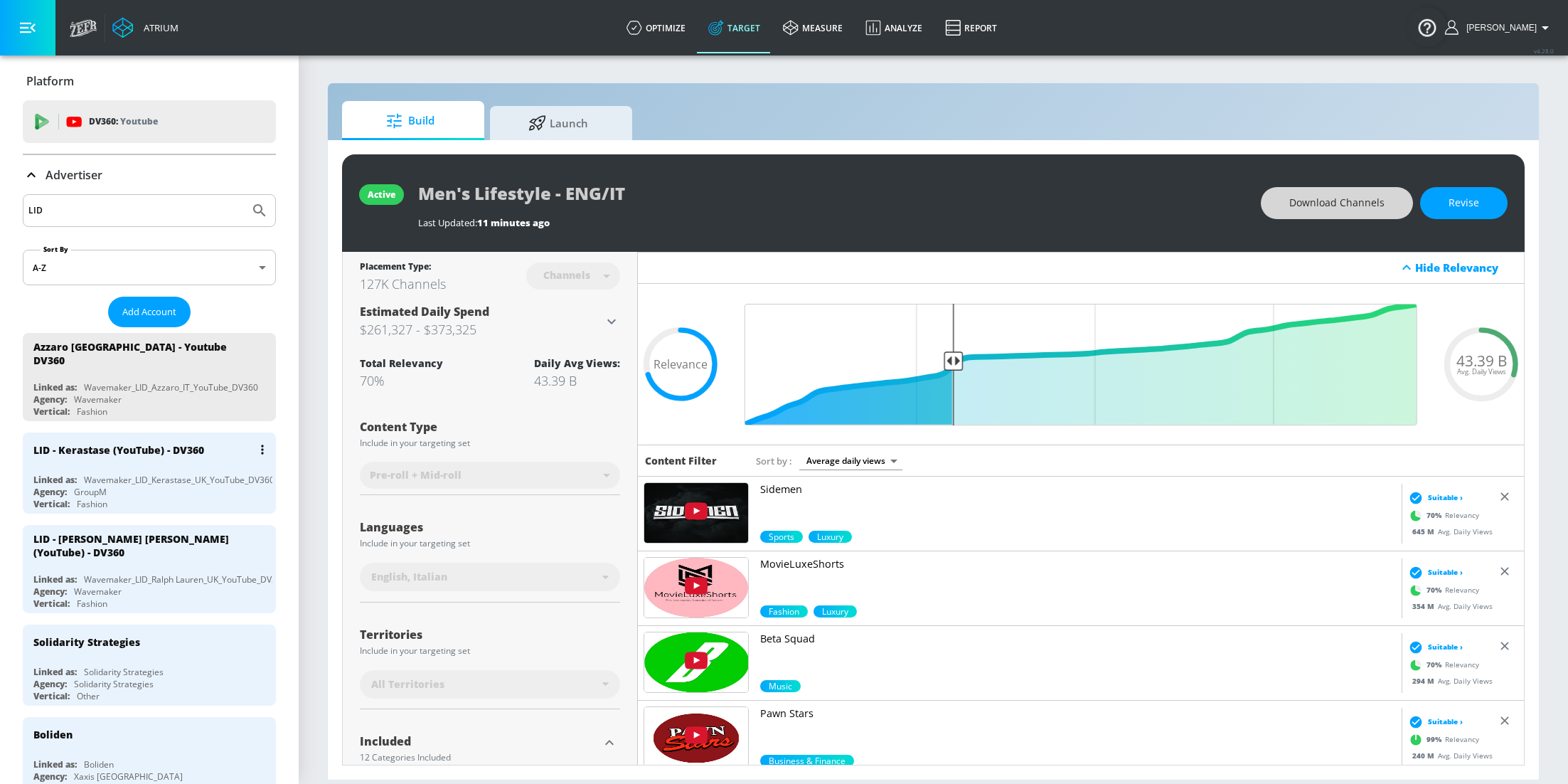
click at [142, 474] on div "Wavemaker_LID_Kerastase_UK_YouTube_DV360" at bounding box center [179, 480] width 190 height 12
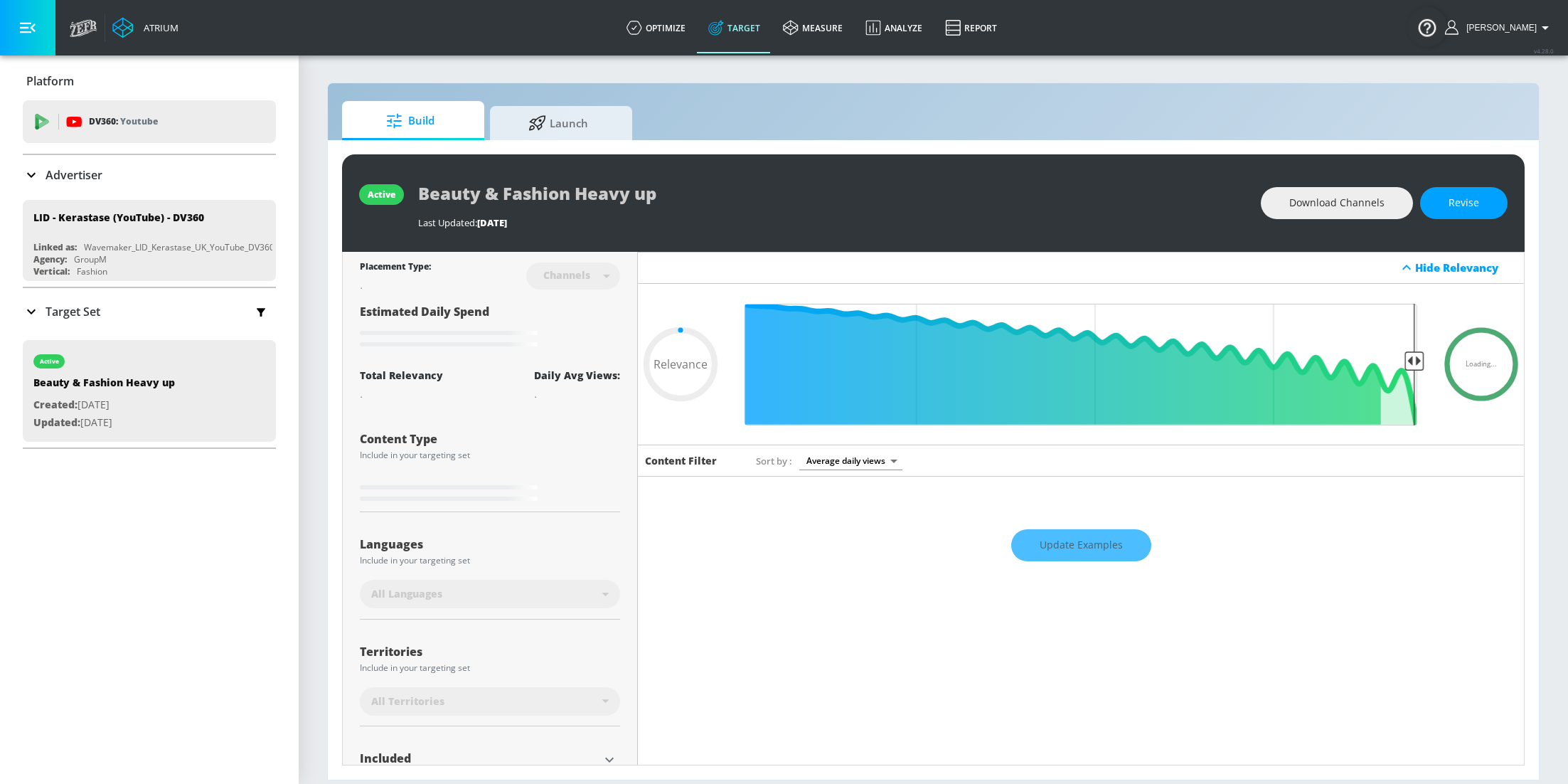
click at [44, 185] on div "Advertiser" at bounding box center [149, 174] width 253 height 40
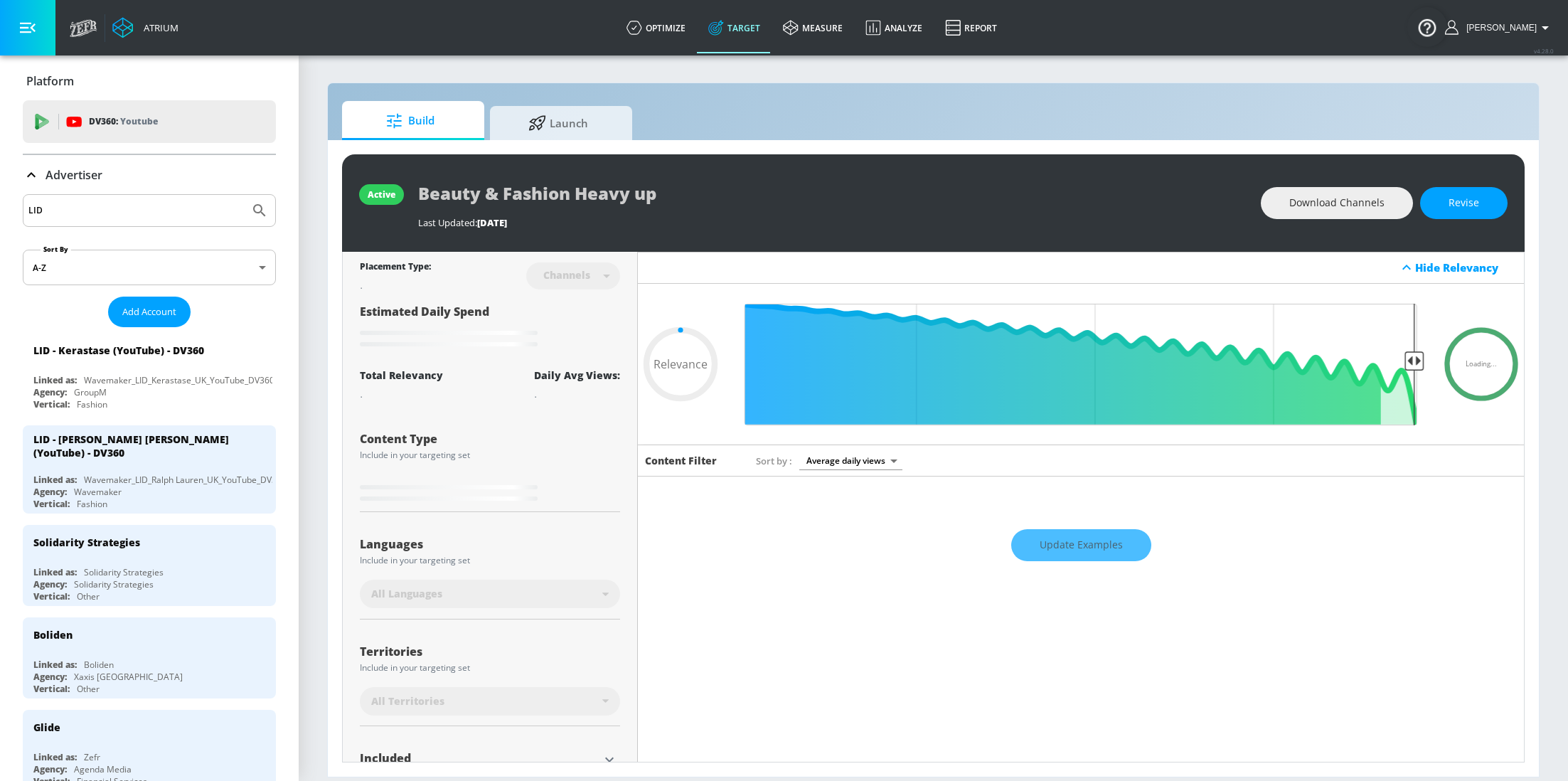
type input "0.5"
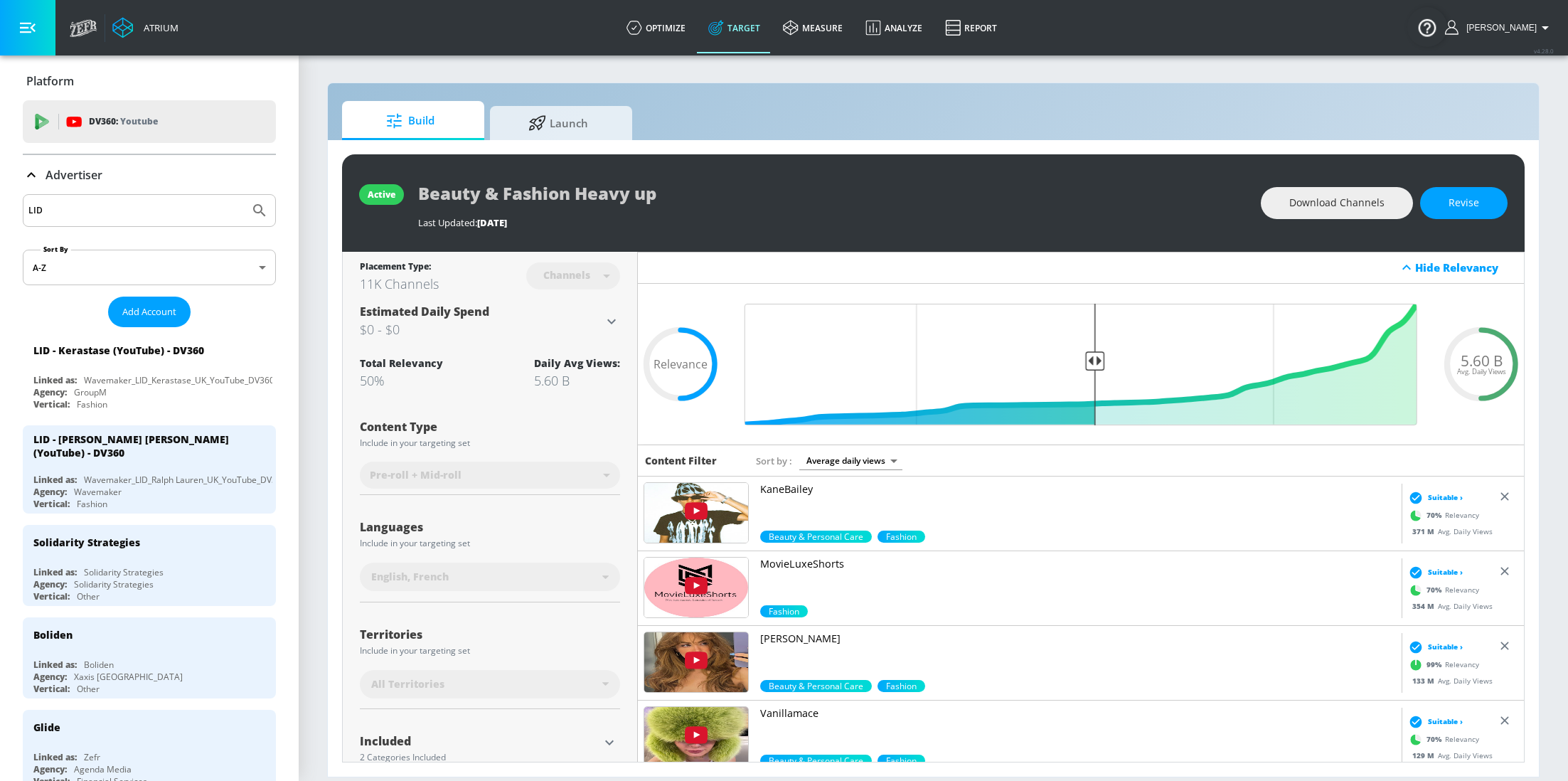
click at [131, 218] on input "LID" at bounding box center [136, 210] width 215 height 18
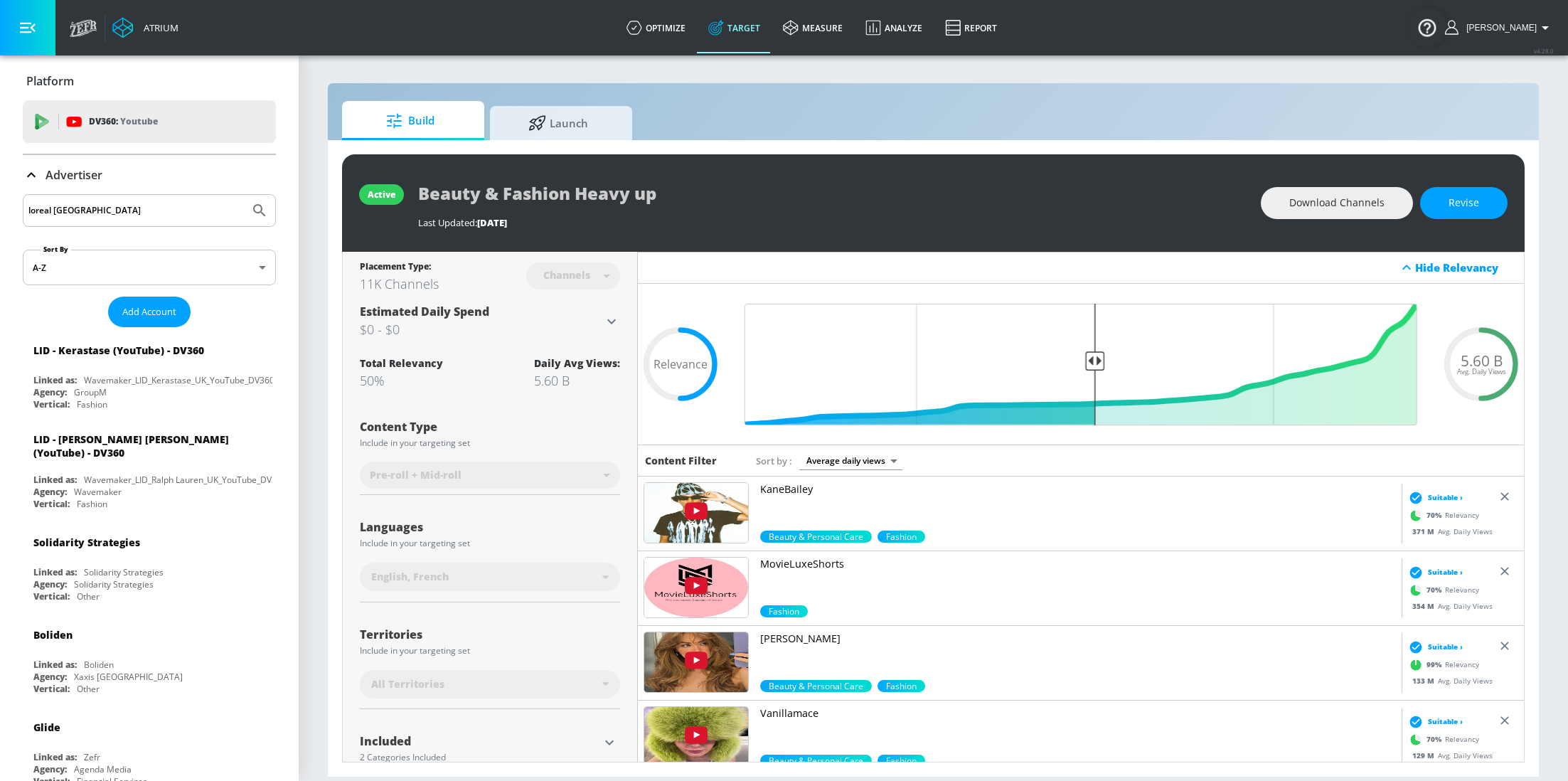
click at [244, 195] on button "Submit Search" at bounding box center [259, 210] width 31 height 31
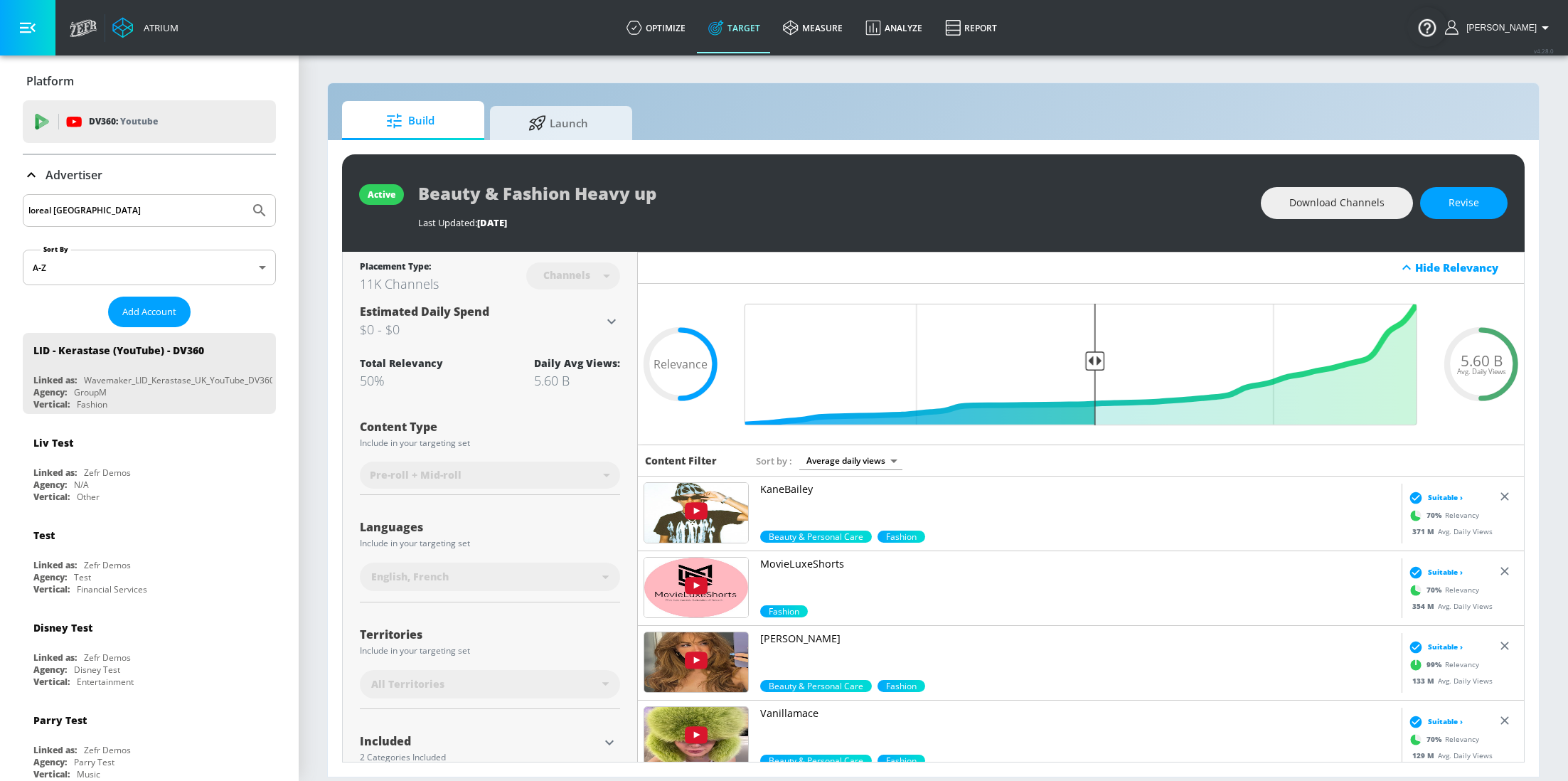
click at [31, 209] on input "loreal [GEOGRAPHIC_DATA]" at bounding box center [136, 210] width 215 height 18
click at [244, 195] on button "Submit Search" at bounding box center [259, 210] width 31 height 31
click at [110, 205] on input "l'oreal poland" at bounding box center [136, 210] width 215 height 18
type input "l'oreal"
click at [244, 195] on button "Submit Search" at bounding box center [259, 210] width 31 height 31
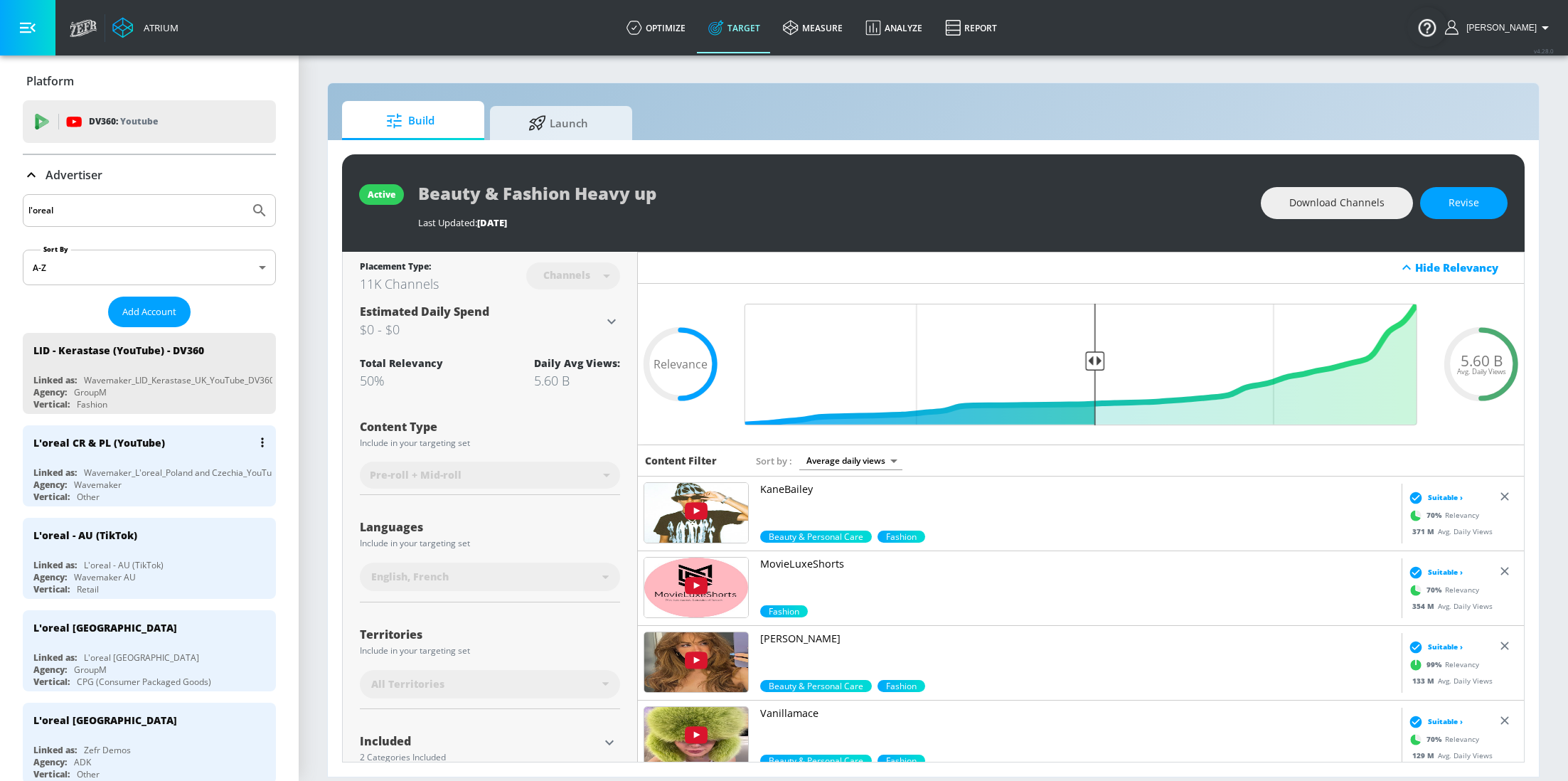
click at [132, 453] on div "L'oreal CR & PL (YouTube)" at bounding box center [152, 442] width 239 height 34
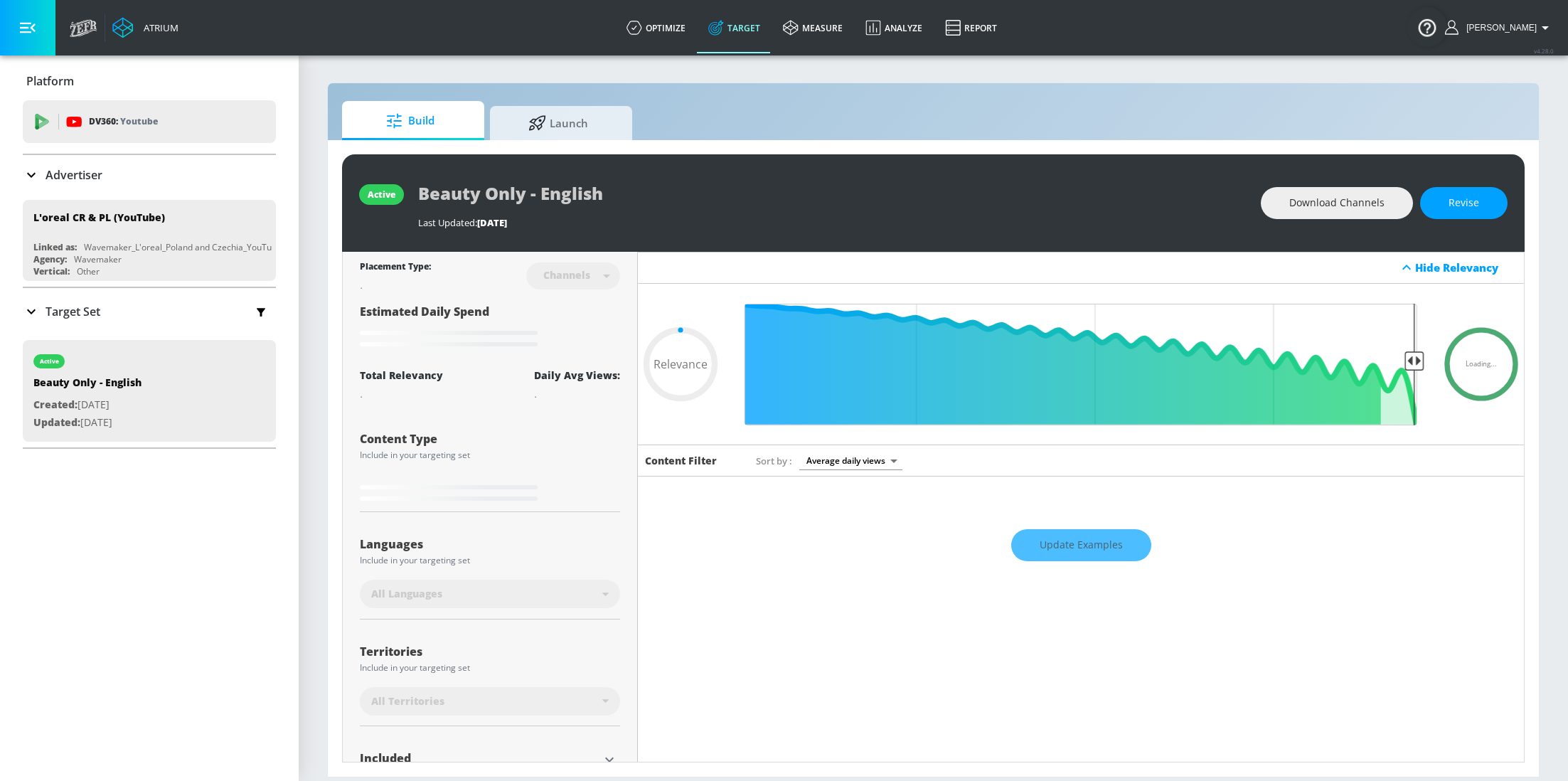
type input "0.6"
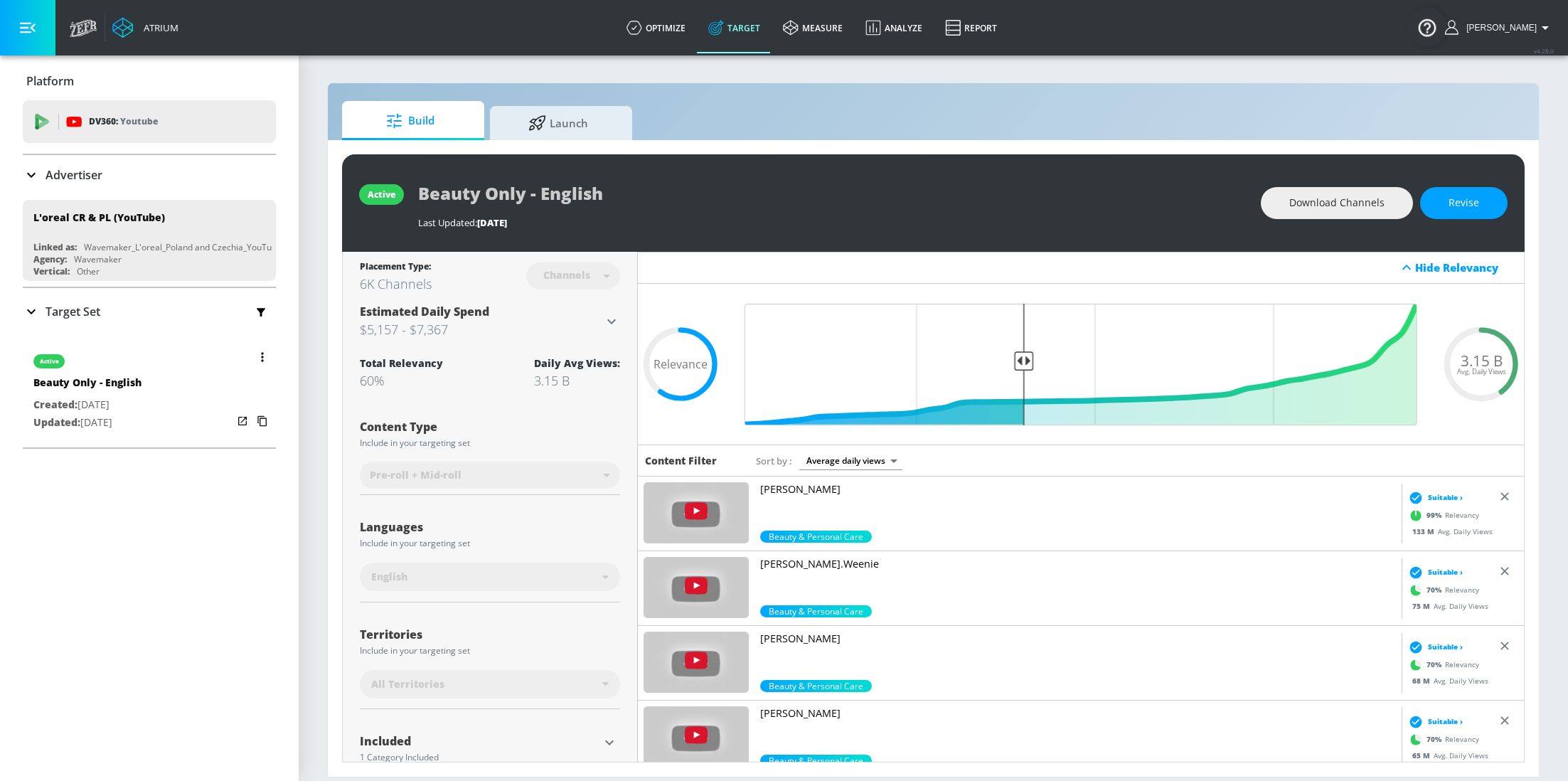
click at [154, 412] on div "active Beauty Only - English Created: [DATE] Updated: [DATE]" at bounding box center [149, 390] width 253 height 101
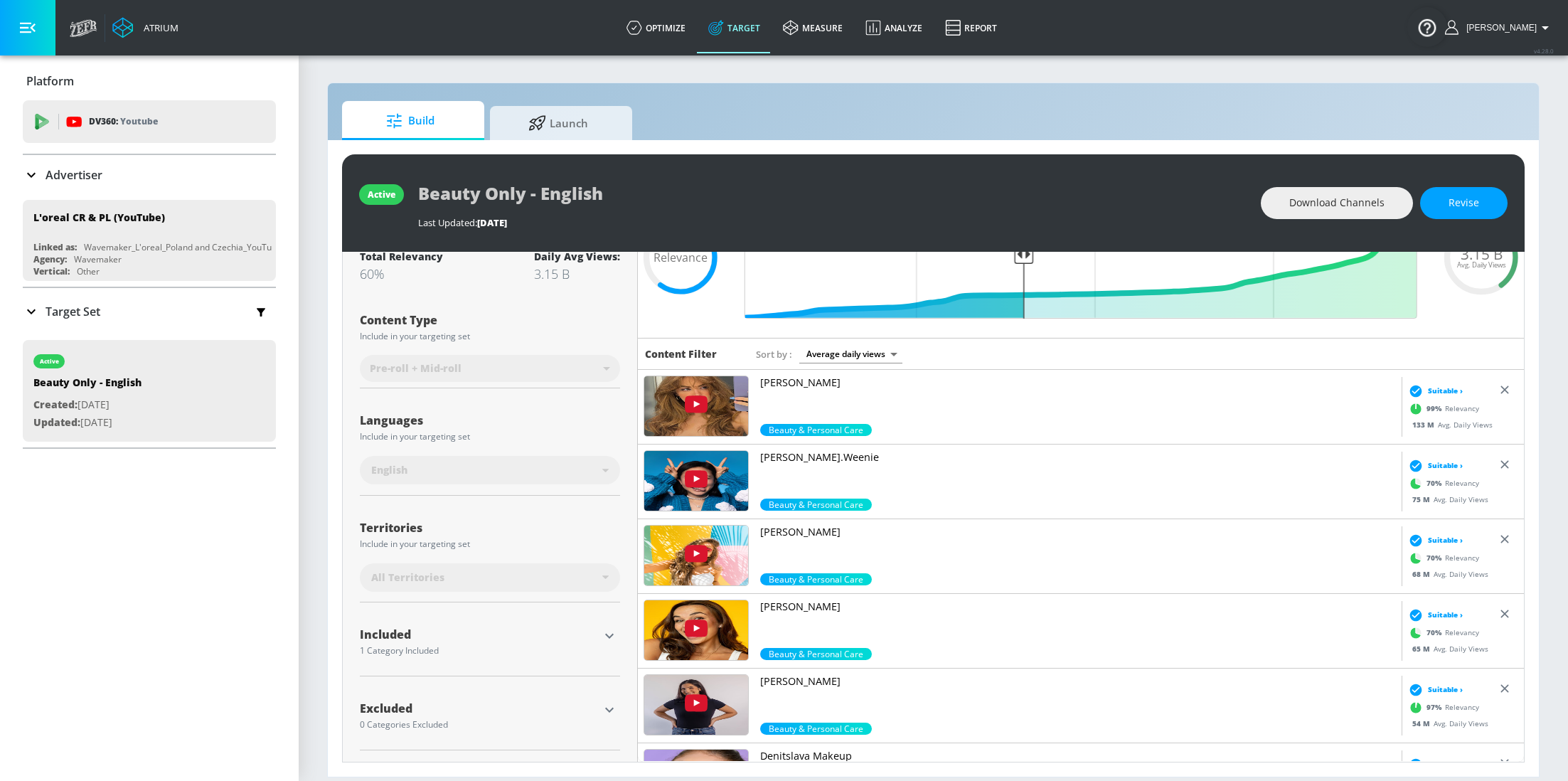
scroll to position [106, 0]
click at [69, 172] on p "Advertiser" at bounding box center [74, 174] width 57 height 15
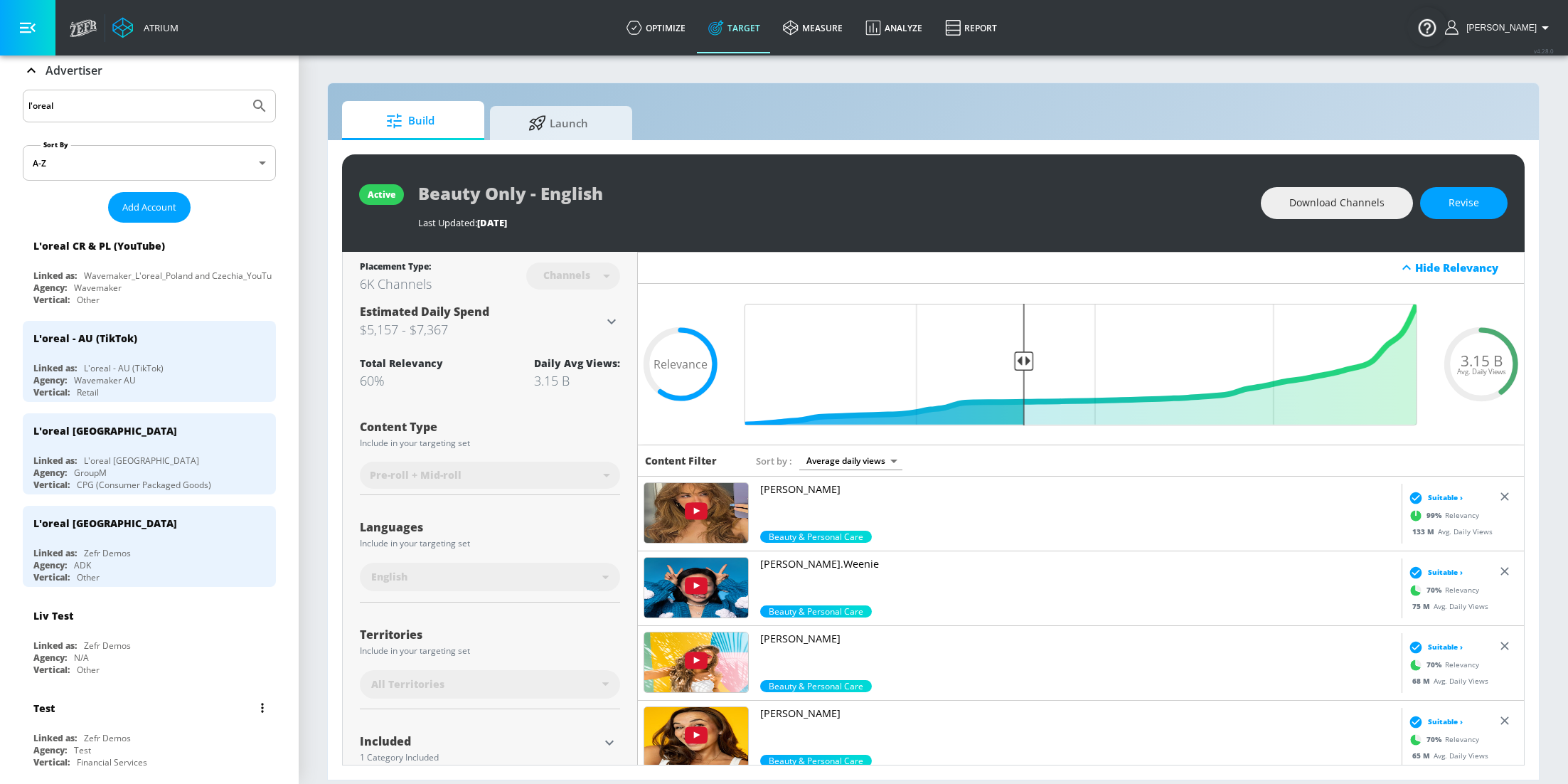
scroll to position [101, 0]
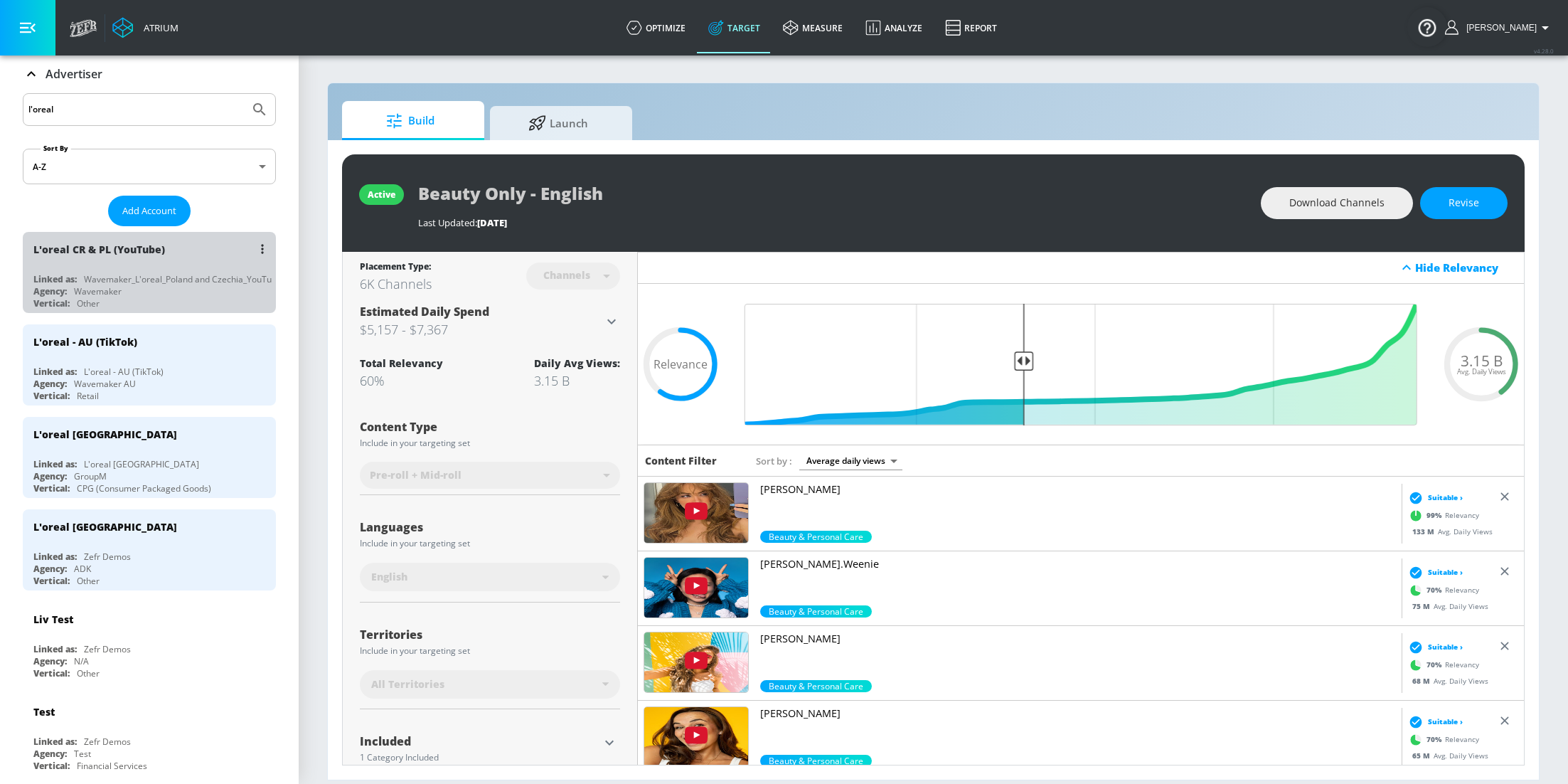
click at [167, 264] on div "L'oreal CR & PL (YouTube)" at bounding box center [152, 249] width 239 height 34
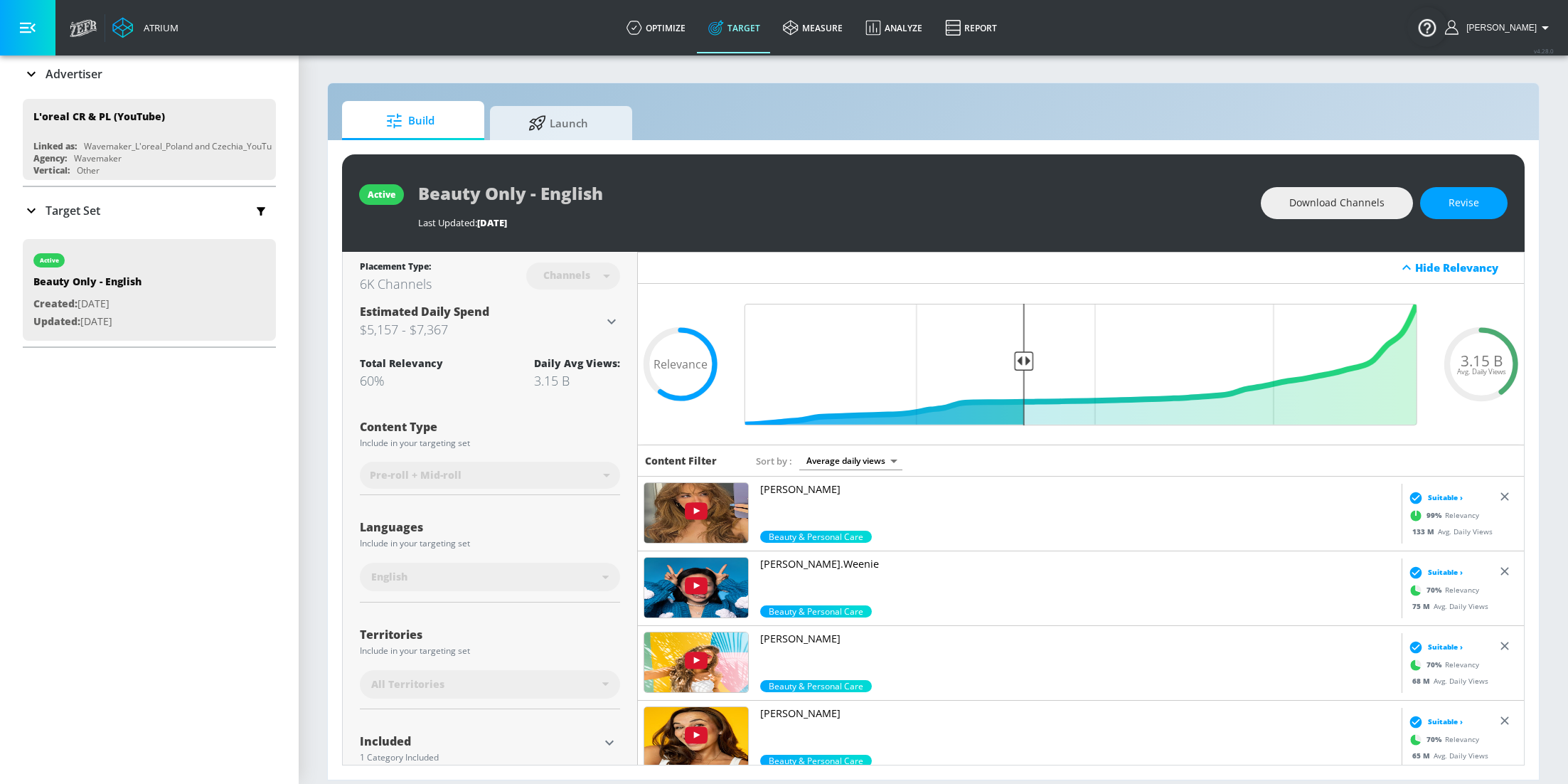
click at [28, 215] on icon at bounding box center [31, 210] width 17 height 17
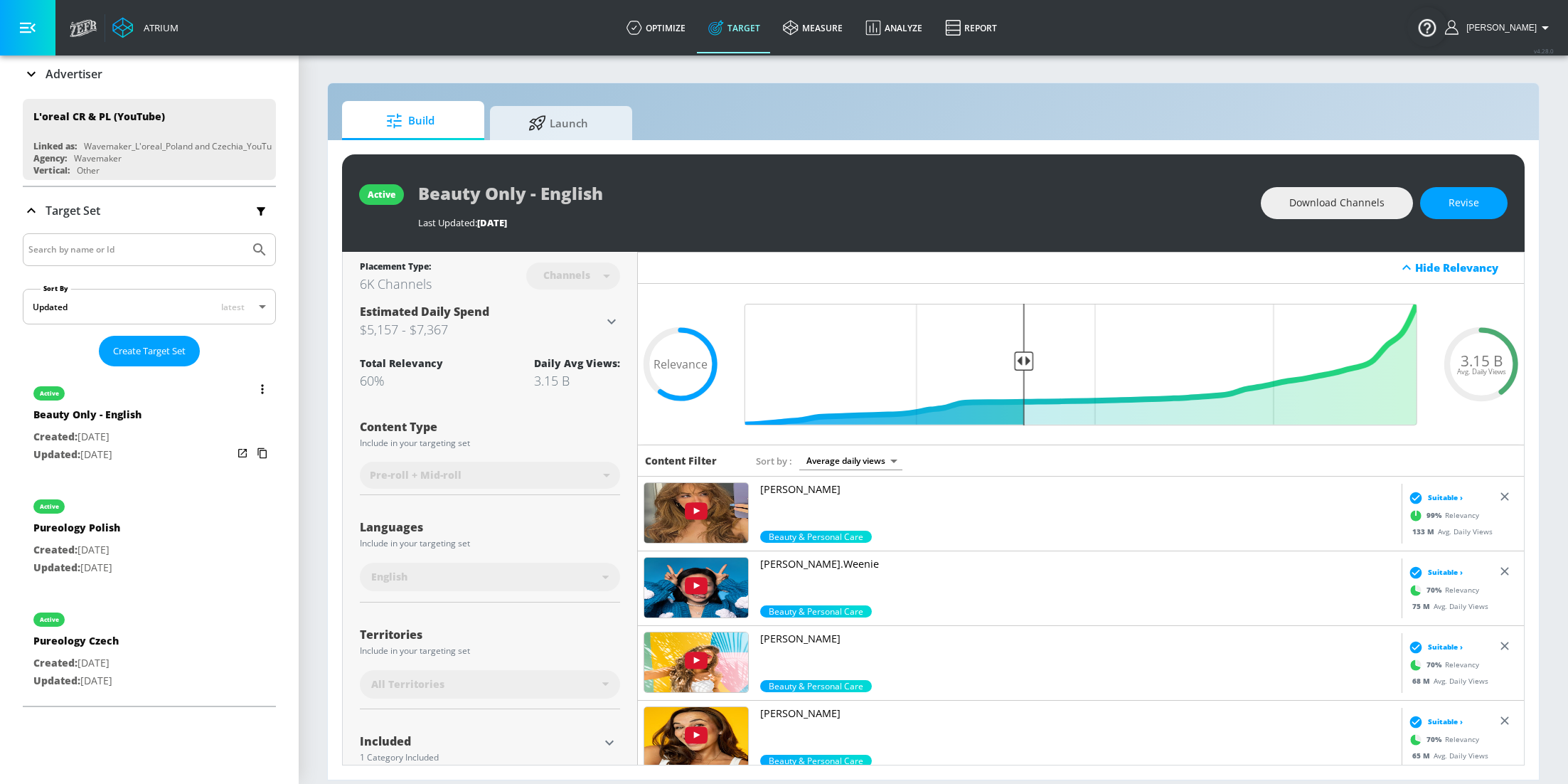
click at [200, 415] on div "active Beauty Only - English Created: [DATE] Updated: [DATE]" at bounding box center [149, 423] width 253 height 101
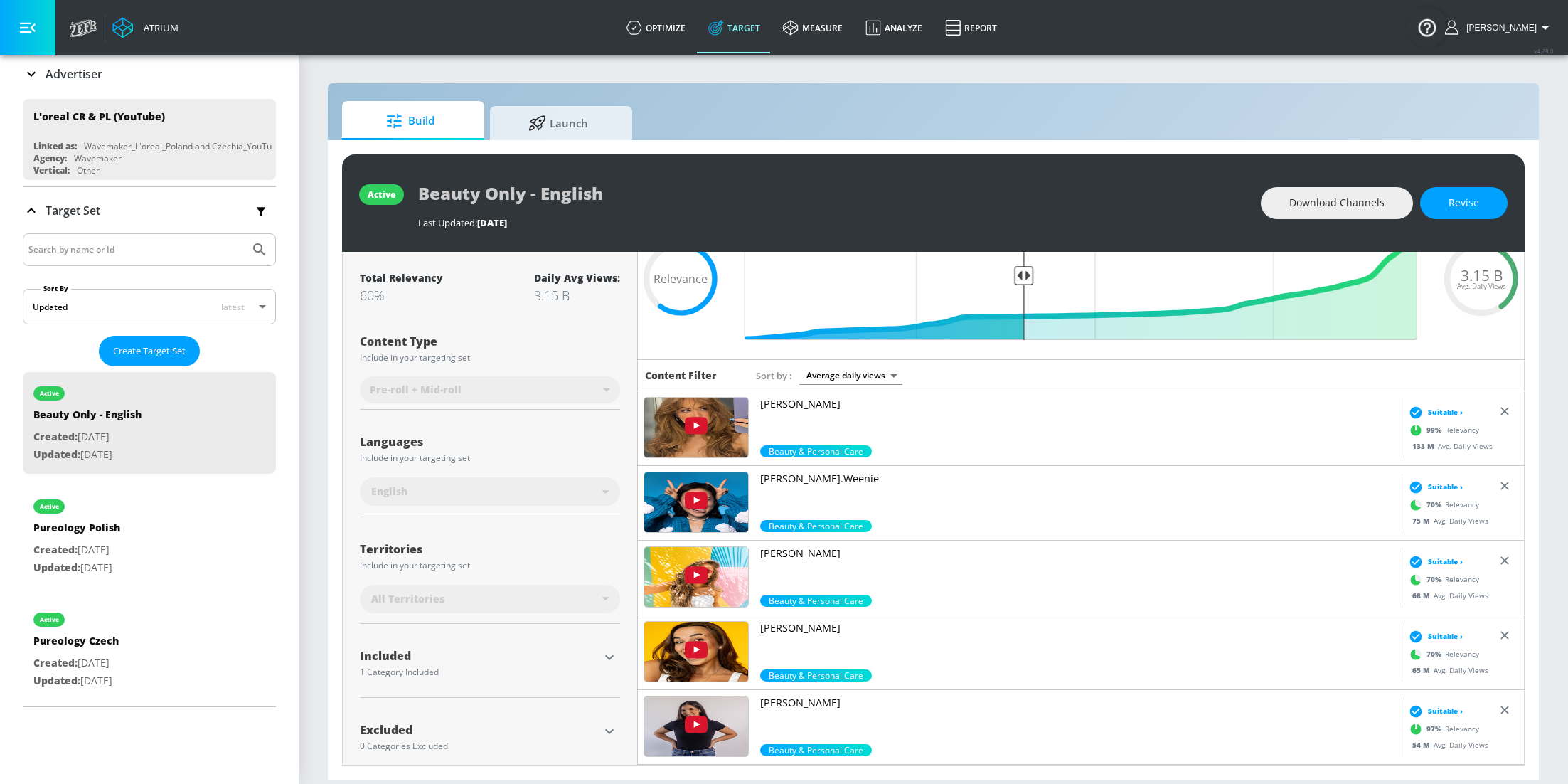
scroll to position [102, 0]
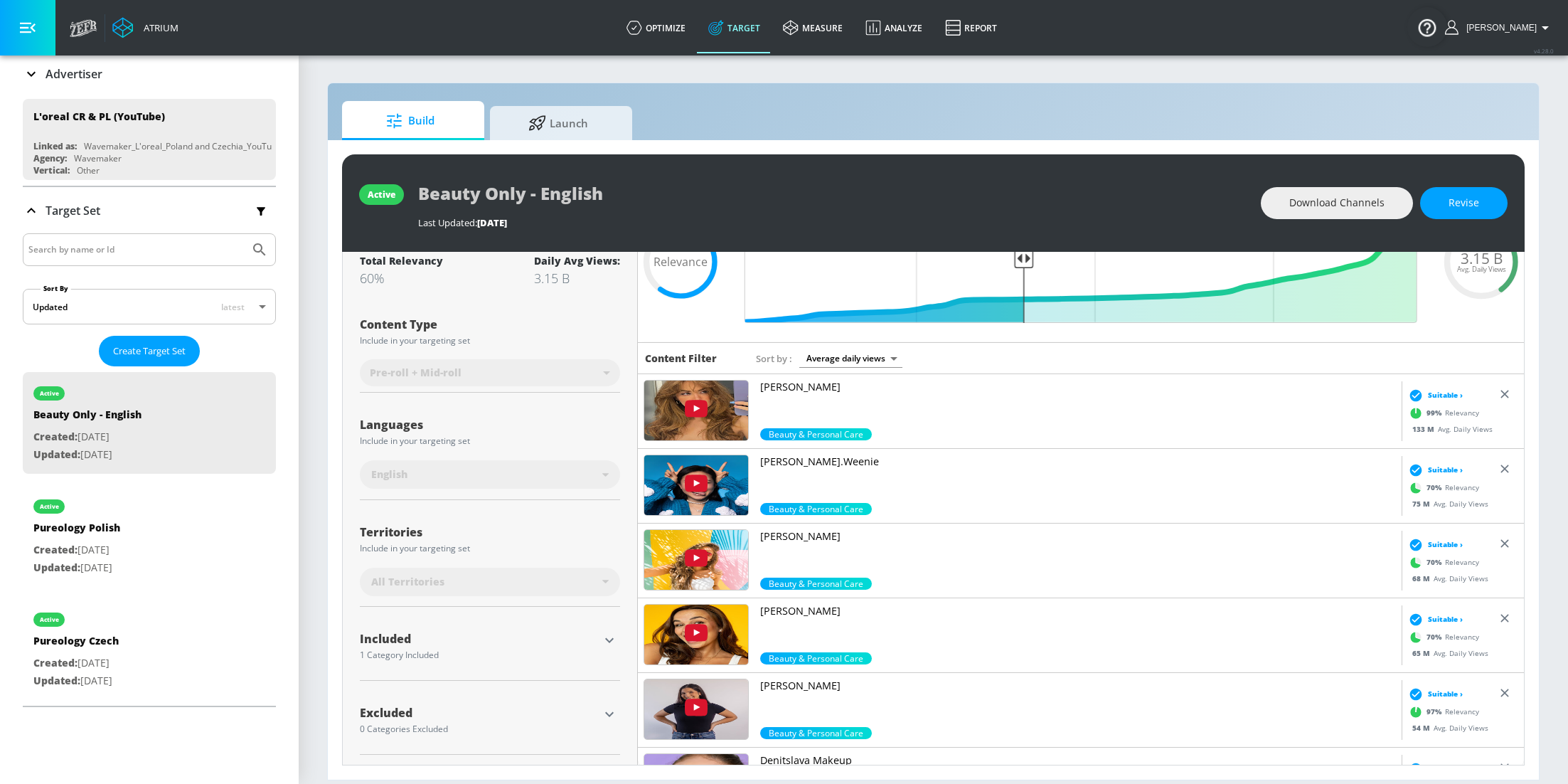
click at [1364, 182] on div "active Beauty Only - English Last Updated: [DATE] Download Channels Revise" at bounding box center [933, 203] width 1183 height 98
click at [1378, 197] on span "Download Channels" at bounding box center [1337, 203] width 96 height 18
click at [1137, 80] on section "Build Launch active Beauty Only - English Last Updated: [DATE] Download Channel…" at bounding box center [933, 419] width 1270 height 730
click at [152, 539] on div "active Pureology Polish Created: [DATE] Updated: [DATE]" at bounding box center [149, 536] width 253 height 101
type input "Pureology Polish"
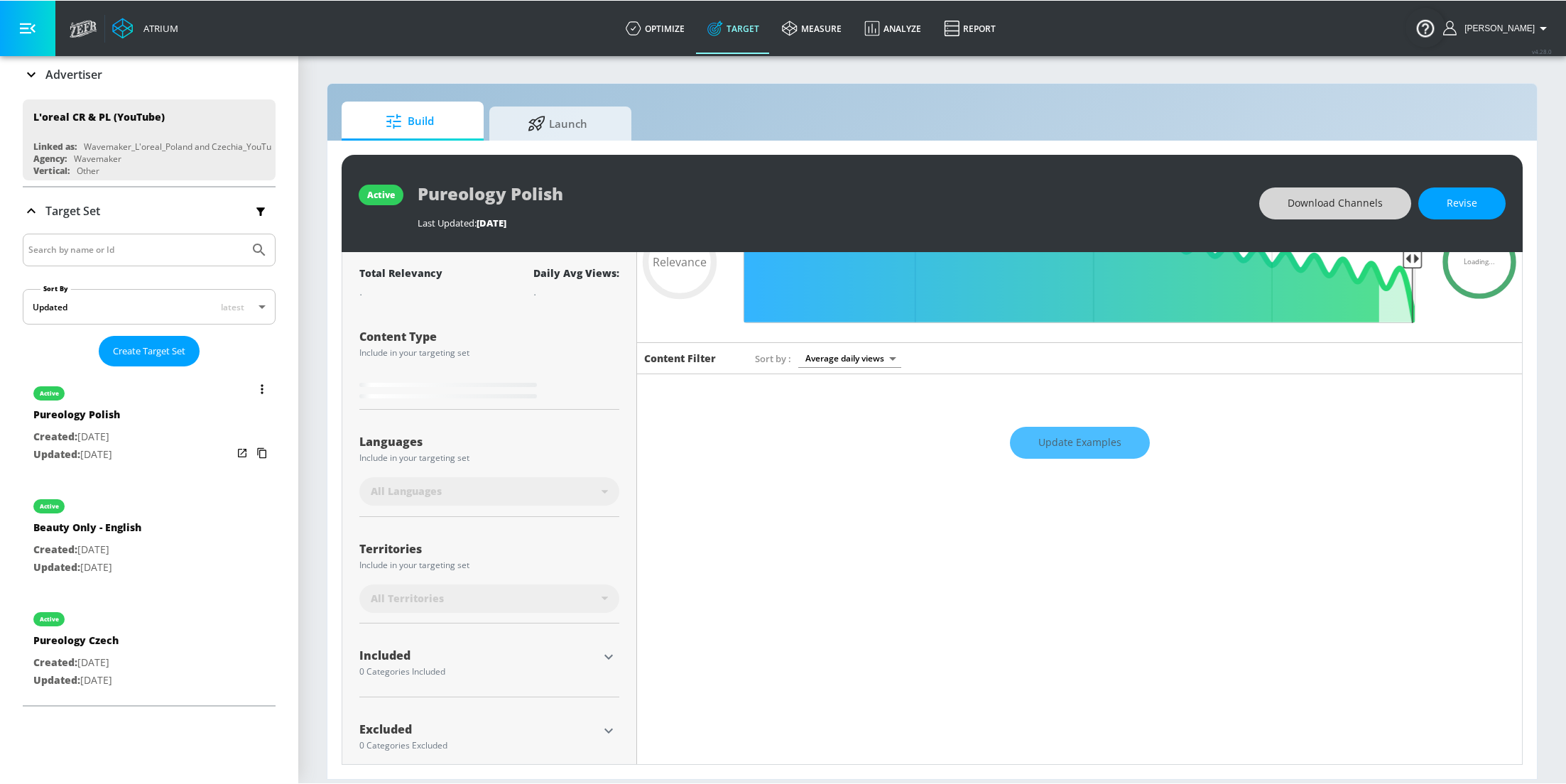
scroll to position [114, 0]
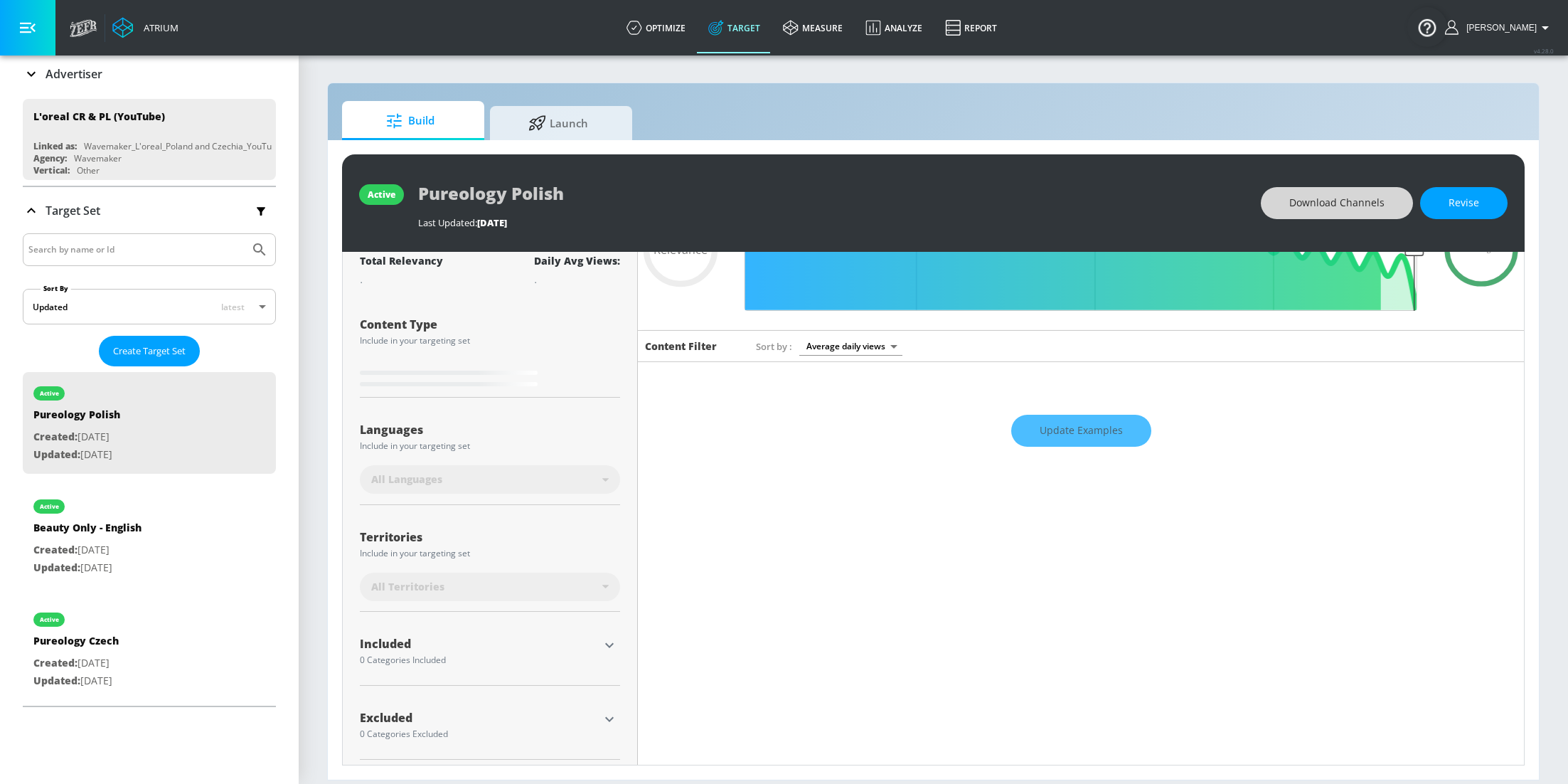
type input "0.6"
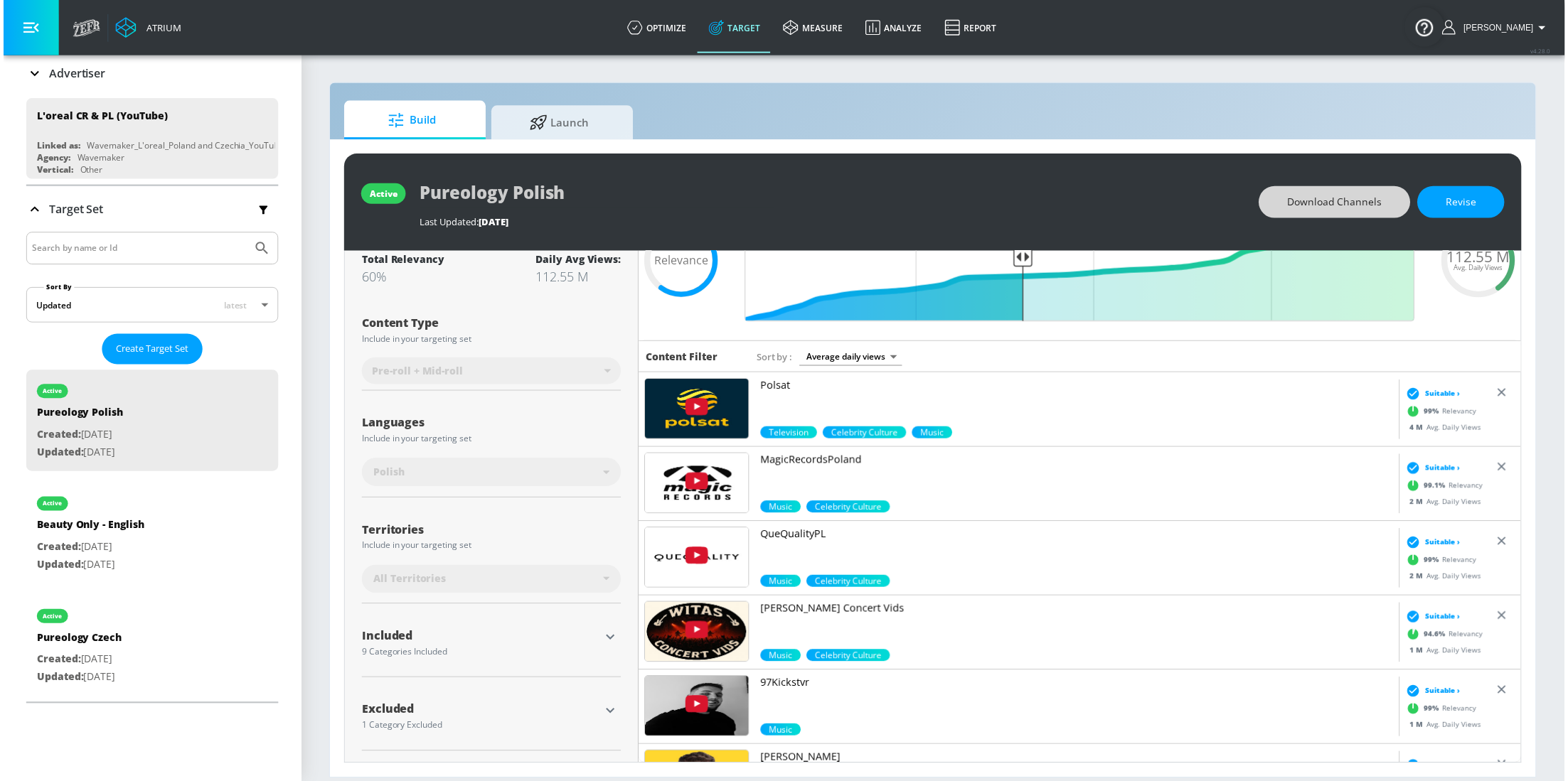
scroll to position [101, 0]
